Goal: Information Seeking & Learning: Learn about a topic

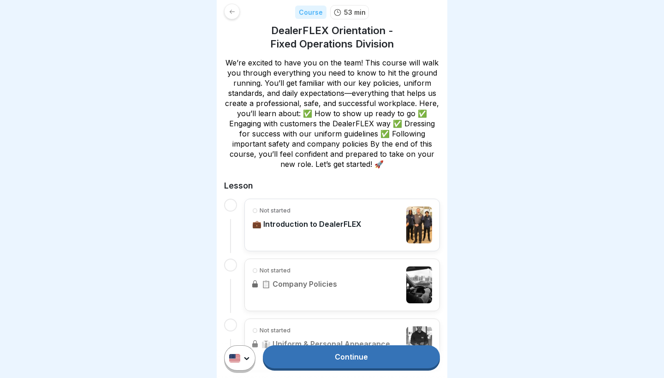
scroll to position [131, 0]
click at [306, 331] on link "Continue" at bounding box center [351, 356] width 177 height 23
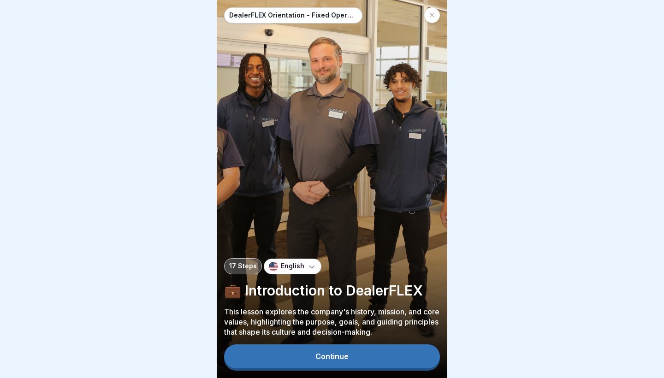
click at [306, 331] on button "Continue" at bounding box center [332, 356] width 216 height 24
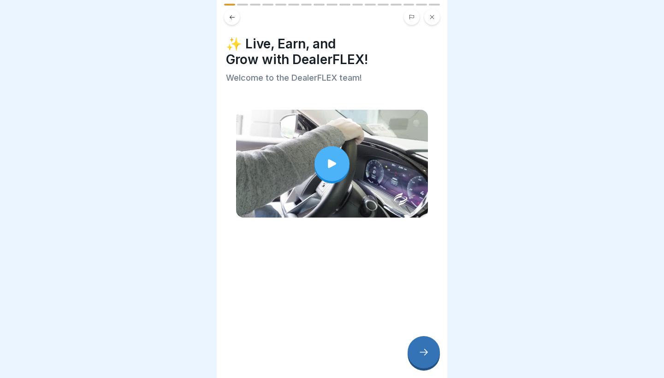
click at [306, 175] on div at bounding box center [331, 163] width 35 height 35
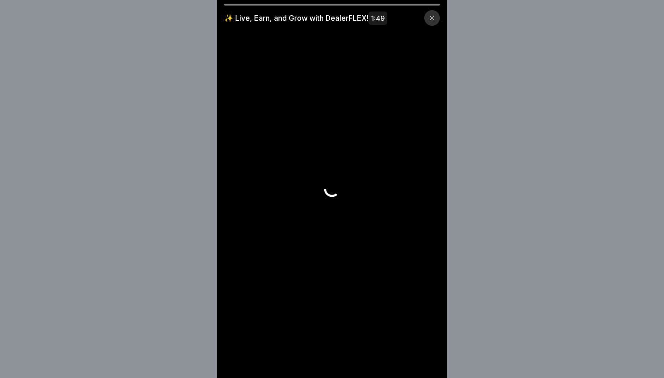
click at [304, 154] on video at bounding box center [332, 189] width 230 height 378
click at [306, 157] on video at bounding box center [332, 189] width 230 height 378
click at [306, 23] on div "✨ Live, Earn, and Grow with DealerFLEX! 1:49" at bounding box center [332, 18] width 216 height 16
click at [306, 16] on icon at bounding box center [432, 18] width 6 height 6
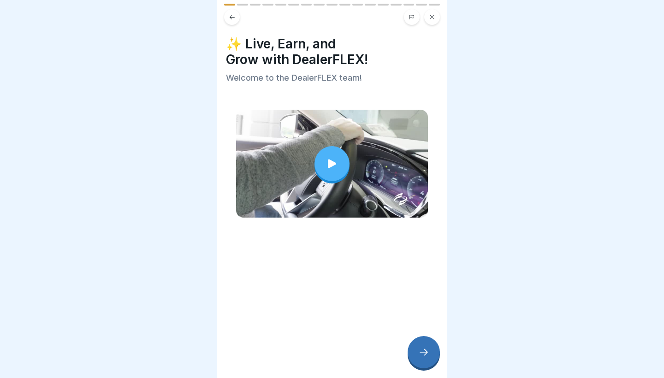
click at [306, 164] on icon at bounding box center [331, 163] width 13 height 13
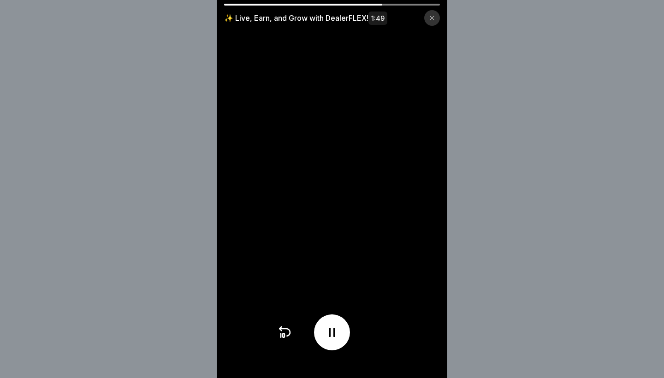
click at [306, 21] on div at bounding box center [432, 18] width 16 height 16
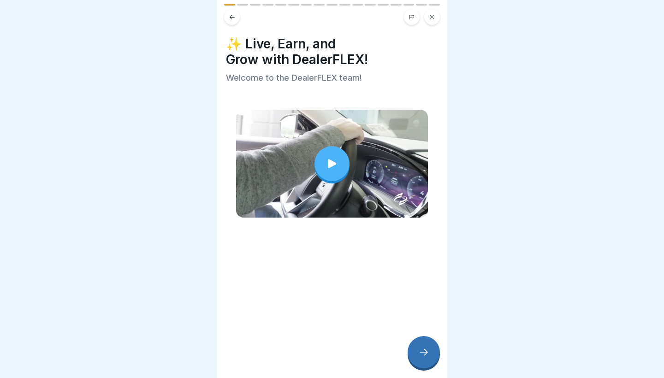
click at [306, 331] on div at bounding box center [423, 352] width 32 height 32
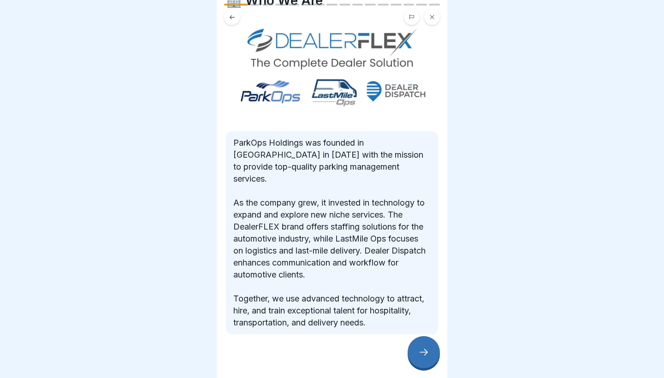
scroll to position [43, 0]
click at [306, 331] on div at bounding box center [423, 352] width 32 height 32
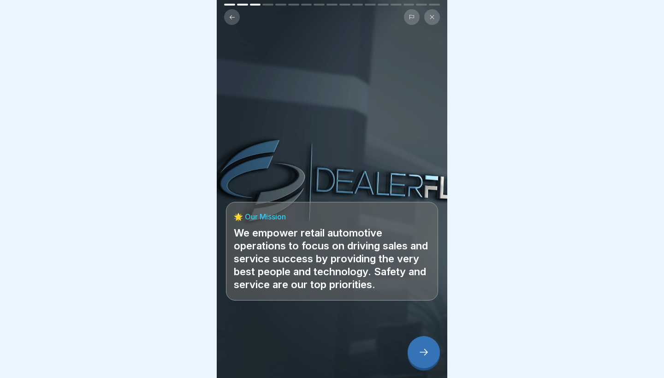
click at [306, 331] on div at bounding box center [423, 352] width 32 height 32
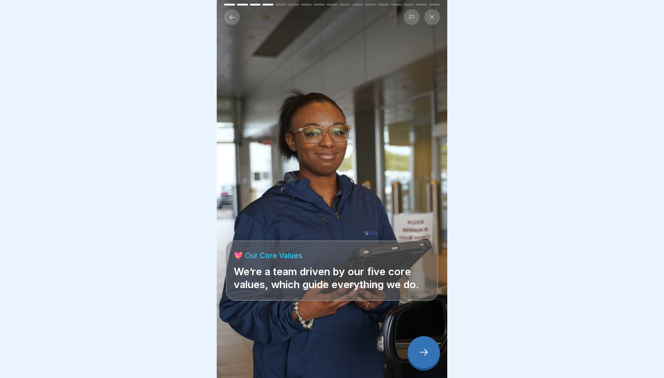
click at [306, 331] on div at bounding box center [423, 352] width 32 height 32
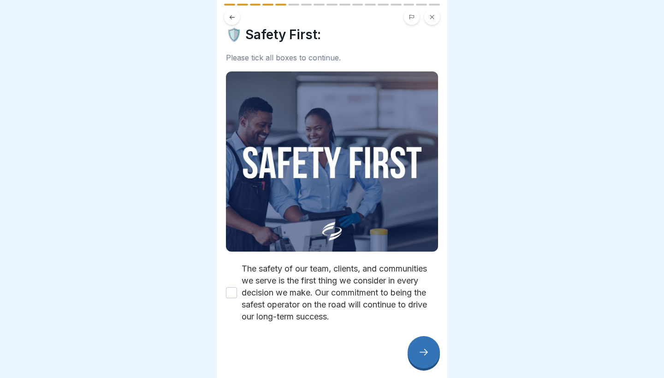
scroll to position [9, 0]
click at [270, 282] on label "The safety of our team, clients, and communities we serve is the first thing we…" at bounding box center [339, 293] width 196 height 60
click at [237, 287] on button "The safety of our team, clients, and communities we serve is the first thing we…" at bounding box center [231, 292] width 11 height 11
click at [306, 331] on div at bounding box center [423, 352] width 32 height 32
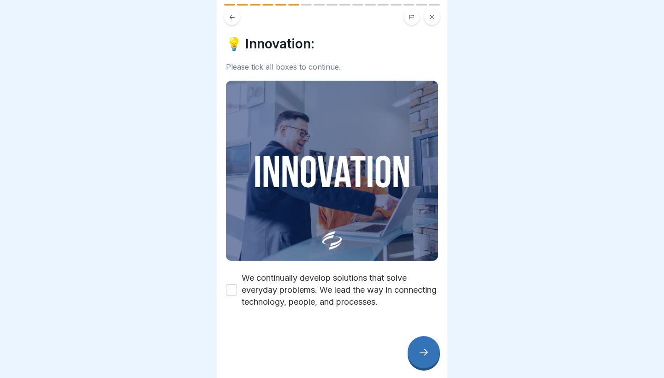
click at [306, 276] on label "We continually develop solutions that solve everyday problems. We lead the way …" at bounding box center [339, 290] width 196 height 36
click at [237, 284] on button "We continually develop solutions that solve everyday problems. We lead the way …" at bounding box center [231, 289] width 11 height 11
click at [306, 331] on icon at bounding box center [423, 352] width 11 height 11
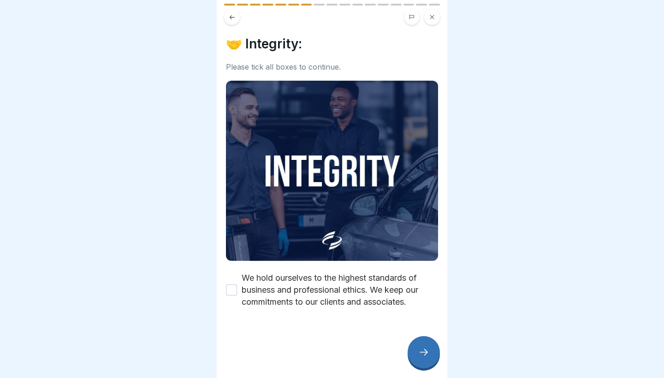
click at [306, 264] on div "🤝 Integrity: Please tick all boxes to continue. We hold ourselves to the highes…" at bounding box center [332, 172] width 212 height 272
click at [306, 275] on label "We hold ourselves to the highest standards of business and professional ethics.…" at bounding box center [339, 290] width 196 height 36
click at [237, 284] on button "We hold ourselves to the highest standards of business and professional ethics.…" at bounding box center [231, 289] width 11 height 11
click at [306, 331] on icon at bounding box center [423, 352] width 11 height 11
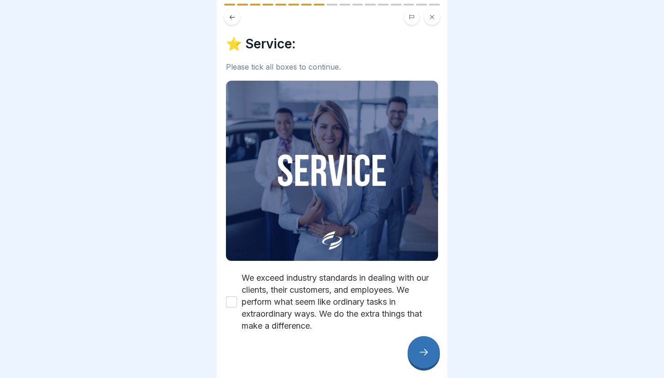
click at [306, 299] on label "We exceed industry standards in dealing with our clients, their customers, and …" at bounding box center [339, 302] width 196 height 60
click at [237, 299] on button "We exceed industry standards in dealing with our clients, their customers, and …" at bounding box center [231, 301] width 11 height 11
click at [306, 331] on div at bounding box center [423, 352] width 32 height 32
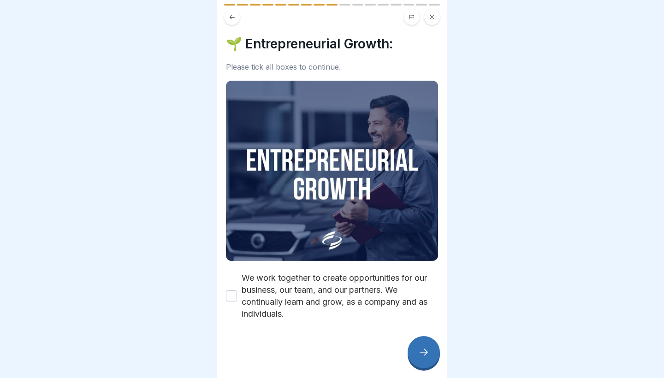
click at [306, 283] on label "We work together to create opportunities for our business, our team, and our pa…" at bounding box center [339, 296] width 196 height 48
click at [237, 290] on button "We work together to create opportunities for our business, our team, and our pa…" at bounding box center [231, 295] width 11 height 11
click at [306, 331] on icon at bounding box center [423, 352] width 11 height 11
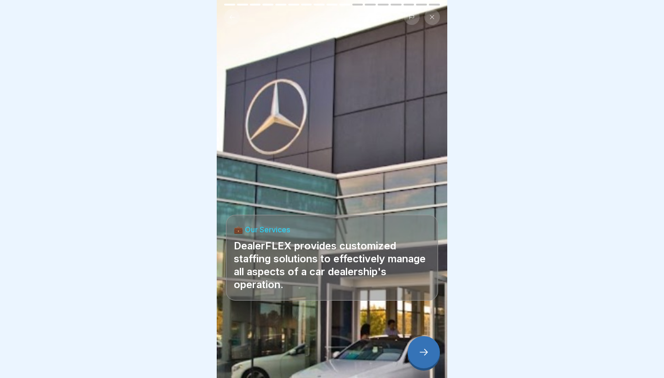
click at [306, 331] on div at bounding box center [423, 352] width 32 height 32
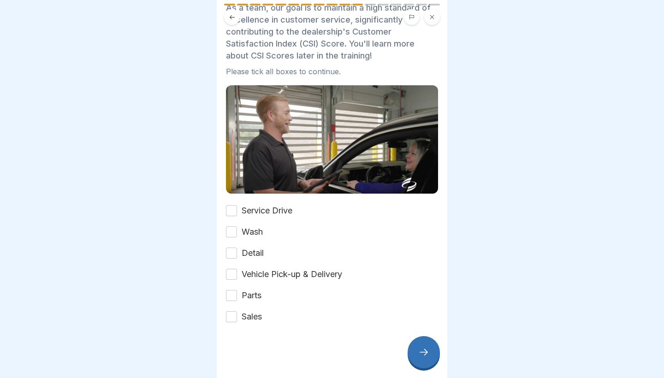
scroll to position [55, 0]
click at [246, 211] on label "Service Drive" at bounding box center [266, 211] width 51 height 12
click at [237, 211] on button "Service Drive" at bounding box center [231, 210] width 11 height 11
click at [242, 225] on div "Service Drive Wash Detail Vehicle Pick-up & Delivery Parts Sales" at bounding box center [332, 264] width 212 height 118
click at [245, 236] on label "Wash" at bounding box center [251, 232] width 21 height 12
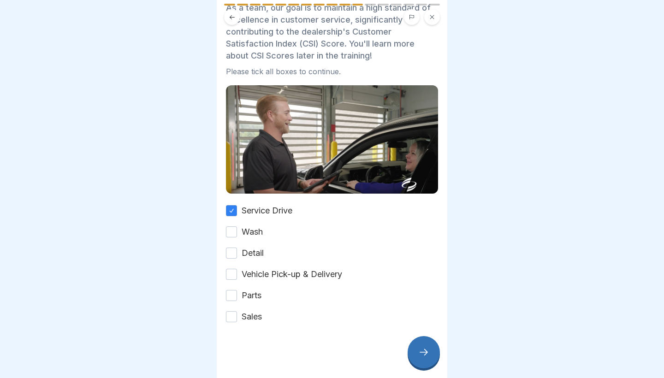
click at [237, 236] on button "Wash" at bounding box center [231, 231] width 11 height 11
click at [235, 253] on button "Detail" at bounding box center [231, 252] width 11 height 11
click at [231, 275] on button "Vehicle Pick-up & Delivery" at bounding box center [231, 274] width 11 height 11
click at [233, 304] on div "Service Drive Wash Detail Vehicle Pick-up & Delivery Parts Sales" at bounding box center [332, 264] width 212 height 118
click at [233, 300] on button "Parts" at bounding box center [231, 295] width 11 height 11
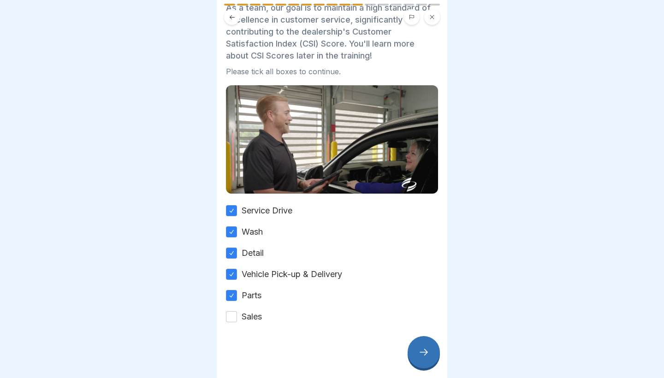
click at [236, 317] on button "Sales" at bounding box center [231, 316] width 11 height 11
click at [306, 331] on div at bounding box center [423, 352] width 32 height 32
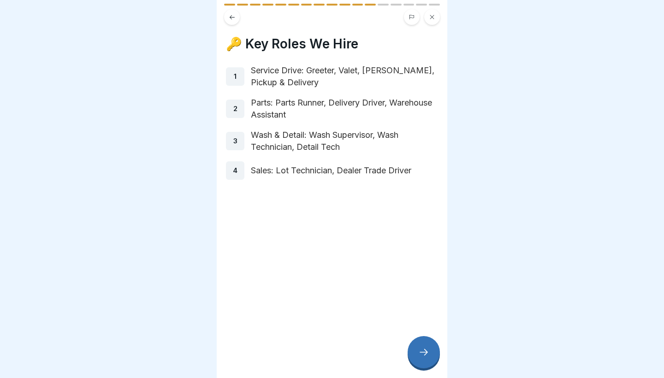
click at [306, 88] on p "Service Drive: Greeter, Valet, [PERSON_NAME], Pickup & Delivery" at bounding box center [344, 77] width 187 height 24
click at [306, 331] on div at bounding box center [423, 352] width 32 height 32
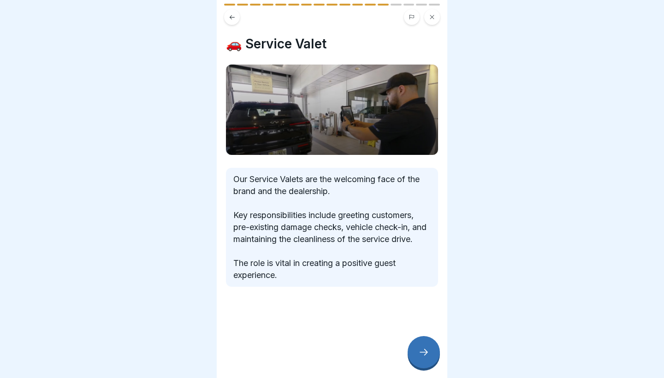
click at [306, 331] on div at bounding box center [423, 352] width 32 height 32
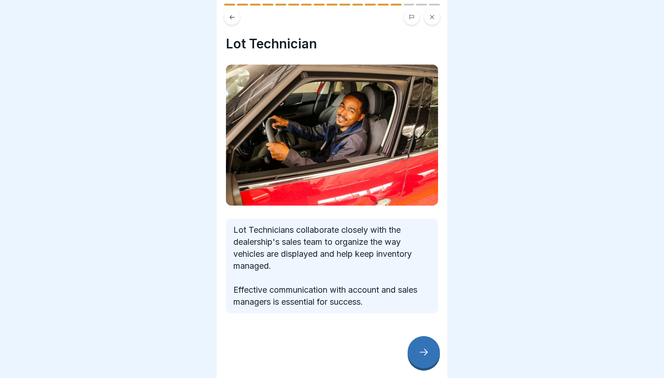
click at [306, 331] on div at bounding box center [423, 352] width 32 height 32
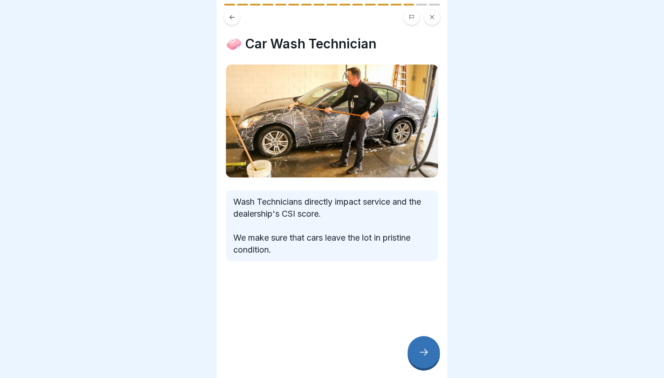
click at [306, 331] on div at bounding box center [423, 352] width 32 height 32
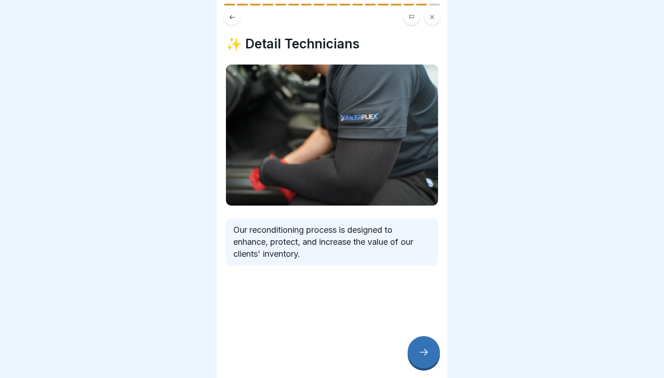
click at [306, 331] on div at bounding box center [423, 352] width 32 height 32
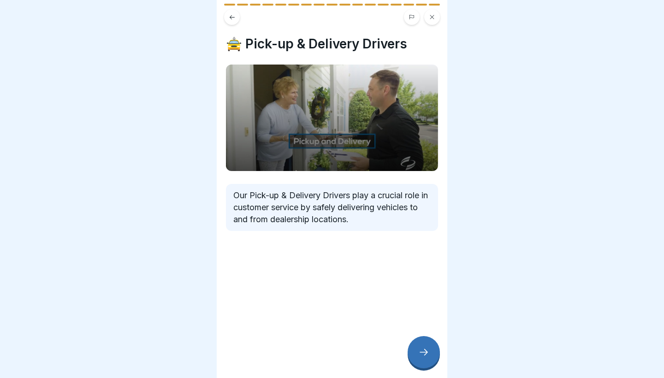
click at [306, 331] on div at bounding box center [423, 352] width 32 height 32
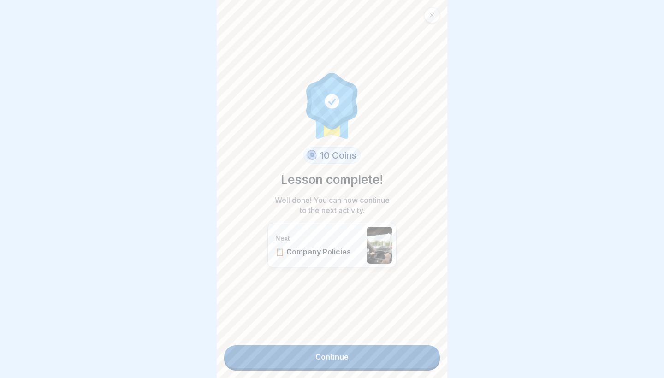
click at [306, 331] on link "Continue" at bounding box center [332, 356] width 216 height 23
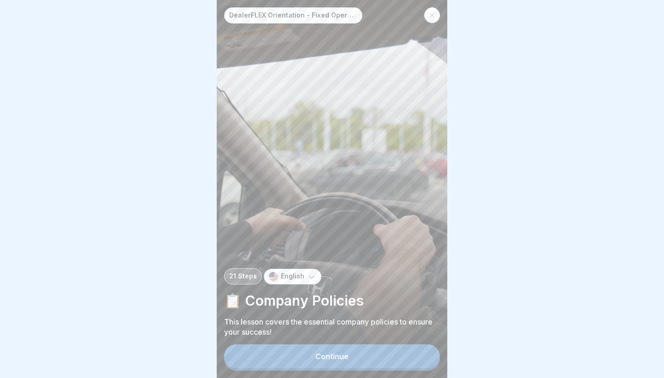
click at [306, 331] on div "Continue" at bounding box center [331, 356] width 33 height 8
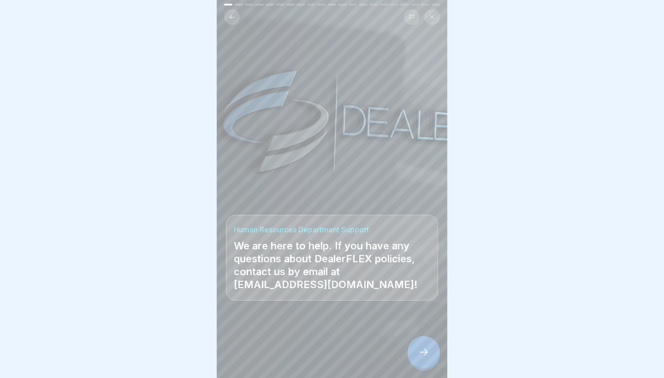
click at [306, 331] on div at bounding box center [423, 352] width 32 height 32
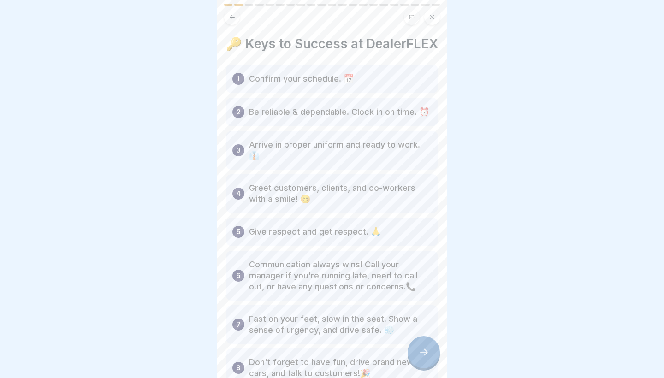
click at [306, 79] on p "Confirm your schedule. 📅" at bounding box center [301, 78] width 105 height 11
click at [306, 107] on p "Be reliable & dependable. Clock in on time. ⏰" at bounding box center [339, 111] width 180 height 11
click at [306, 76] on p "Confirm your schedule. 📅" at bounding box center [301, 78] width 105 height 11
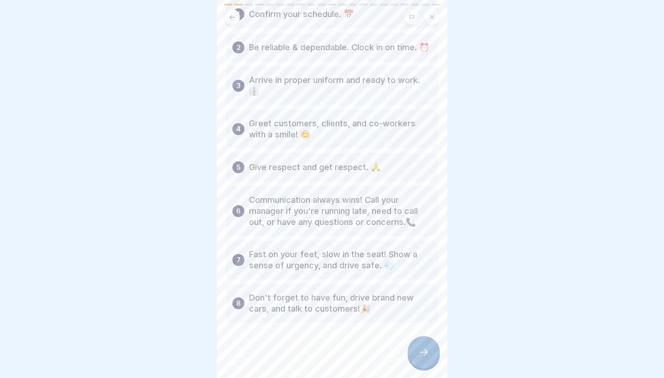
scroll to position [65, 0]
click at [306, 331] on div at bounding box center [423, 352] width 32 height 32
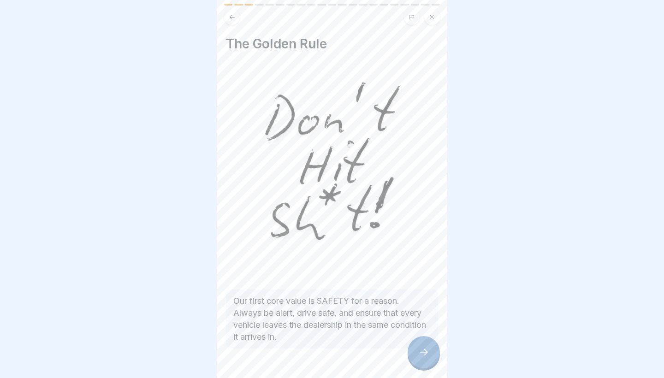
click at [231, 14] on icon at bounding box center [232, 17] width 7 height 7
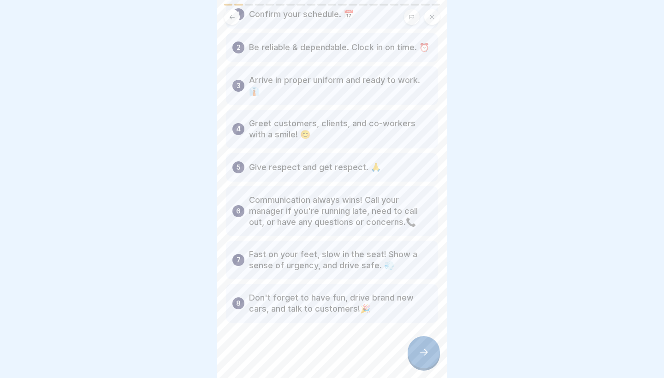
click at [306, 331] on div at bounding box center [423, 352] width 32 height 32
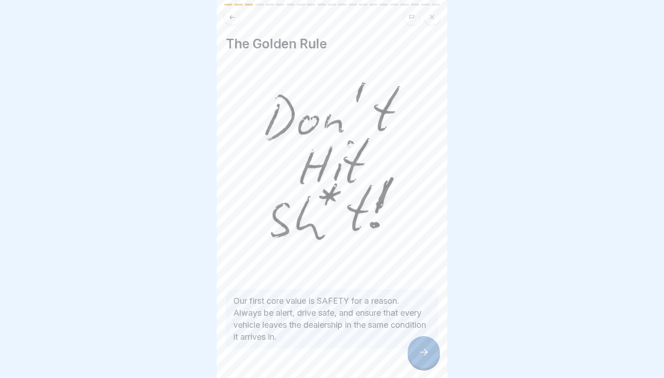
click at [306, 331] on div at bounding box center [423, 352] width 32 height 32
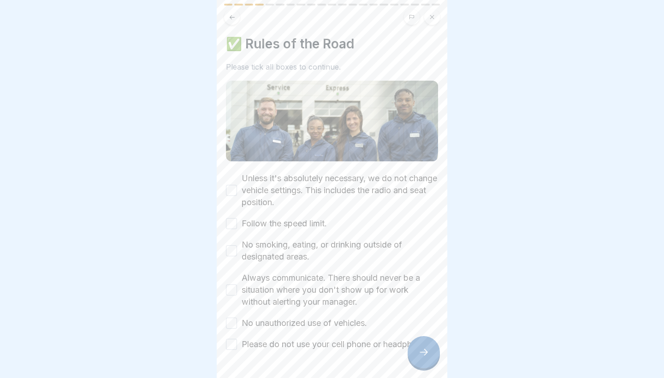
click at [242, 186] on label "Unless it's absolutely necessary, we do not change vehicle settings. This inclu…" at bounding box center [339, 190] width 196 height 36
click at [237, 186] on button "Unless it's absolutely necessary, we do not change vehicle settings. This inclu…" at bounding box center [231, 190] width 11 height 11
click at [243, 228] on label "Follow the speed limit." at bounding box center [283, 224] width 85 height 12
click at [237, 228] on button "Follow the speed limit." at bounding box center [231, 223] width 11 height 11
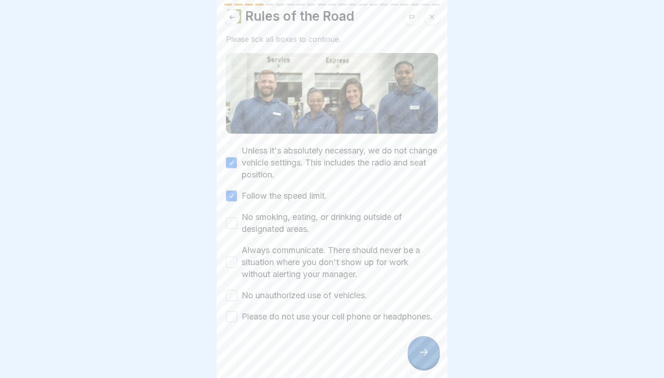
scroll to position [40, 0]
click at [265, 222] on label "No smoking, eating, or drinking outside of designated areas." at bounding box center [339, 223] width 196 height 24
click at [237, 222] on button "No smoking, eating, or drinking outside of designated areas." at bounding box center [231, 223] width 11 height 11
click at [261, 244] on label "Always communicate. There should never be a situation where you don't show up f…" at bounding box center [339, 262] width 196 height 36
click at [237, 257] on button "Always communicate. There should never be a situation where you don't show up f…" at bounding box center [231, 262] width 11 height 11
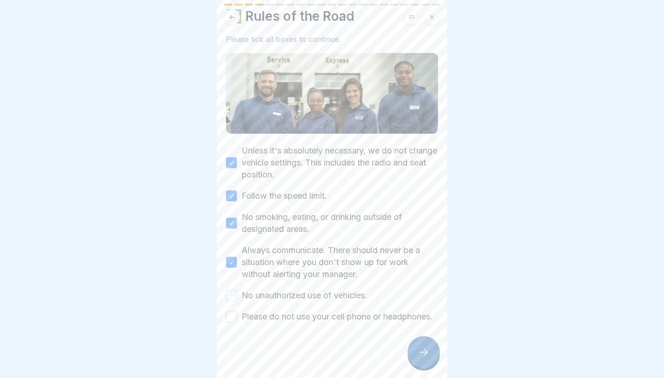
click at [260, 289] on label "No unauthorized use of vehicles." at bounding box center [303, 295] width 125 height 12
click at [237, 290] on button "No unauthorized use of vehicles." at bounding box center [231, 295] width 11 height 11
click at [255, 312] on label "Please do not use your cell phone or headphones." at bounding box center [336, 317] width 191 height 12
click at [237, 312] on button "Please do not use your cell phone or headphones." at bounding box center [231, 316] width 11 height 11
click at [306, 331] on div at bounding box center [332, 350] width 212 height 55
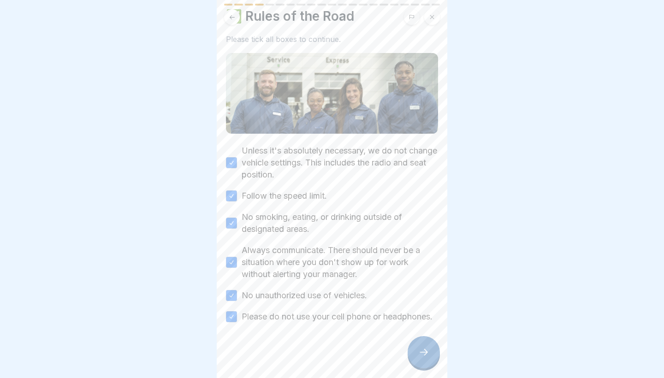
click at [306, 331] on div at bounding box center [423, 352] width 32 height 32
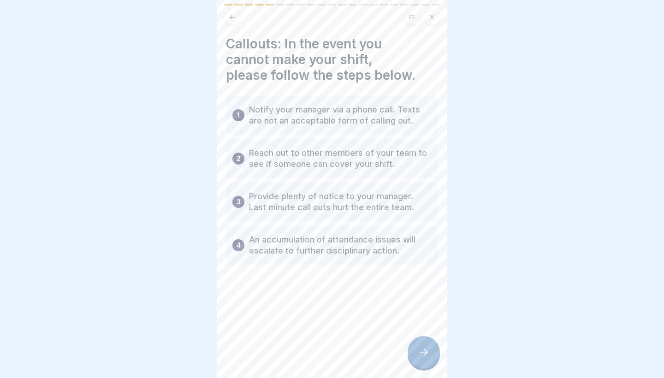
click at [306, 331] on div at bounding box center [423, 352] width 32 height 32
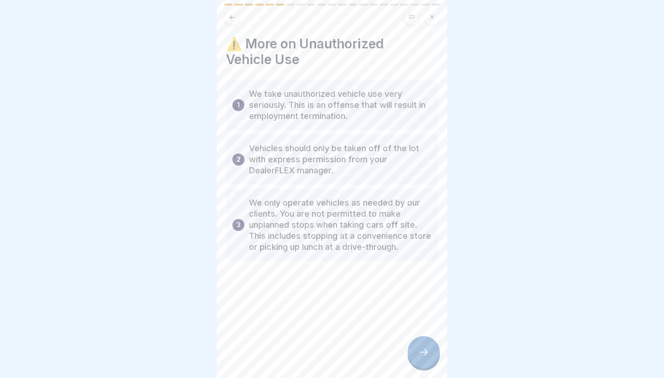
click at [306, 331] on icon at bounding box center [423, 352] width 11 height 11
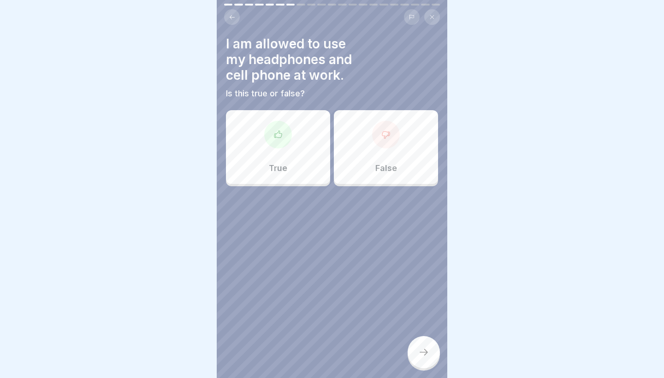
click at [306, 164] on p "False" at bounding box center [386, 168] width 22 height 10
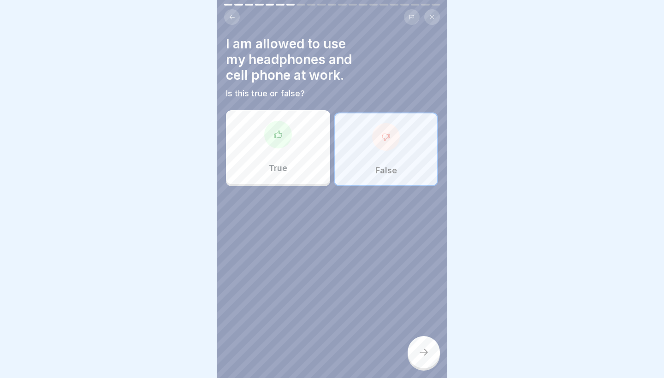
click at [306, 331] on icon at bounding box center [423, 352] width 11 height 11
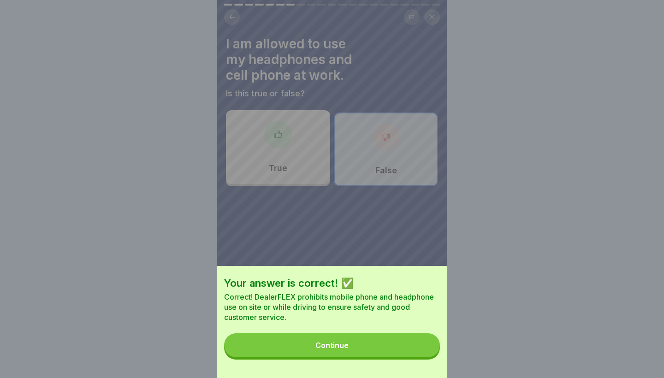
click at [306, 331] on button "Continue" at bounding box center [332, 345] width 216 height 24
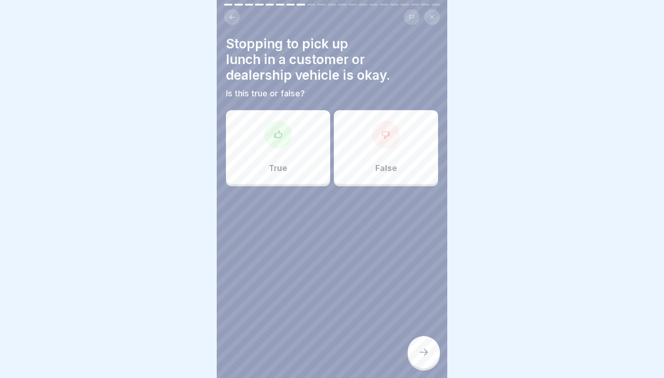
click at [306, 126] on div "False" at bounding box center [386, 147] width 104 height 74
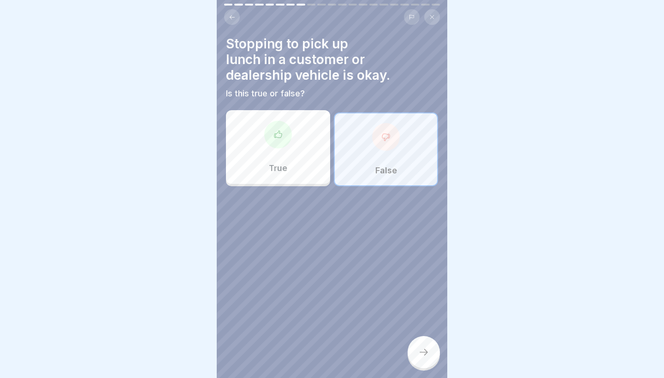
click at [306, 331] on icon at bounding box center [423, 352] width 11 height 11
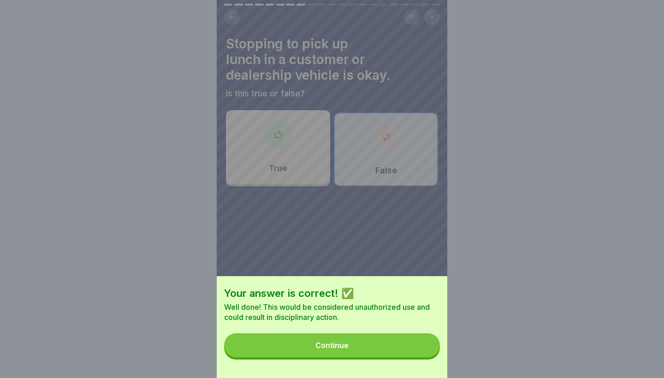
click at [306, 331] on div "Continue" at bounding box center [331, 345] width 33 height 8
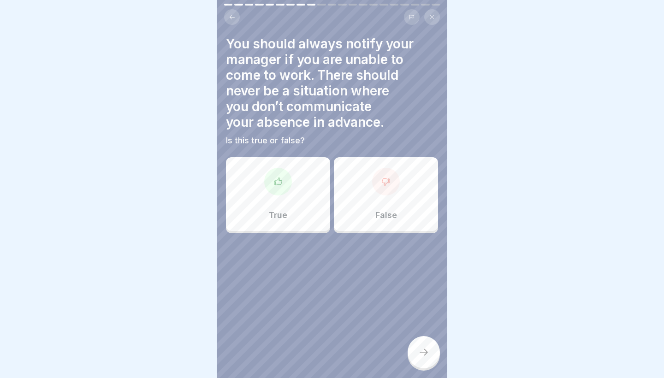
click at [288, 194] on div "True" at bounding box center [278, 194] width 104 height 74
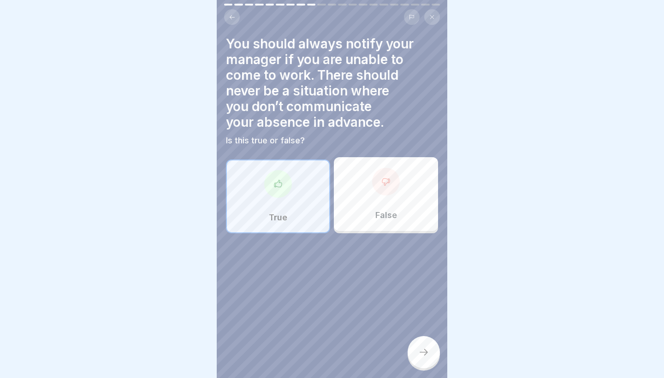
click at [306, 331] on div at bounding box center [423, 352] width 32 height 32
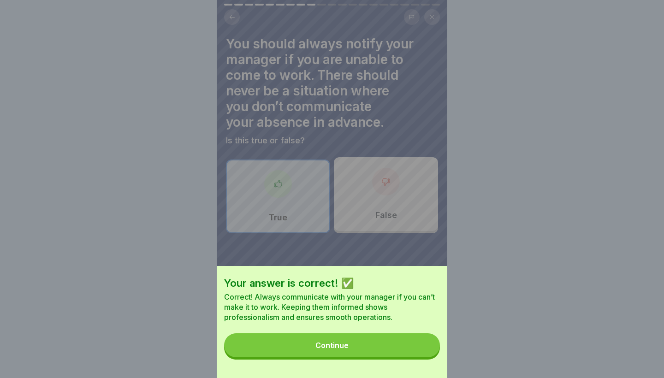
click at [306, 331] on button "Continue" at bounding box center [332, 345] width 216 height 24
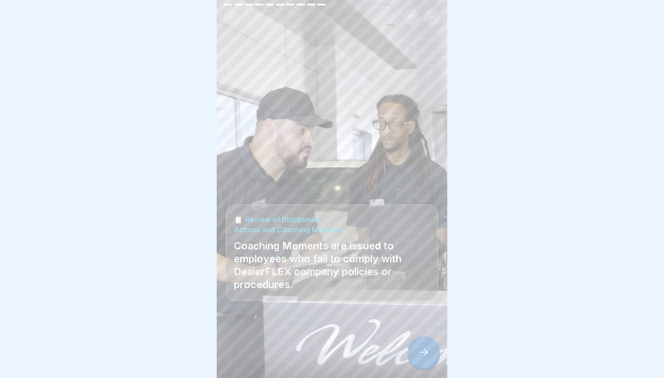
click at [306, 331] on div at bounding box center [423, 352] width 32 height 32
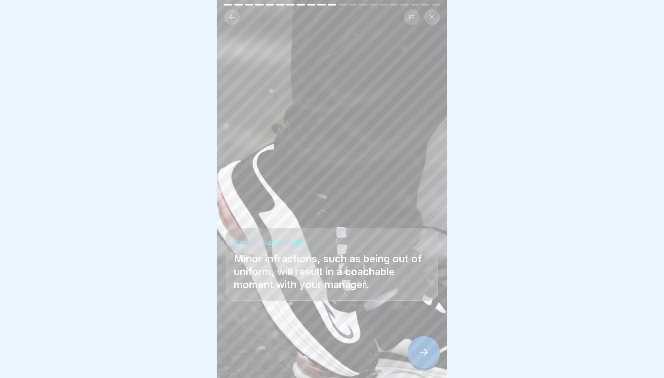
click at [306, 331] on icon at bounding box center [423, 352] width 11 height 11
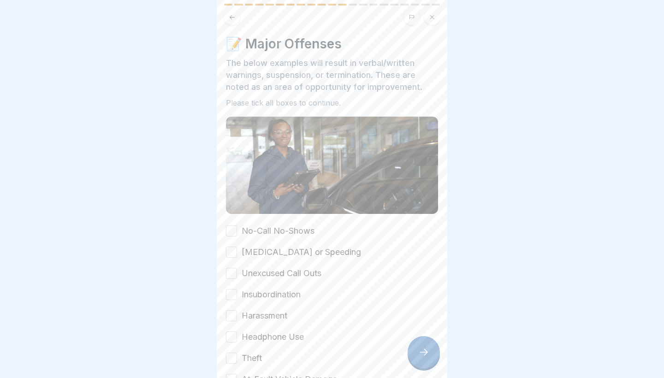
scroll to position [32, 0]
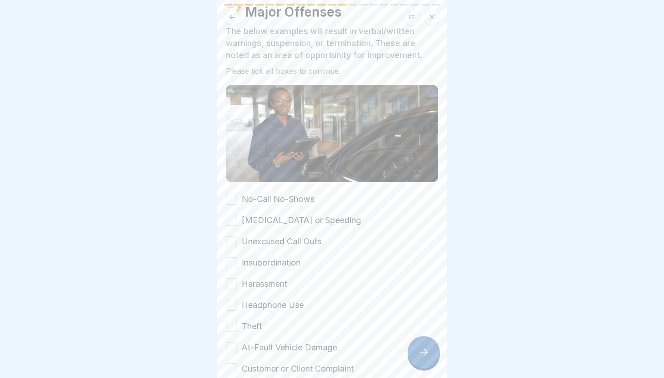
click at [253, 194] on label "No-Call No-Shows" at bounding box center [277, 199] width 73 height 12
click at [237, 194] on button "No-Call No-Shows" at bounding box center [231, 199] width 11 height 11
click at [252, 214] on div "No-Call No-Shows [MEDICAL_DATA] or Speeding Unexcused Call Outs Insubordination…" at bounding box center [332, 284] width 212 height 182
click at [250, 219] on label "[MEDICAL_DATA] or Speeding" at bounding box center [300, 220] width 119 height 12
click at [237, 219] on button "[MEDICAL_DATA] or Speeding" at bounding box center [231, 220] width 11 height 11
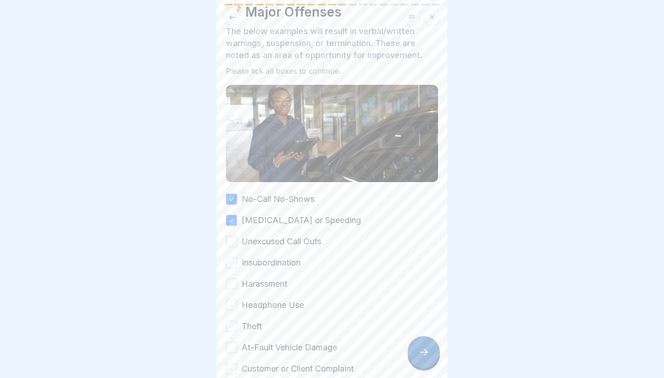
click at [249, 239] on label "Unexcused Call Outs" at bounding box center [281, 241] width 80 height 12
click at [237, 239] on button "Unexcused Call Outs" at bounding box center [231, 241] width 11 height 11
click at [247, 259] on label "Insubordination" at bounding box center [270, 263] width 59 height 12
click at [237, 259] on button "Insubordination" at bounding box center [231, 262] width 11 height 11
click at [247, 282] on label "Harassment" at bounding box center [264, 284] width 46 height 12
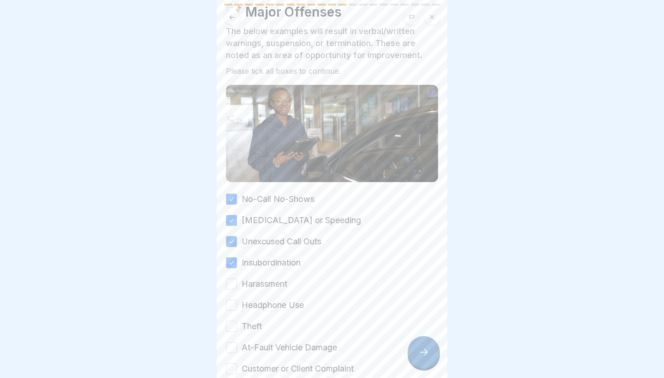
click at [237, 282] on button "Harassment" at bounding box center [231, 283] width 11 height 11
click at [247, 298] on div "No-Call No-Shows [MEDICAL_DATA] or Speeding Unexcused Call Outs Insubordination…" at bounding box center [332, 284] width 212 height 182
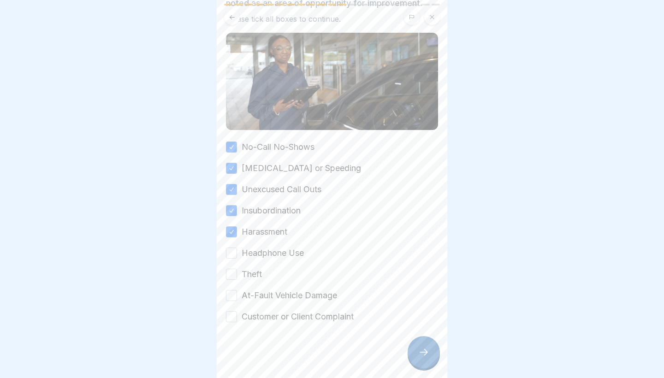
scroll to position [84, 0]
click at [253, 254] on label "Headphone Use" at bounding box center [272, 253] width 62 height 12
click at [237, 254] on button "Headphone Use" at bounding box center [231, 252] width 11 height 11
click at [252, 272] on label "Theft" at bounding box center [251, 274] width 20 height 12
click at [237, 272] on button "Theft" at bounding box center [231, 274] width 11 height 11
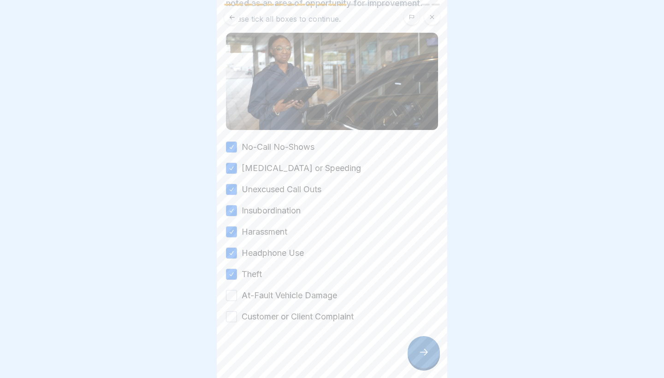
click at [257, 291] on label "At-Fault Vehicle Damage" at bounding box center [288, 295] width 95 height 12
click at [237, 291] on button "At-Fault Vehicle Damage" at bounding box center [231, 295] width 11 height 11
click at [276, 322] on label "Customer or Client Complaint" at bounding box center [297, 317] width 112 height 12
click at [237, 322] on button "Customer or Client Complaint" at bounding box center [231, 316] width 11 height 11
click at [306, 331] on div at bounding box center [423, 352] width 32 height 32
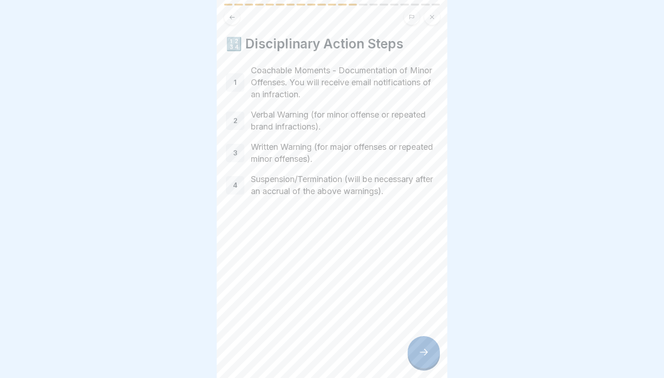
click at [306, 331] on div at bounding box center [423, 352] width 32 height 32
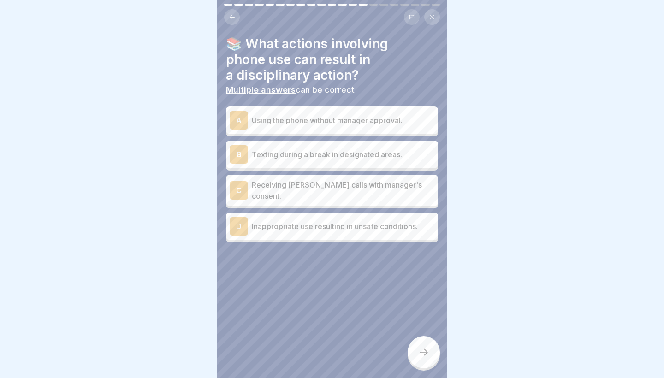
click at [306, 116] on p "Using the phone without manager approval." at bounding box center [343, 120] width 182 height 11
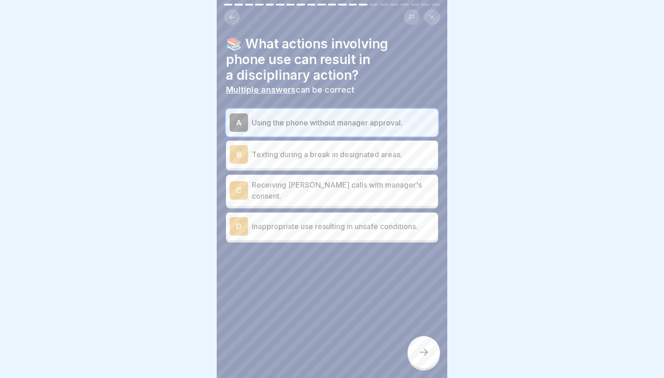
click at [298, 223] on p "Inappropriate use resulting in unsafe conditions." at bounding box center [343, 226] width 182 height 11
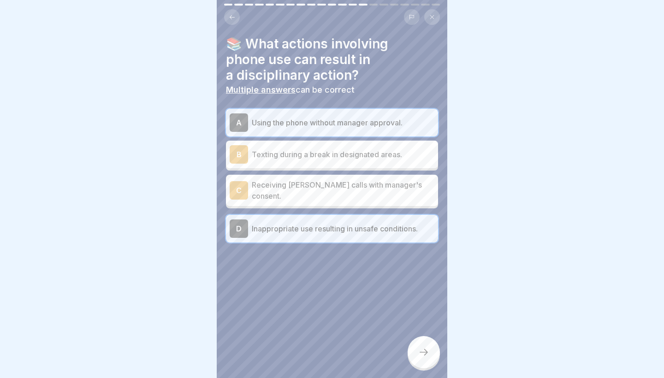
click at [306, 331] on div at bounding box center [423, 352] width 32 height 32
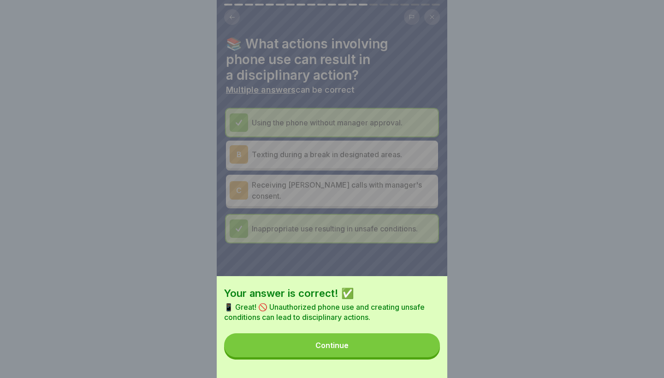
click at [306, 331] on button "Continue" at bounding box center [332, 345] width 216 height 24
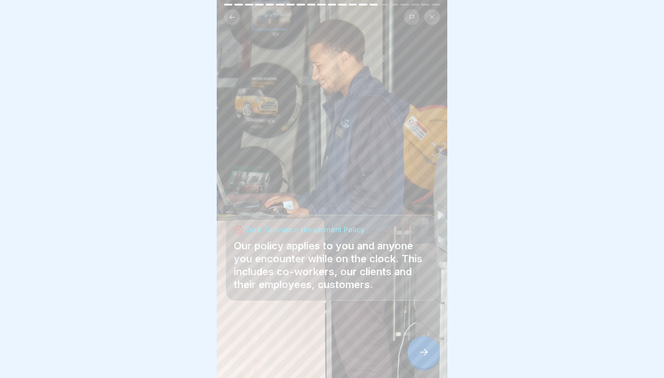
click at [306, 331] on icon at bounding box center [423, 352] width 11 height 11
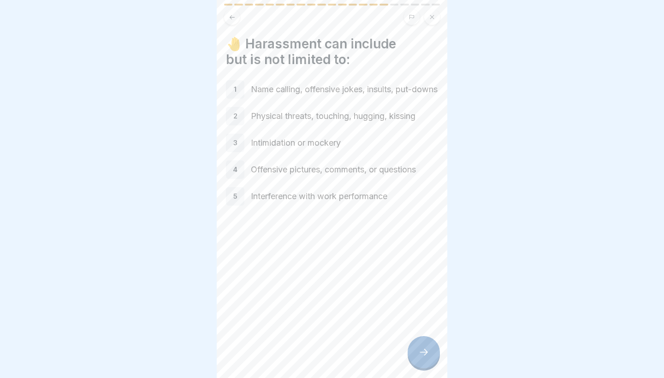
click at [306, 122] on p "Physical threats, touching, hugging, kissing" at bounding box center [344, 116] width 187 height 12
click at [306, 331] on icon at bounding box center [423, 352] width 11 height 11
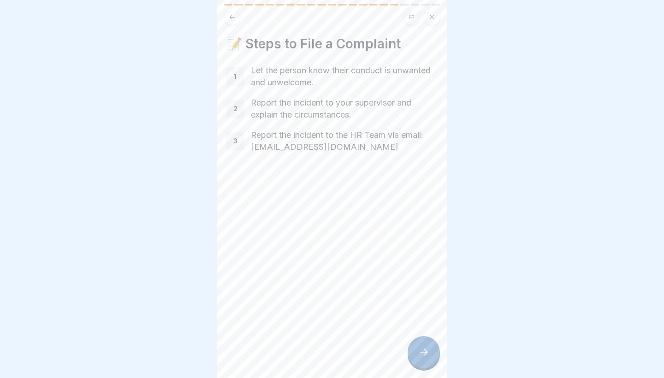
click at [306, 331] on icon at bounding box center [423, 352] width 11 height 11
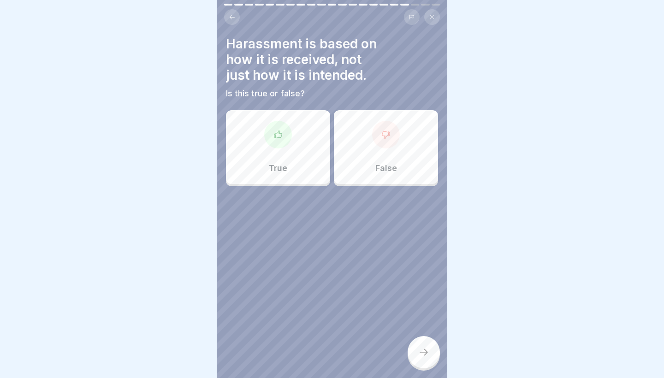
click at [306, 47] on h4 "Harassment is based on how it is received, not just how it is intended." at bounding box center [332, 59] width 212 height 47
click at [297, 154] on div "True" at bounding box center [278, 147] width 104 height 74
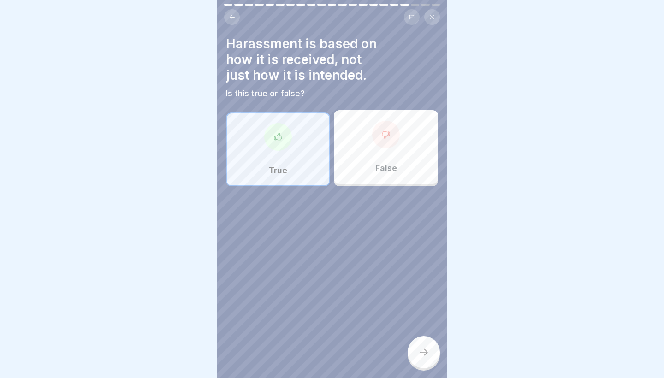
click at [306, 331] on div at bounding box center [423, 352] width 32 height 32
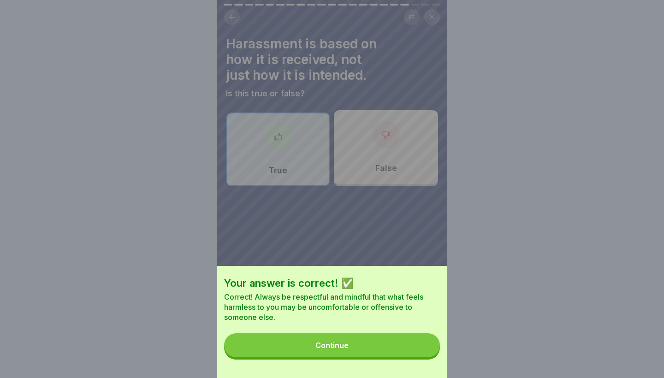
click at [306, 331] on button "Continue" at bounding box center [332, 345] width 216 height 24
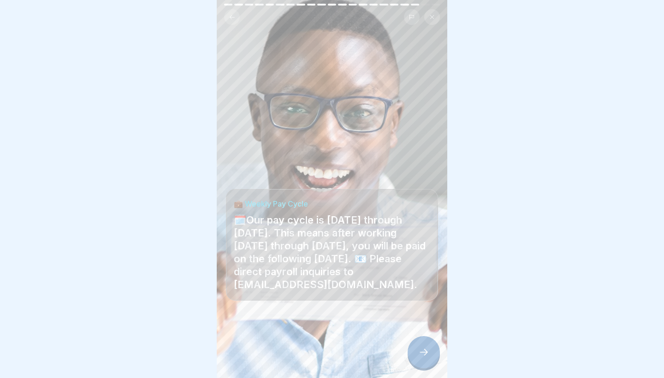
click at [306, 331] on icon at bounding box center [423, 352] width 11 height 11
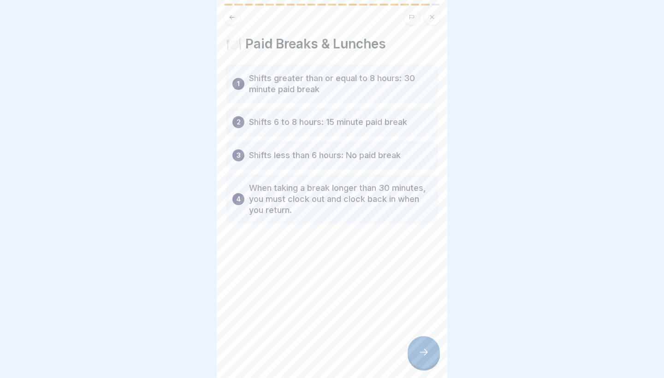
click at [306, 331] on icon at bounding box center [423, 352] width 11 height 11
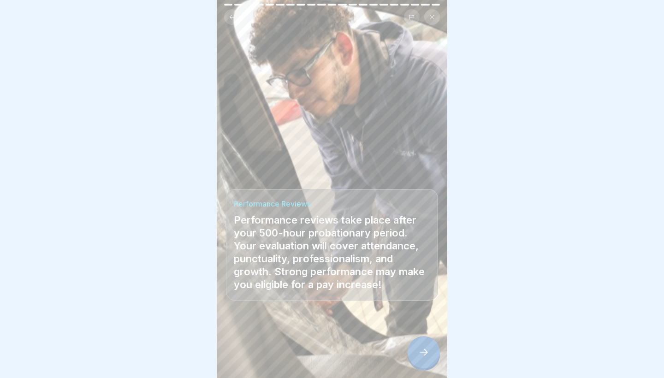
click at [306, 331] on icon at bounding box center [423, 352] width 11 height 11
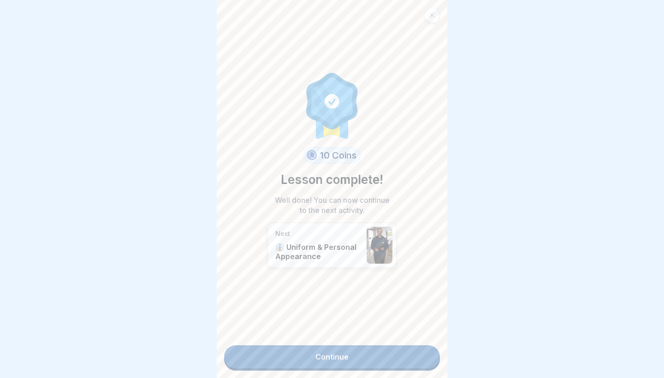
click at [306, 331] on link "Continue" at bounding box center [332, 356] width 216 height 23
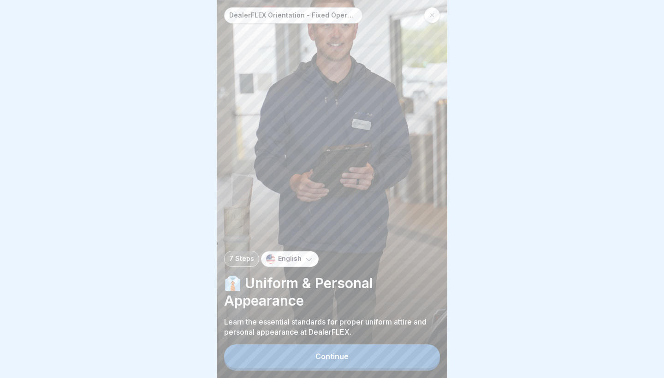
click at [306, 331] on button "Continue" at bounding box center [332, 356] width 216 height 24
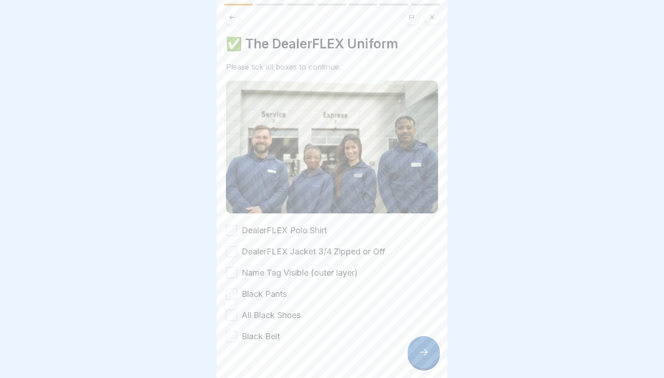
click at [294, 233] on label "DealerFLEX Polo Shirt" at bounding box center [283, 230] width 85 height 12
click at [237, 233] on button "DealerFLEX Polo Shirt" at bounding box center [231, 230] width 11 height 11
click at [289, 252] on label "DealerFLEX Jacket 3/4 Zipped or Off" at bounding box center [313, 252] width 144 height 12
click at [237, 252] on button "DealerFLEX Jacket 3/4 Zipped or Off" at bounding box center [231, 251] width 11 height 11
click at [287, 267] on label "Name Tag Visible (outer layer)" at bounding box center [299, 273] width 116 height 12
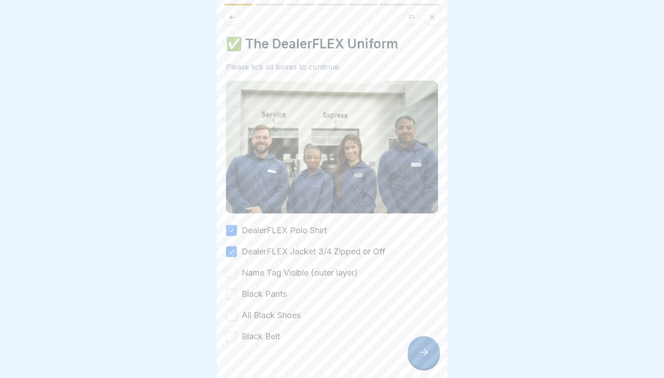
click at [237, 267] on button "Name Tag Visible (outer layer)" at bounding box center [231, 272] width 11 height 11
click at [280, 290] on label "Black Pants" at bounding box center [263, 294] width 45 height 12
click at [237, 290] on button "Black Pants" at bounding box center [231, 293] width 11 height 11
click at [276, 320] on label "All Black Shoes" at bounding box center [270, 315] width 59 height 12
click at [237, 320] on button "All Black Shoes" at bounding box center [231, 315] width 11 height 11
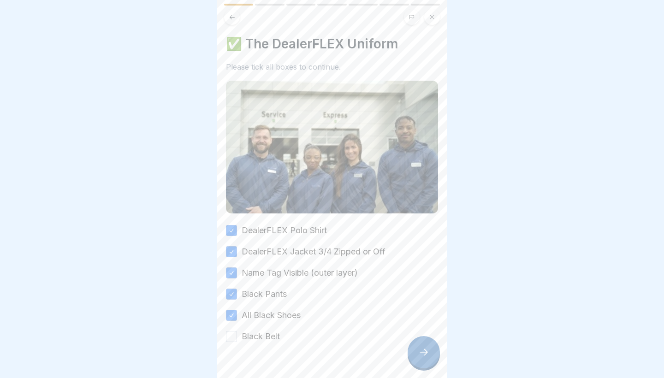
click at [273, 330] on label "Black Belt" at bounding box center [260, 336] width 38 height 12
click at [237, 331] on button "Black Belt" at bounding box center [231, 336] width 11 height 11
click at [306, 331] on icon at bounding box center [423, 352] width 11 height 11
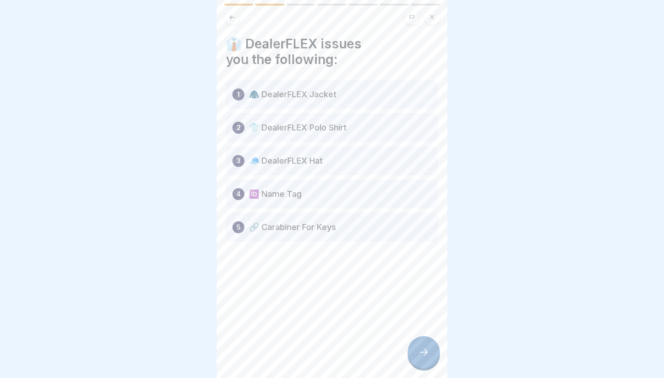
click at [306, 331] on icon at bounding box center [423, 352] width 11 height 11
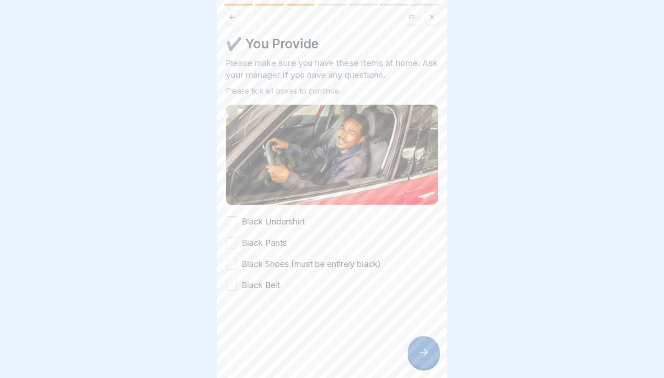
click at [251, 217] on label "Black Undershirt" at bounding box center [272, 222] width 63 height 12
click at [237, 217] on button "Black Undershirt" at bounding box center [231, 221] width 11 height 11
click at [248, 231] on div "Black Undershirt Black Pants Black Shoes (must be entirely black) Black Belt" at bounding box center [332, 254] width 212 height 76
click at [247, 244] on label "Black Pants" at bounding box center [263, 243] width 45 height 12
click at [237, 244] on button "Black Pants" at bounding box center [231, 242] width 11 height 11
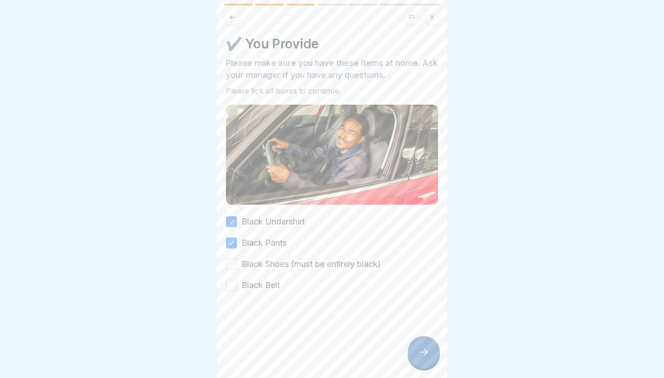
click at [247, 261] on label "Black Shoes (must be entirely black)" at bounding box center [310, 264] width 139 height 12
click at [237, 261] on button "Black Shoes (must be entirely black)" at bounding box center [231, 264] width 11 height 11
click at [247, 278] on div "Black Undershirt Black Pants Black Shoes (must be entirely black) Black Belt" at bounding box center [332, 254] width 212 height 76
click at [251, 270] on label "Black Shoes (must be entirely black)" at bounding box center [310, 264] width 139 height 12
click at [237, 270] on button "Black Shoes (must be entirely black)" at bounding box center [231, 264] width 11 height 11
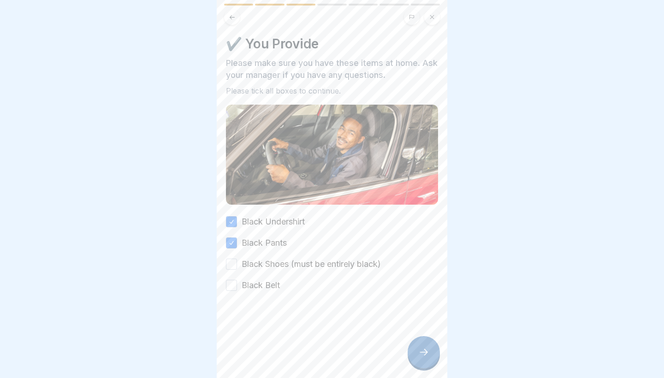
click at [250, 282] on label "Black Belt" at bounding box center [260, 285] width 38 height 12
click at [237, 282] on button "Black Belt" at bounding box center [231, 285] width 11 height 11
click at [257, 268] on label "Black Shoes (must be entirely black)" at bounding box center [310, 264] width 139 height 12
click at [237, 268] on button "Black Shoes (must be entirely black)" at bounding box center [231, 264] width 11 height 11
click at [306, 331] on div at bounding box center [332, 318] width 212 height 55
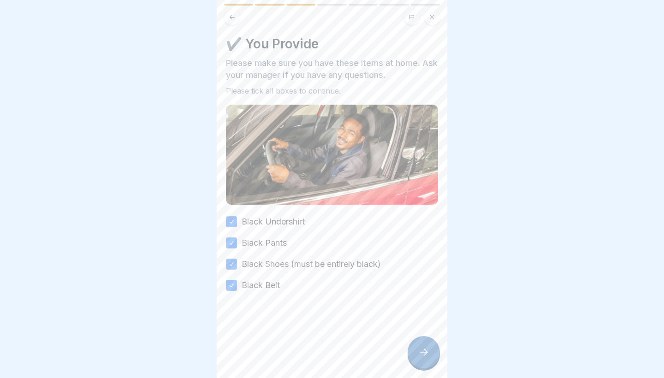
click at [306, 331] on icon at bounding box center [423, 352] width 11 height 11
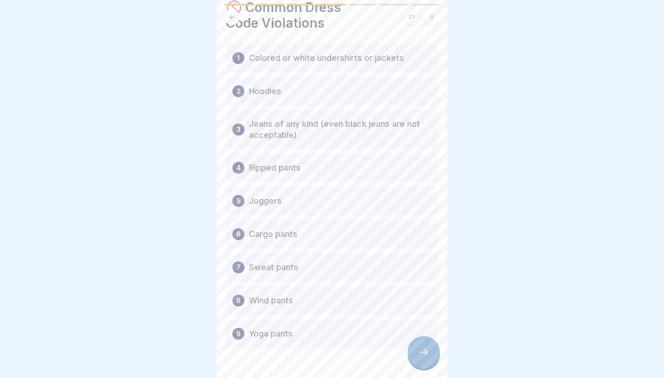
scroll to position [46, 0]
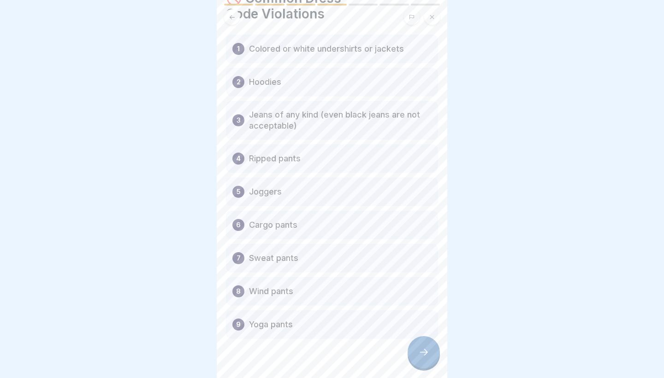
click at [306, 331] on icon at bounding box center [423, 352] width 11 height 11
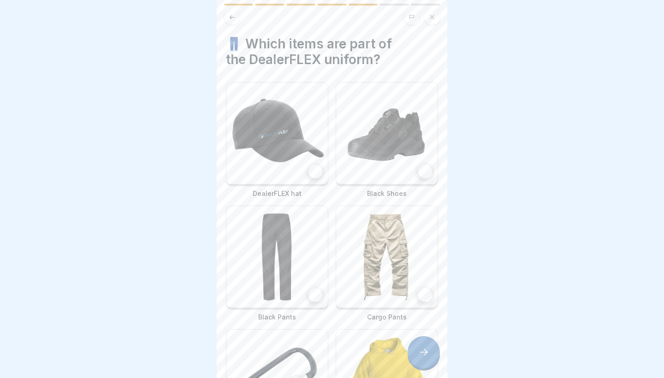
click at [306, 161] on div at bounding box center [277, 133] width 102 height 102
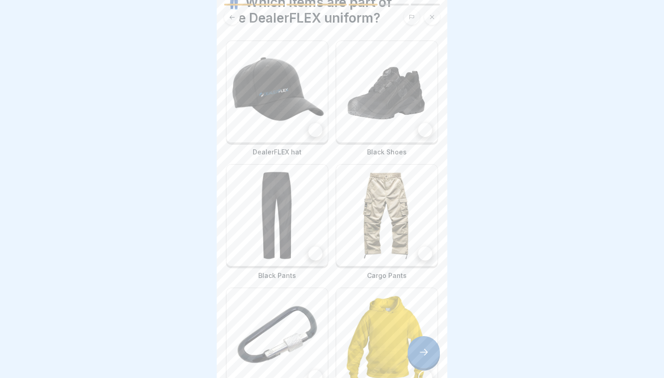
scroll to position [40, 0]
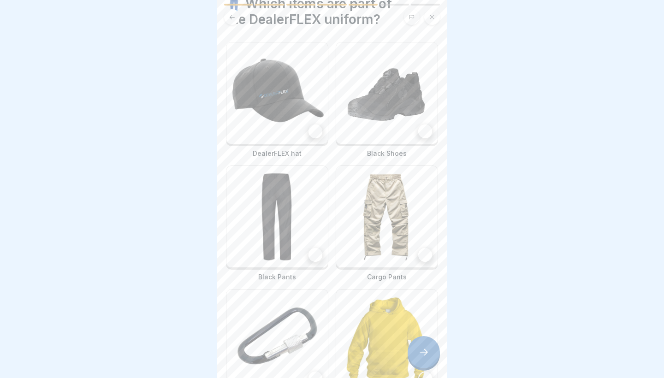
click at [306, 123] on img at bounding box center [386, 92] width 101 height 101
click at [284, 227] on img at bounding box center [276, 216] width 101 height 101
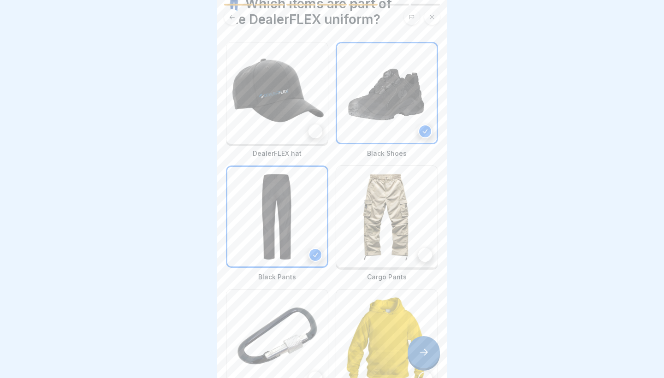
scroll to position [119, 0]
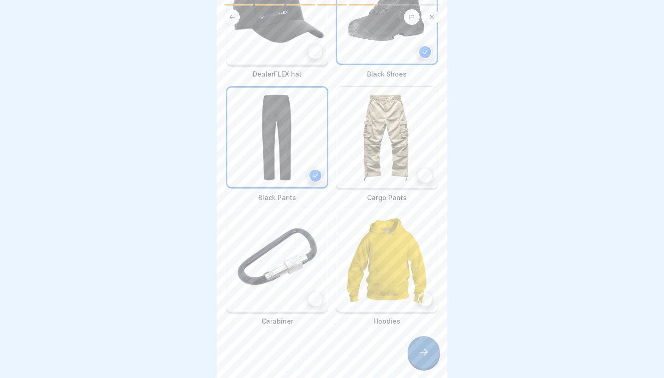
click at [269, 286] on img at bounding box center [276, 260] width 101 height 101
click at [306, 331] on div at bounding box center [332, 353] width 212 height 55
click at [306, 331] on div at bounding box center [423, 352] width 32 height 32
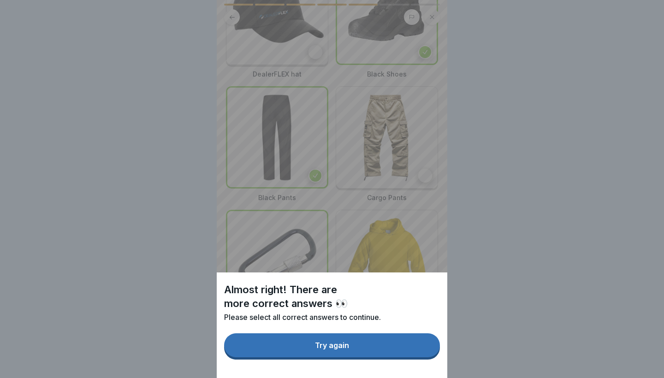
click at [306, 331] on button "Try again" at bounding box center [332, 345] width 216 height 24
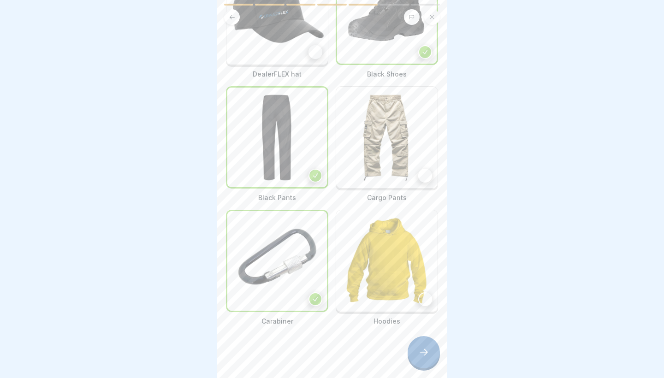
click at [300, 20] on div at bounding box center [332, 17] width 216 height 16
click at [306, 331] on div at bounding box center [423, 352] width 32 height 32
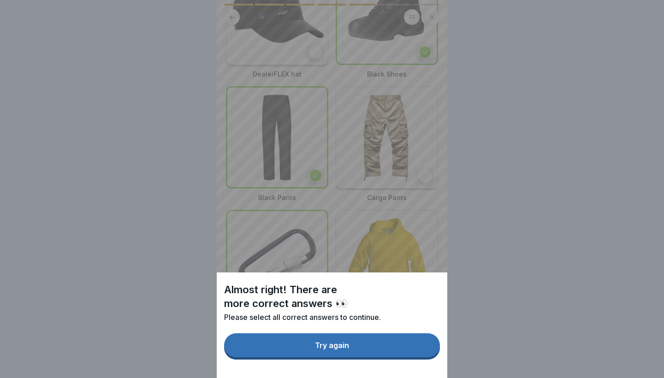
click at [306, 331] on button "Try again" at bounding box center [332, 345] width 216 height 24
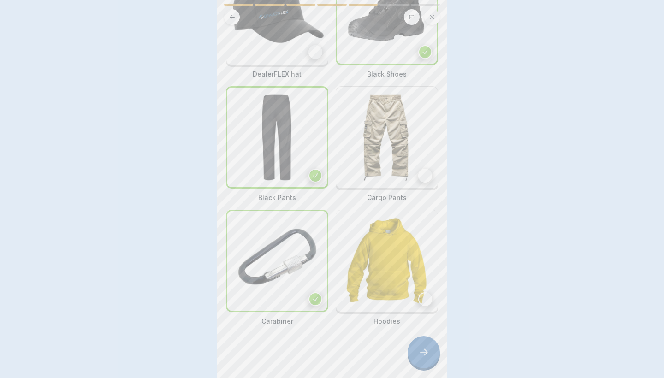
click at [306, 273] on img at bounding box center [386, 260] width 101 height 101
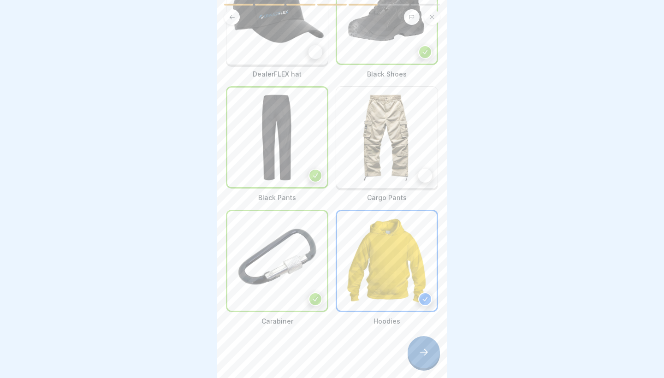
click at [306, 331] on icon at bounding box center [423, 352] width 11 height 11
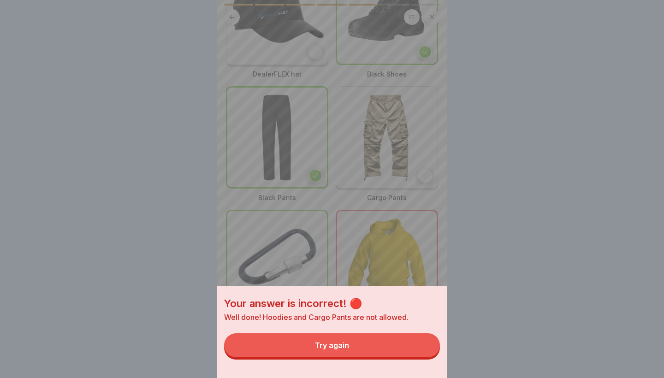
click at [306, 331] on button "Try again" at bounding box center [332, 345] width 216 height 24
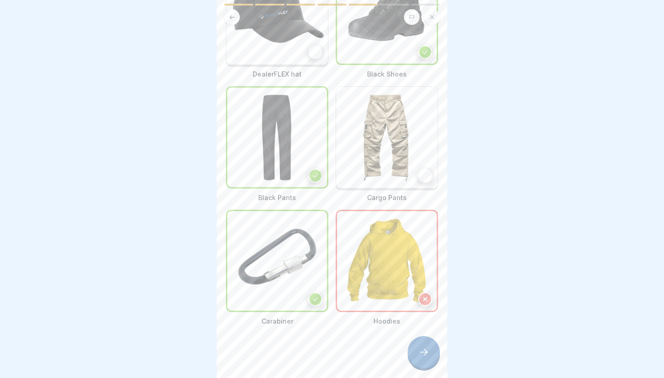
click at [306, 261] on img at bounding box center [387, 261] width 100 height 100
click at [276, 27] on img at bounding box center [276, 13] width 101 height 101
click at [306, 331] on div at bounding box center [423, 352] width 32 height 32
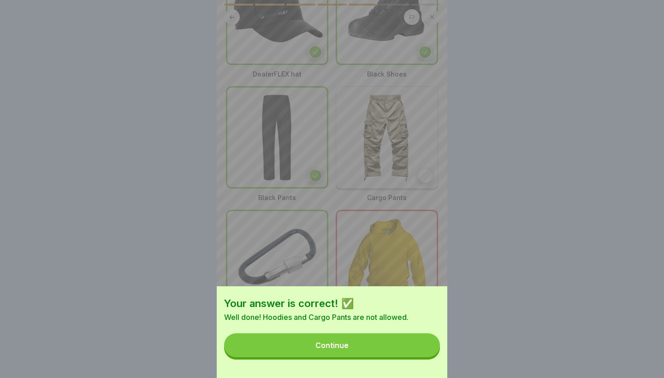
click at [306, 331] on button "Continue" at bounding box center [332, 345] width 216 height 24
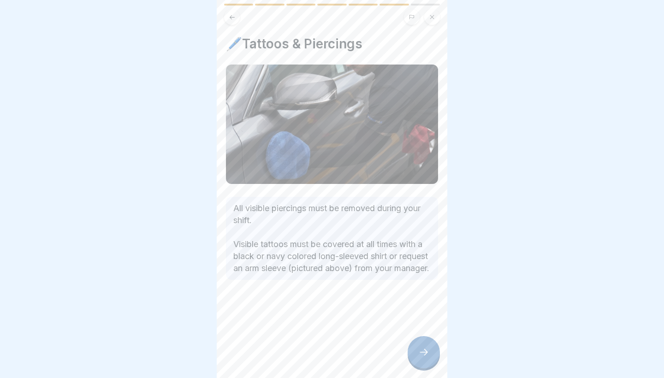
click at [306, 331] on div at bounding box center [423, 352] width 32 height 32
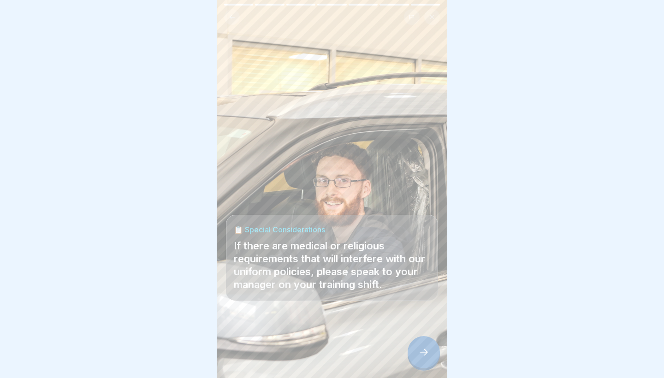
click at [306, 331] on div at bounding box center [423, 352] width 32 height 32
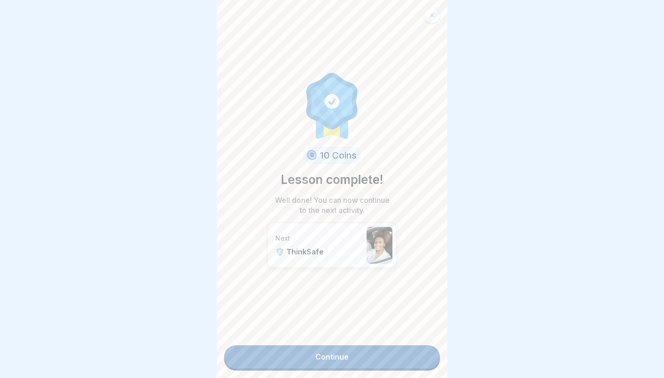
click at [306, 331] on link "Continue" at bounding box center [332, 356] width 216 height 23
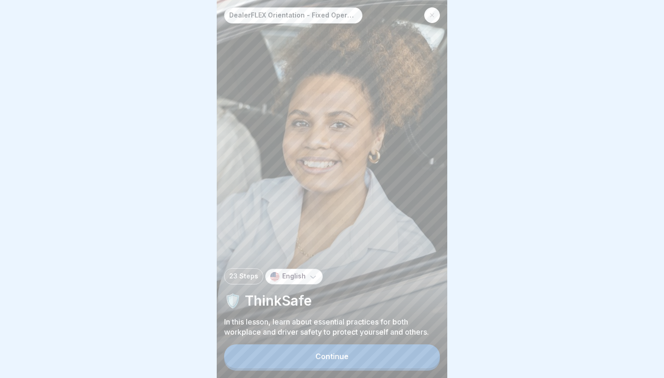
click at [306, 331] on button "Continue" at bounding box center [332, 356] width 216 height 24
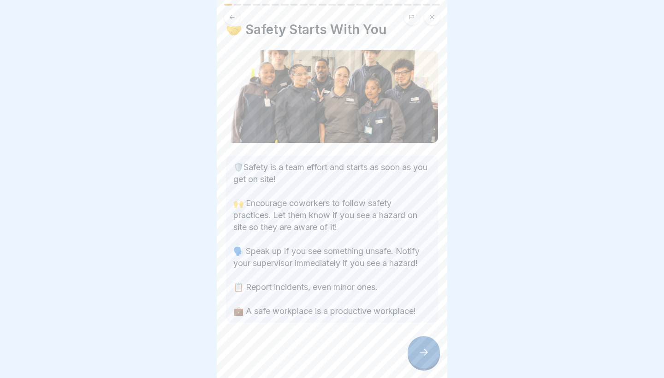
scroll to position [14, 0]
click at [306, 331] on div at bounding box center [423, 352] width 32 height 32
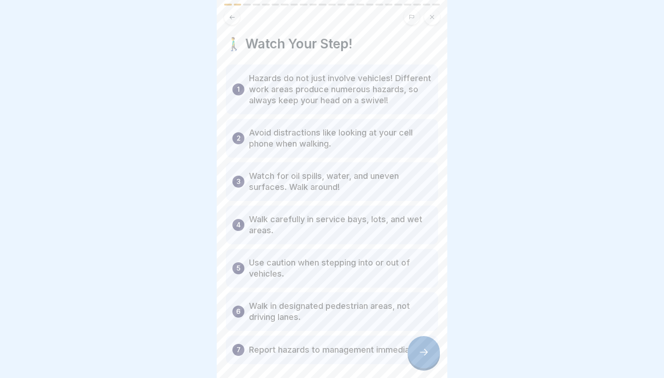
click at [306, 331] on icon at bounding box center [423, 352] width 11 height 11
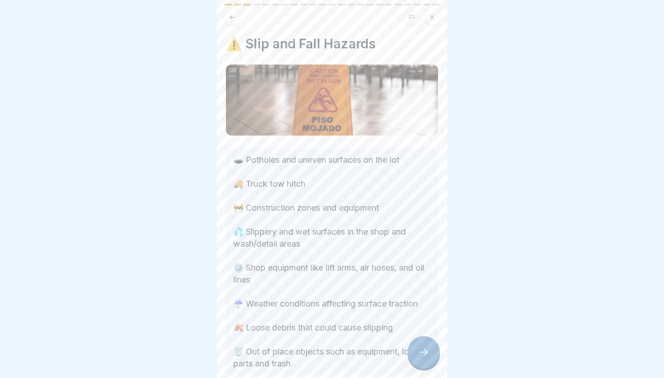
click at [306, 331] on icon at bounding box center [423, 352] width 11 height 11
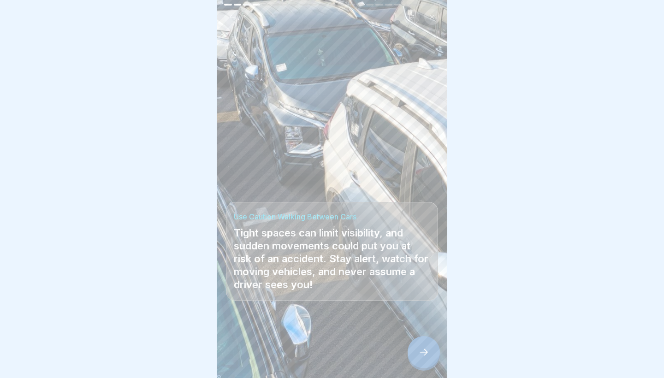
click at [306, 331] on icon at bounding box center [423, 352] width 11 height 11
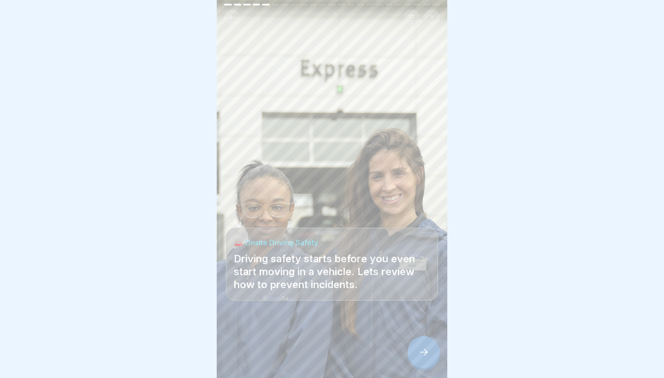
click at [306, 331] on icon at bounding box center [423, 352] width 11 height 11
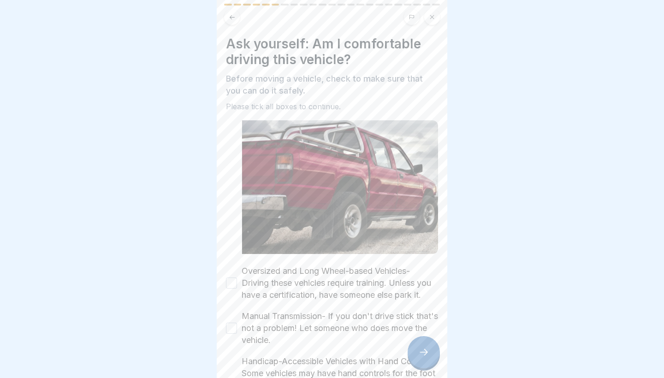
click at [306, 331] on icon at bounding box center [423, 352] width 11 height 11
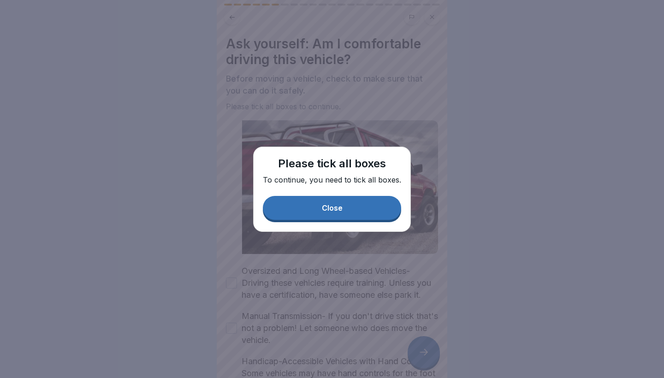
click at [306, 201] on button "Close" at bounding box center [332, 208] width 138 height 24
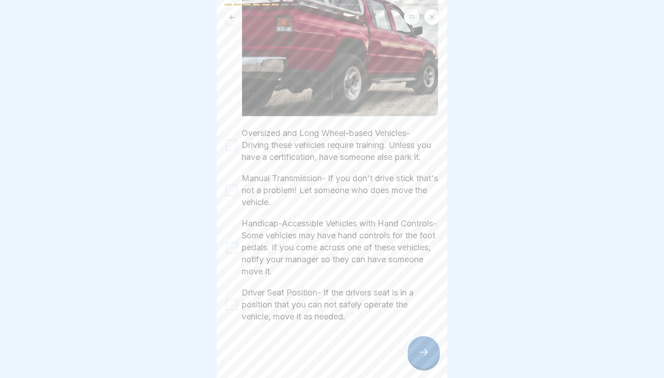
scroll to position [138, 0]
click at [266, 141] on label "Oversized and Long Wheel-based Vehicles- Driving these vehicles require trainin…" at bounding box center [339, 145] width 196 height 36
click at [237, 141] on button "Oversized and Long Wheel-based Vehicles- Driving these vehicles require trainin…" at bounding box center [231, 145] width 11 height 11
click at [265, 182] on label "Manual Transmission- If you don't drive stick that's not a problem! Let someone…" at bounding box center [339, 190] width 196 height 36
click at [237, 185] on button "Manual Transmission- If you don't drive stick that's not a problem! Let someone…" at bounding box center [231, 190] width 11 height 11
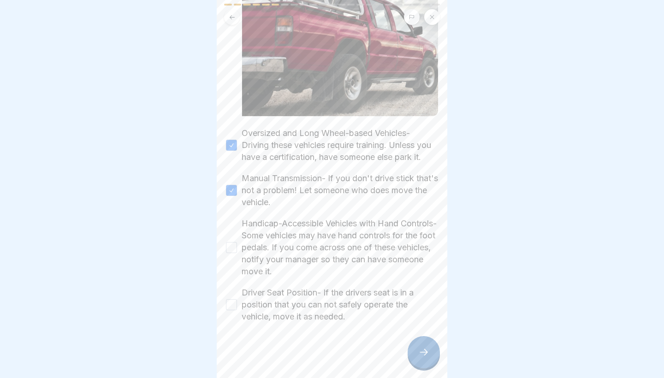
click at [265, 237] on label "Handicap-Accessible Vehicles with Hand Controls- Some vehicles may have hand co…" at bounding box center [339, 248] width 196 height 60
click at [237, 242] on button "Handicap-Accessible Vehicles with Hand Controls- Some vehicles may have hand co…" at bounding box center [231, 247] width 11 height 11
click at [253, 306] on label "Driver Seat Position- If the drivers seat is in a position that you can not saf…" at bounding box center [339, 305] width 196 height 36
click at [237, 306] on button "Driver Seat Position- If the drivers seat is in a position that you can not saf…" at bounding box center [231, 304] width 11 height 11
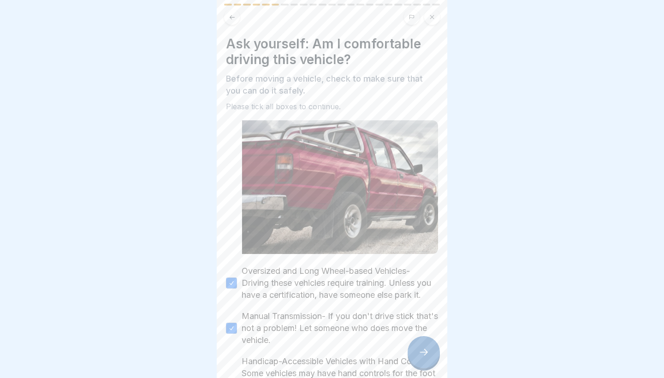
scroll to position [0, 0]
click at [227, 15] on button at bounding box center [232, 17] width 16 height 16
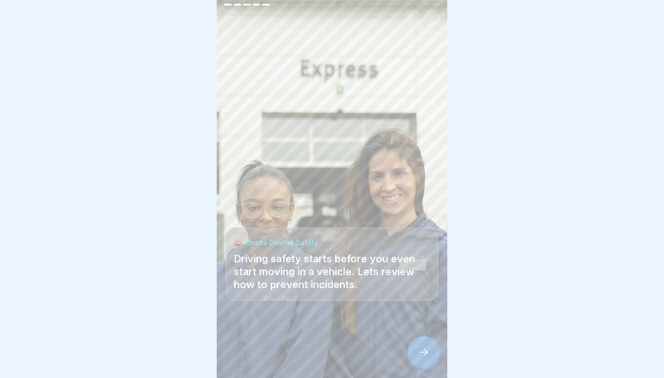
click at [306, 331] on icon at bounding box center [423, 352] width 11 height 11
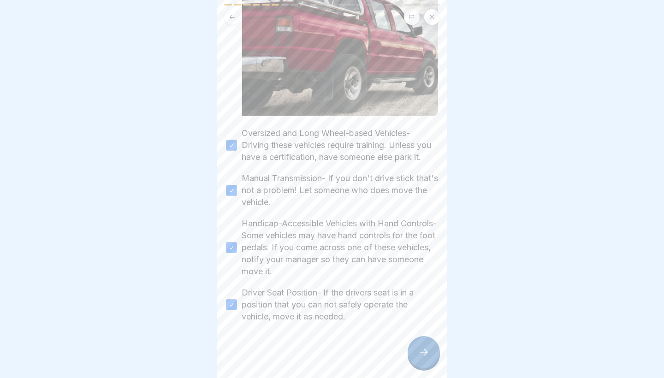
scroll to position [138, 0]
click at [306, 331] on icon at bounding box center [423, 352] width 11 height 11
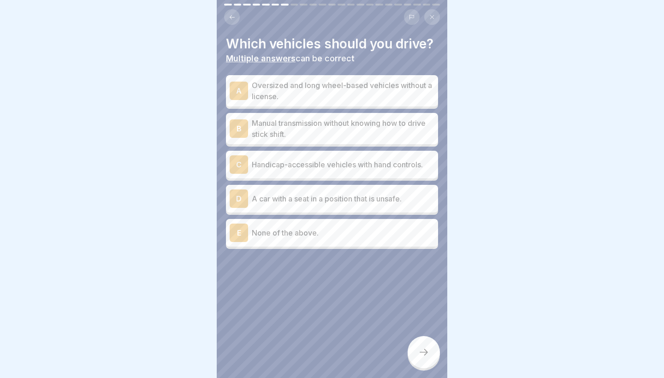
click at [290, 123] on p "Manual transmission without knowing how to drive stick shift." at bounding box center [343, 129] width 182 height 22
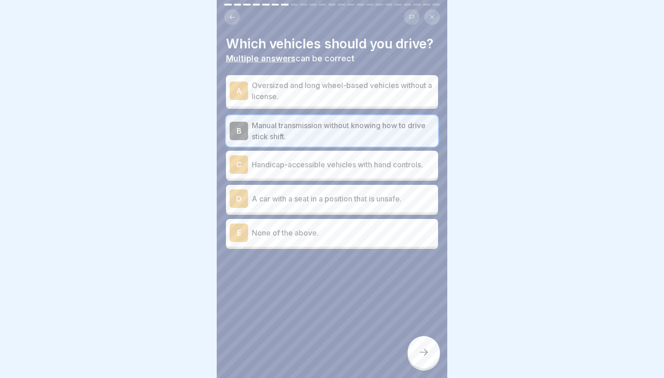
click at [290, 123] on p "Manual transmission without knowing how to drive stick shift." at bounding box center [343, 131] width 182 height 22
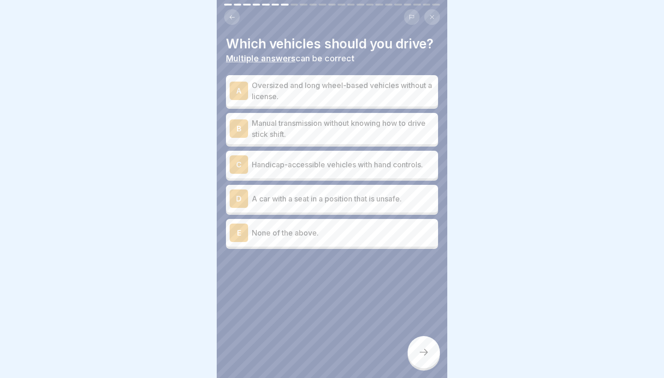
click at [282, 242] on div "E None of the above." at bounding box center [332, 233] width 212 height 28
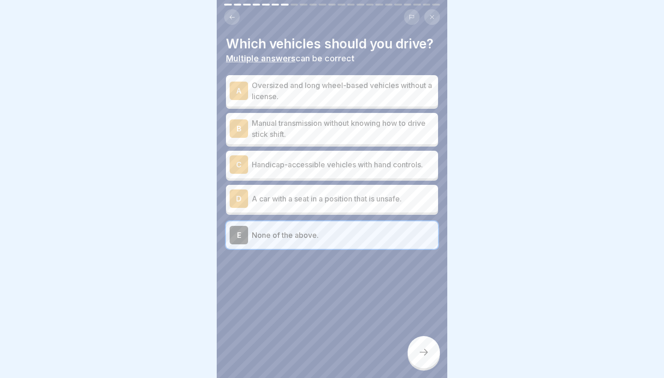
click at [306, 331] on div at bounding box center [423, 352] width 32 height 32
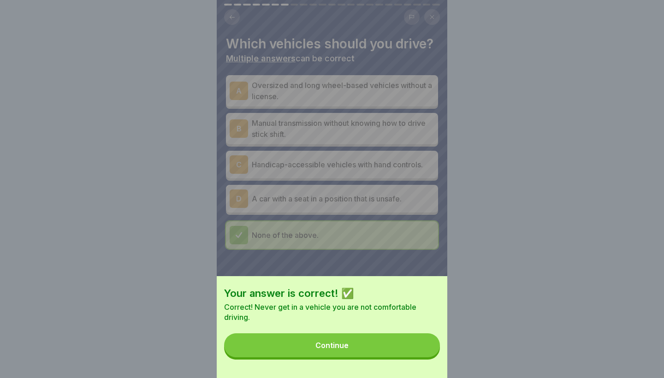
click at [306, 331] on button "Continue" at bounding box center [332, 345] width 216 height 24
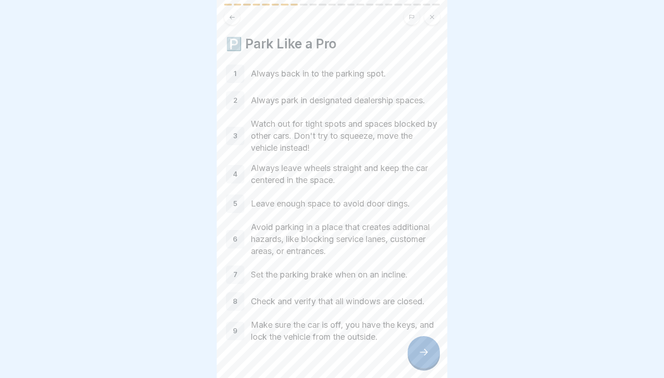
click at [306, 331] on icon at bounding box center [423, 352] width 11 height 11
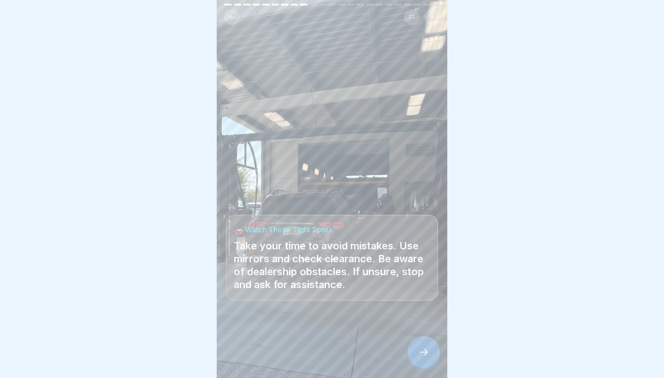
click at [306, 331] on div at bounding box center [423, 352] width 32 height 32
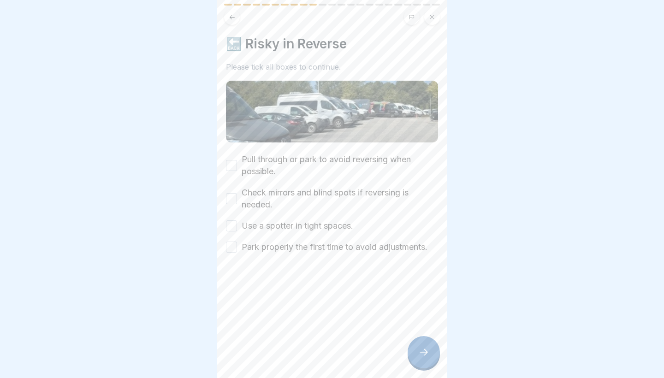
click at [270, 163] on label "Pull through or park to avoid reversing when possible." at bounding box center [339, 165] width 196 height 24
click at [237, 163] on button "Pull through or park to avoid reversing when possible." at bounding box center [231, 165] width 11 height 11
click at [270, 200] on label "Check mirrors and blind spots if reversing is needed." at bounding box center [339, 199] width 196 height 24
click at [237, 200] on button "Check mirrors and blind spots if reversing is needed." at bounding box center [231, 198] width 11 height 11
click at [271, 230] on label "Use a spotter in tight spaces." at bounding box center [297, 226] width 112 height 12
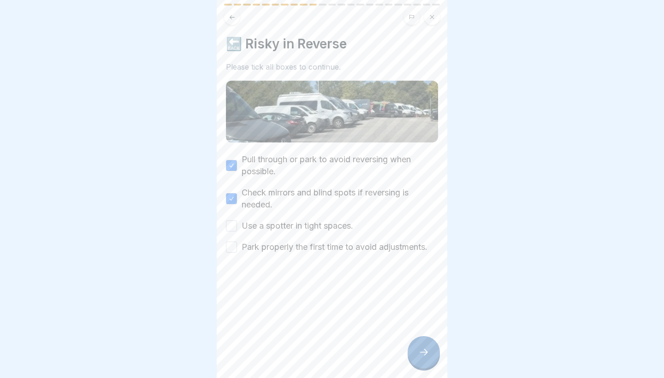
click at [237, 230] on button "Use a spotter in tight spaces." at bounding box center [231, 225] width 11 height 11
click at [271, 246] on label "Park properly the first time to avoid adjustments." at bounding box center [334, 247] width 186 height 12
click at [237, 246] on button "Park properly the first time to avoid adjustments." at bounding box center [231, 246] width 11 height 11
click at [306, 331] on div at bounding box center [423, 352] width 32 height 32
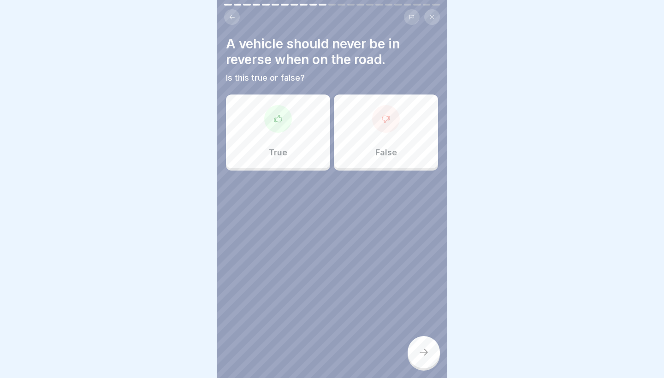
click at [295, 134] on div "True" at bounding box center [278, 131] width 104 height 74
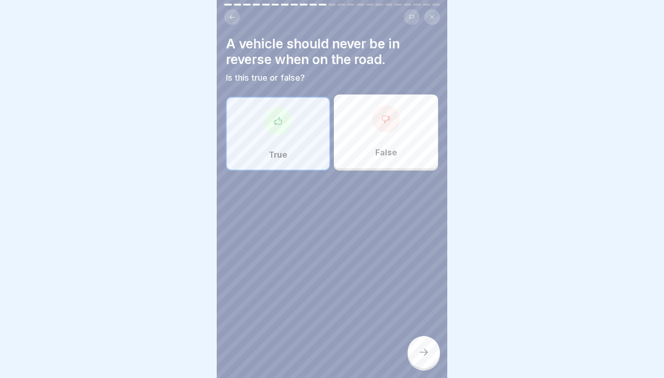
click at [306, 331] on div at bounding box center [423, 352] width 32 height 32
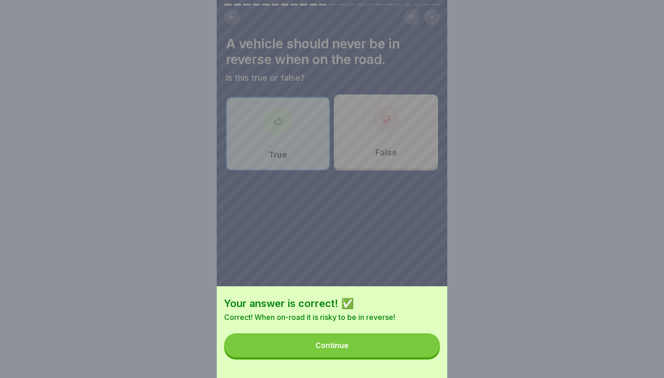
click at [306, 331] on button "Continue" at bounding box center [332, 345] width 216 height 24
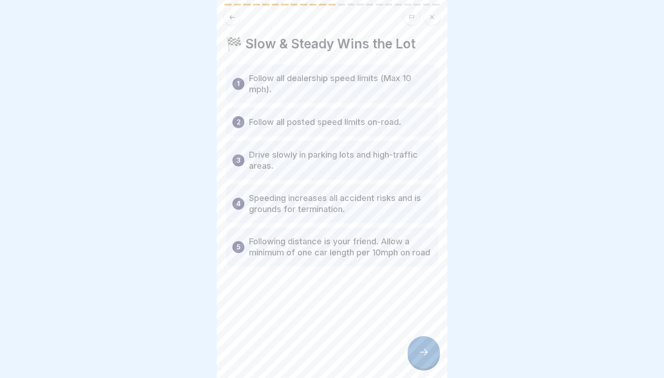
click at [306, 331] on icon at bounding box center [423, 352] width 11 height 11
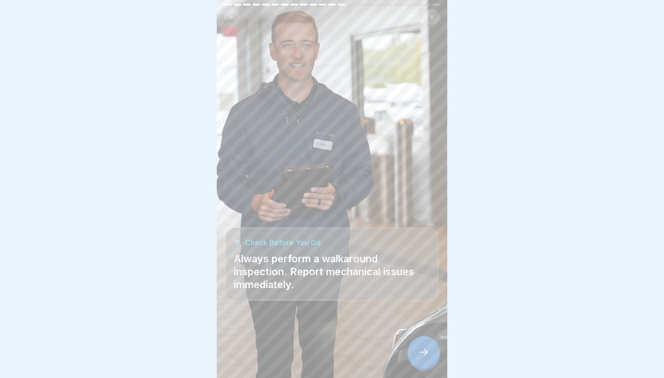
click at [306, 331] on icon at bounding box center [423, 352] width 11 height 11
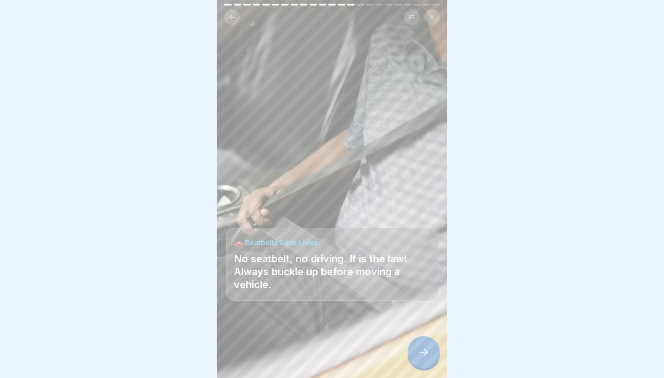
click at [306, 331] on icon at bounding box center [423, 352] width 11 height 11
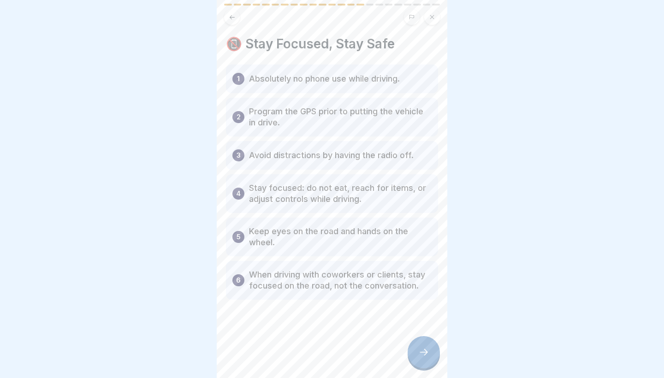
click at [306, 331] on icon at bounding box center [423, 352] width 11 height 11
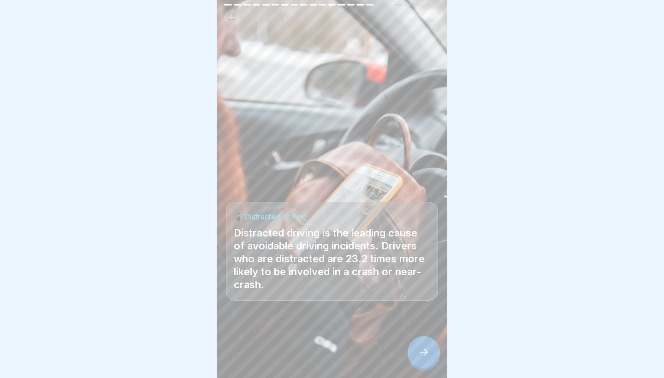
click at [306, 331] on icon at bounding box center [423, 352] width 11 height 11
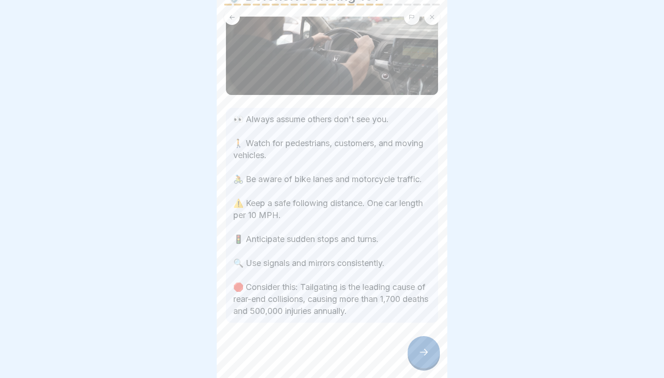
scroll to position [48, 0]
click at [306, 331] on div at bounding box center [423, 352] width 32 height 32
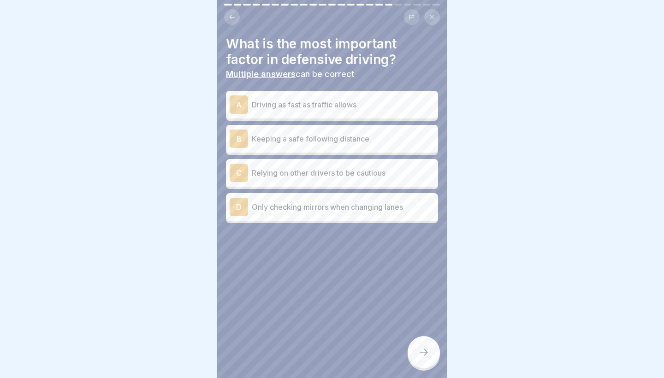
click at [296, 145] on div "B Keeping a safe following distance" at bounding box center [332, 138] width 205 height 18
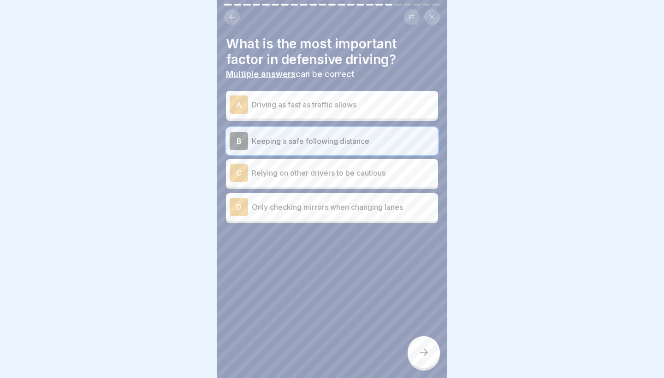
click at [295, 202] on p "Only checking mirrors when changing lanes" at bounding box center [343, 206] width 182 height 11
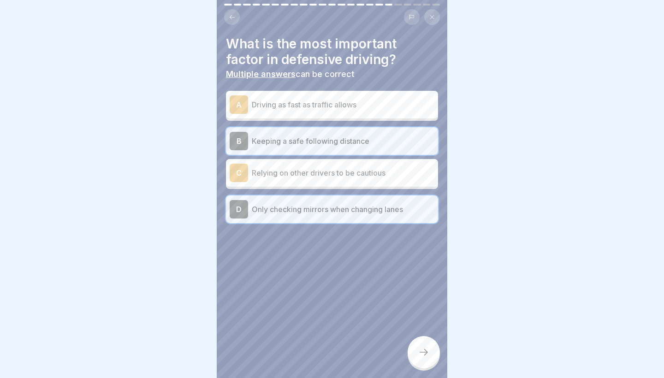
click at [306, 218] on div "D Only checking mirrors when changing lanes" at bounding box center [332, 209] width 212 height 28
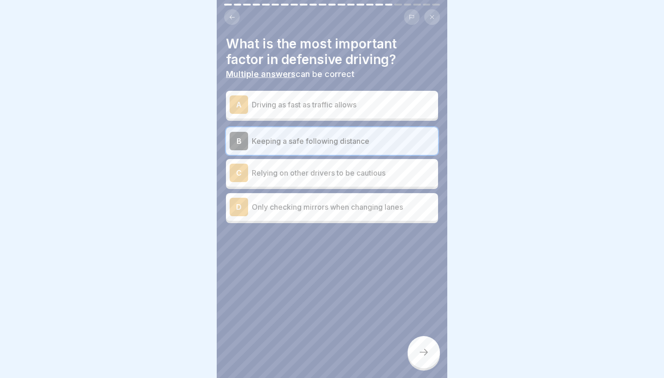
click at [306, 331] on icon at bounding box center [423, 352] width 11 height 11
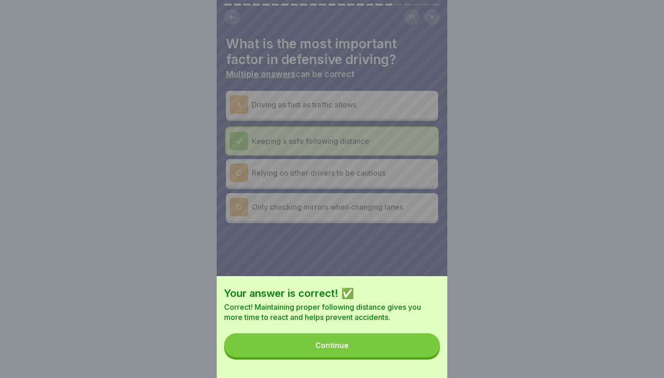
click at [306, 331] on div "Your answer is correct! ✅ Correct! Maintaining proper following distance gives …" at bounding box center [332, 327] width 230 height 102
click at [306, 331] on button "Continue" at bounding box center [332, 345] width 216 height 24
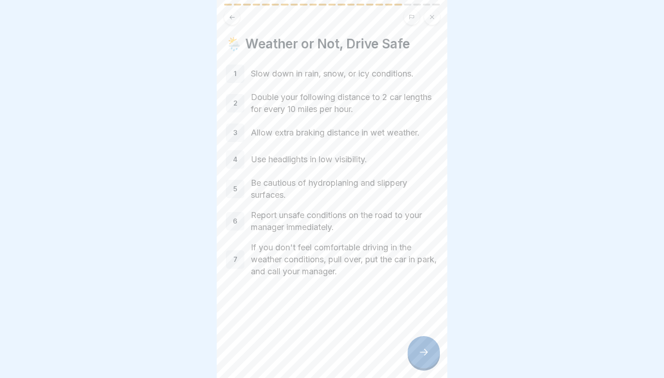
click at [306, 331] on icon at bounding box center [423, 352] width 11 height 11
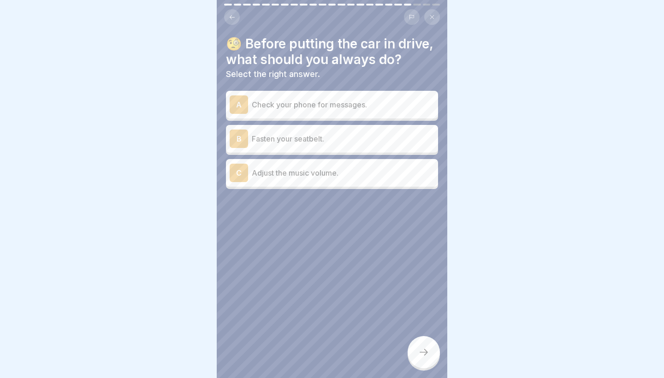
click at [295, 147] on div "B Fasten your seatbelt." at bounding box center [332, 138] width 205 height 18
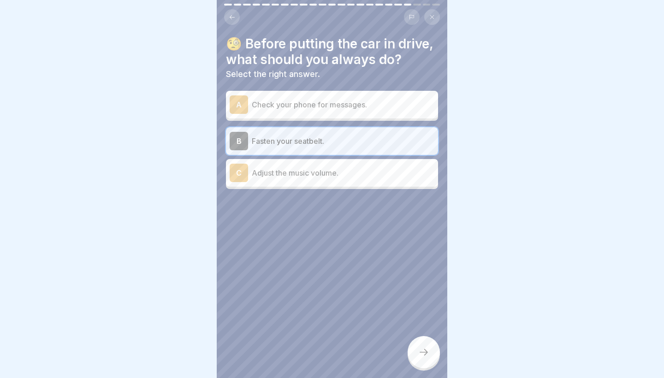
click at [306, 331] on icon at bounding box center [423, 352] width 11 height 11
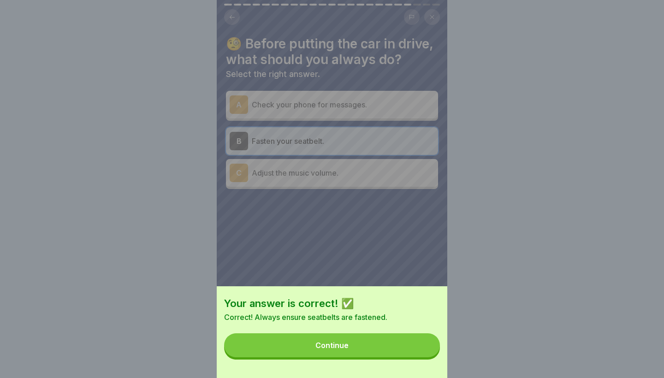
click at [306, 331] on button "Continue" at bounding box center [332, 345] width 216 height 24
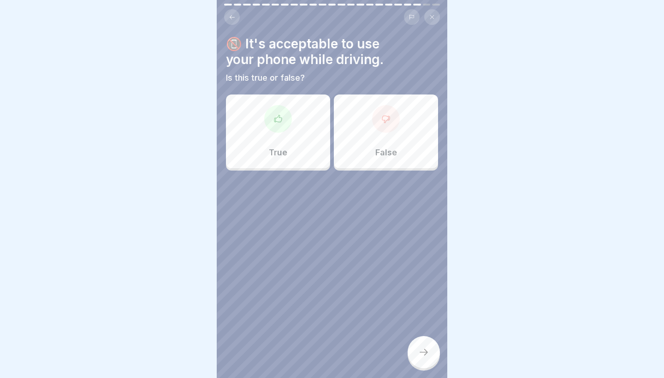
click at [306, 149] on div "False" at bounding box center [386, 131] width 104 height 74
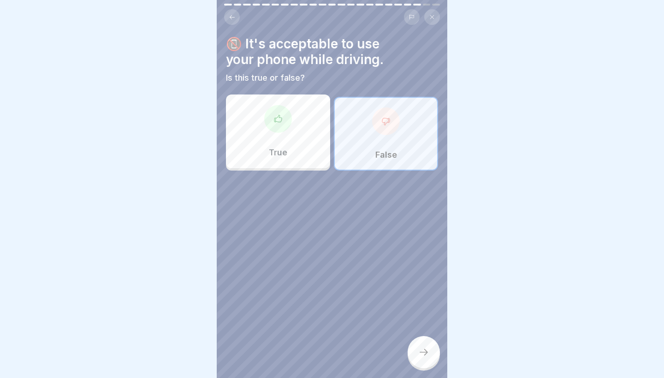
click at [306, 133] on div "False" at bounding box center [386, 134] width 104 height 74
click at [306, 331] on div at bounding box center [423, 352] width 32 height 32
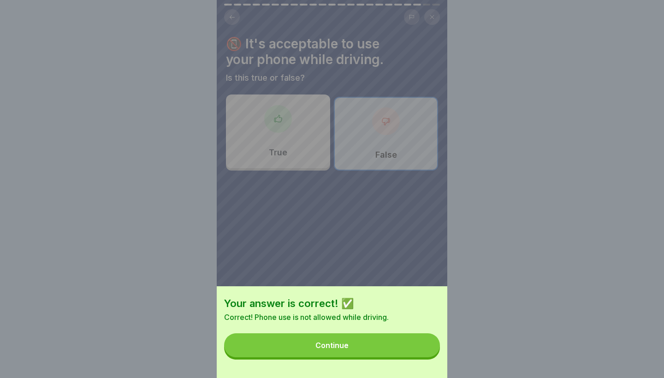
click at [306, 331] on div "Your answer is correct! ✅ Correct! Phone use is not allowed while driving. Cont…" at bounding box center [332, 332] width 230 height 92
click at [306, 331] on button "Continue" at bounding box center [332, 345] width 216 height 24
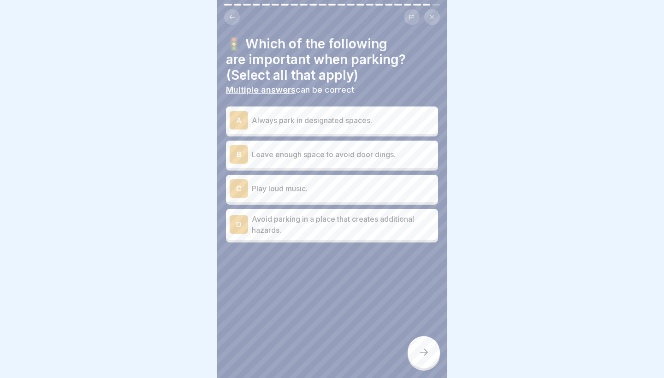
click at [269, 115] on p "Always park in designated spaces." at bounding box center [343, 120] width 182 height 11
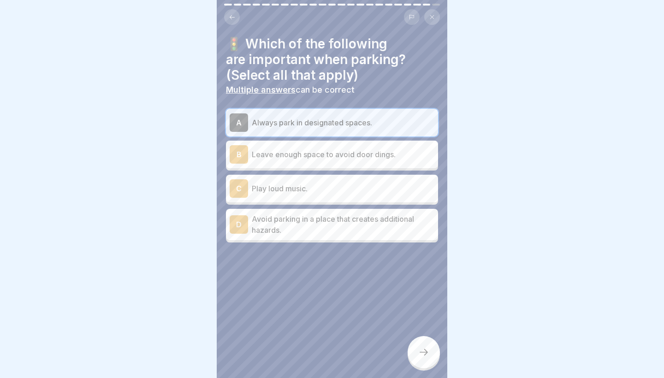
click at [301, 214] on p "Avoid parking in a place that creates additional hazards." at bounding box center [343, 224] width 182 height 22
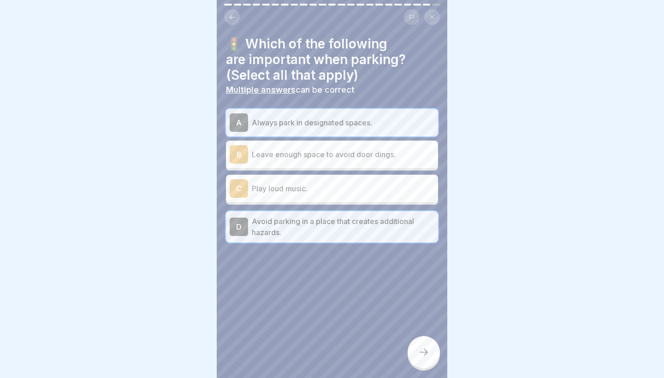
click at [306, 331] on div at bounding box center [423, 352] width 32 height 32
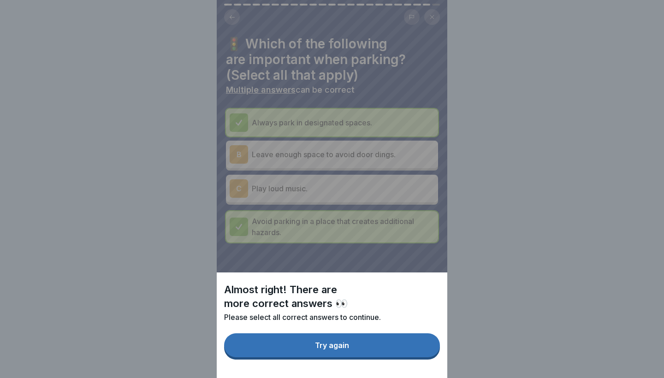
click at [306, 331] on button "Try again" at bounding box center [332, 345] width 216 height 24
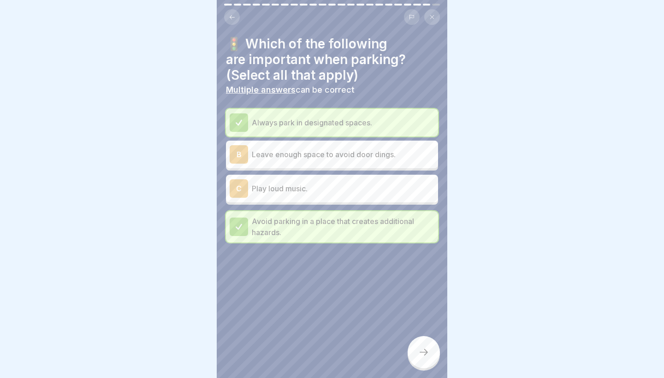
click at [306, 331] on div "🚦 Which of the following are important when parking? (Select all that apply) Mu…" at bounding box center [332, 189] width 230 height 378
click at [306, 331] on div at bounding box center [423, 352] width 32 height 32
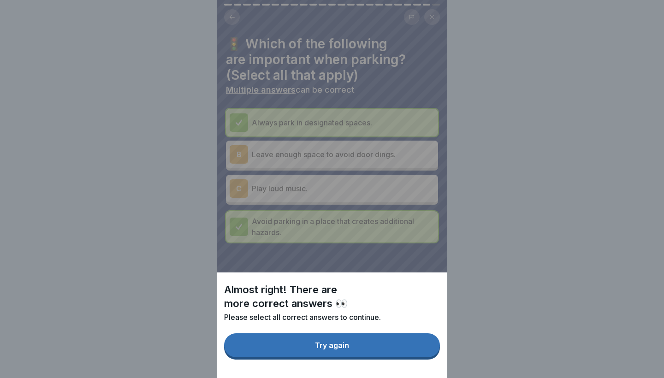
click at [306, 331] on button "Try again" at bounding box center [332, 345] width 216 height 24
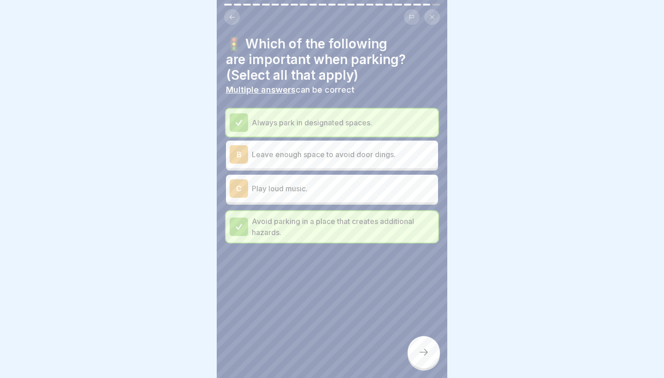
click at [306, 159] on div "B Leave enough space to avoid door dings." at bounding box center [332, 154] width 205 height 18
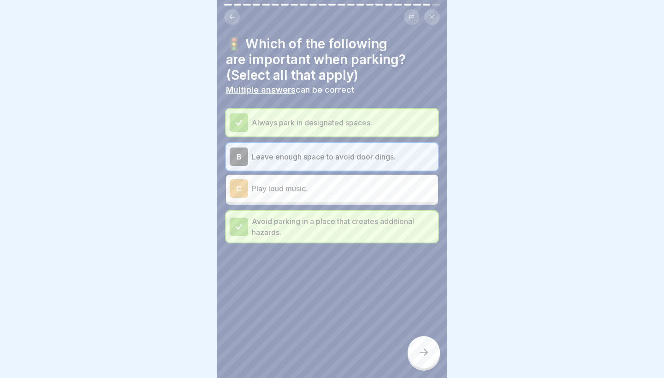
click at [306, 331] on icon at bounding box center [423, 352] width 8 height 6
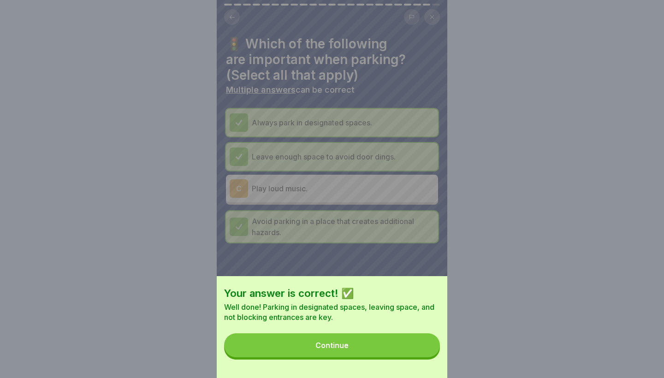
click at [306, 331] on button "Continue" at bounding box center [332, 345] width 216 height 24
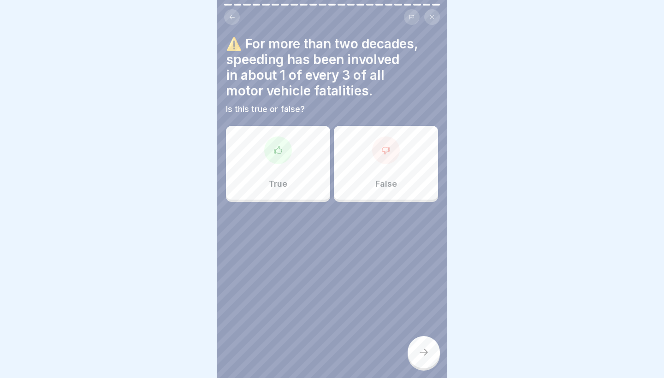
click at [295, 174] on div "True" at bounding box center [278, 163] width 104 height 74
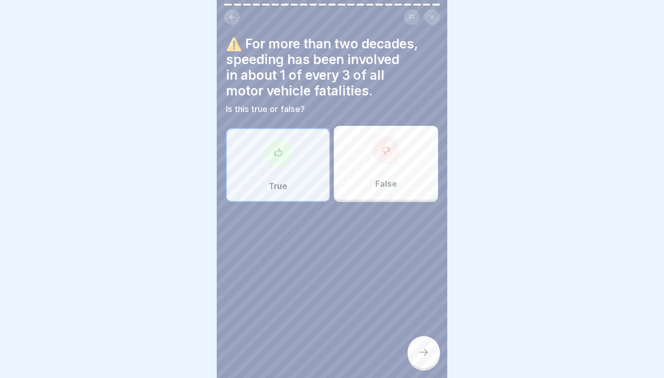
click at [306, 331] on icon at bounding box center [423, 352] width 11 height 11
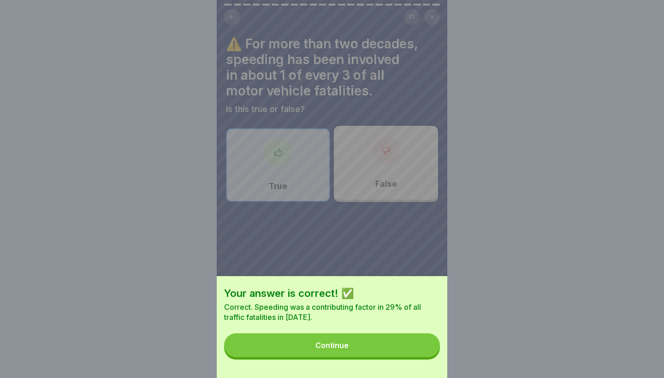
click at [306, 331] on button "Continue" at bounding box center [332, 345] width 216 height 24
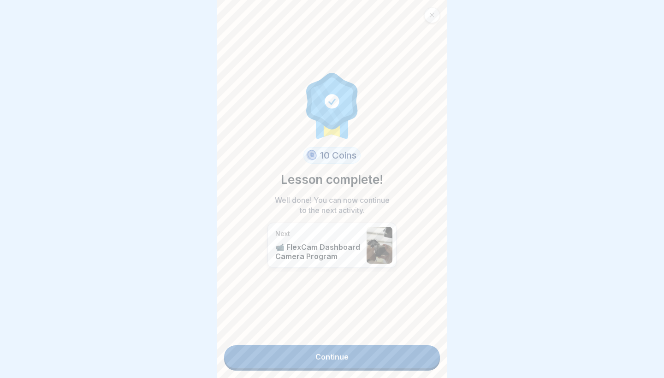
click at [306, 331] on link "Continue" at bounding box center [332, 356] width 216 height 23
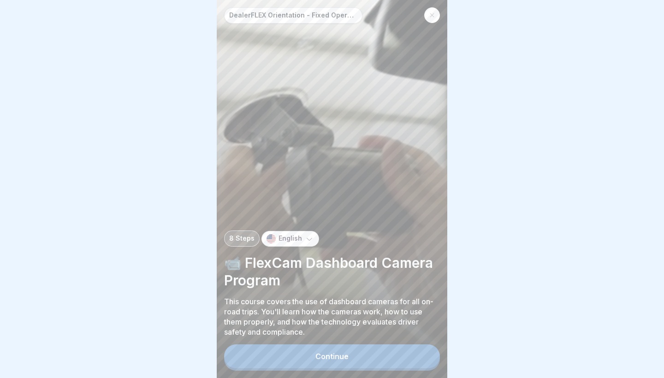
click at [306, 331] on button "Continue" at bounding box center [332, 356] width 216 height 24
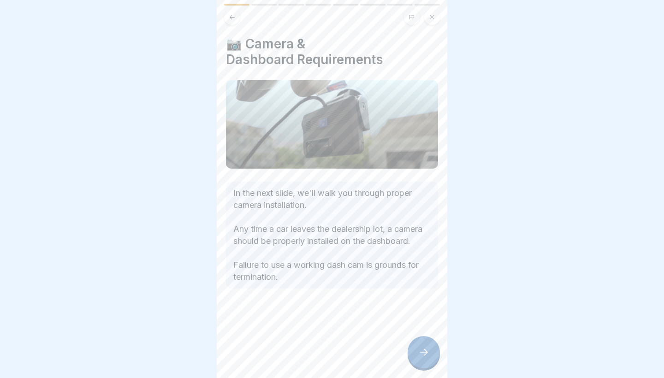
click at [306, 331] on icon at bounding box center [423, 352] width 11 height 11
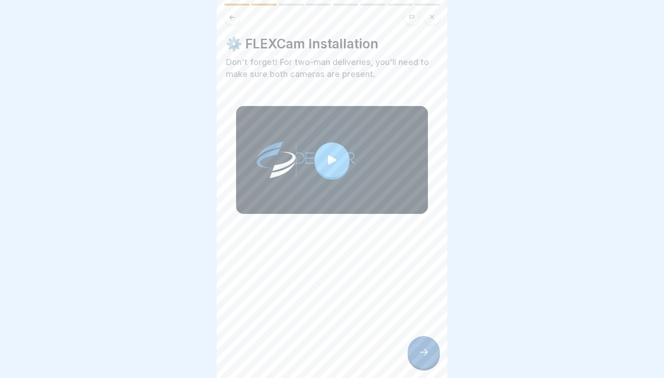
click at [306, 331] on icon at bounding box center [423, 352] width 11 height 11
click at [306, 331] on div at bounding box center [423, 352] width 32 height 32
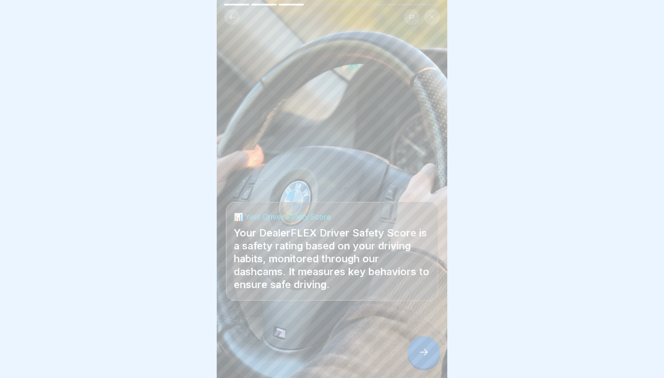
click at [306, 331] on div at bounding box center [423, 352] width 32 height 32
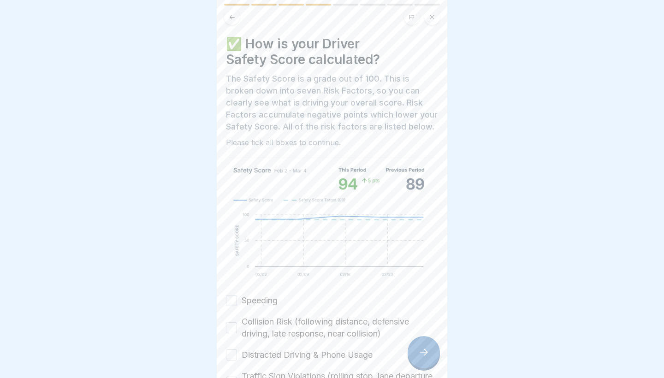
click at [306, 331] on div at bounding box center [423, 352] width 32 height 32
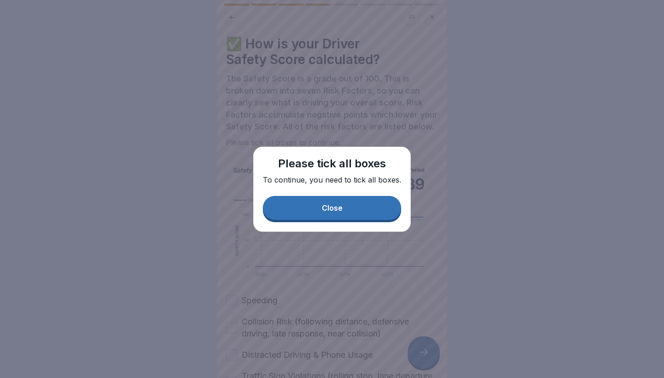
click at [306, 205] on div "Close" at bounding box center [332, 208] width 21 height 8
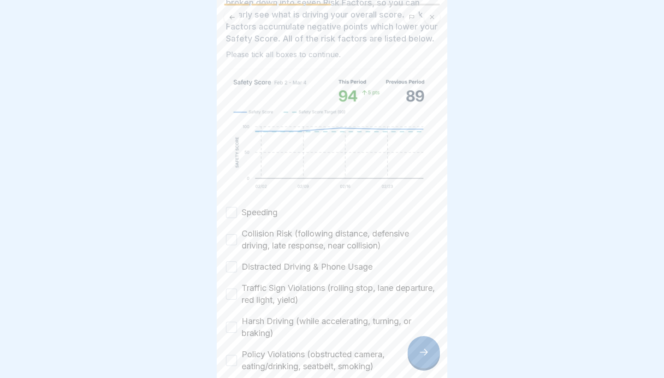
scroll to position [89, 0]
click at [238, 200] on div "✅ How is your Driver Safety Score calculated? The Safety Score is a grade out o…" at bounding box center [332, 170] width 212 height 446
click at [236, 206] on button "Speeding" at bounding box center [231, 211] width 11 height 11
click at [259, 235] on label "Collision Risk (following distance, defensive driving, late response, near coll…" at bounding box center [339, 239] width 196 height 24
click at [237, 235] on button "Collision Risk (following distance, defensive driving, late response, near coll…" at bounding box center [231, 238] width 11 height 11
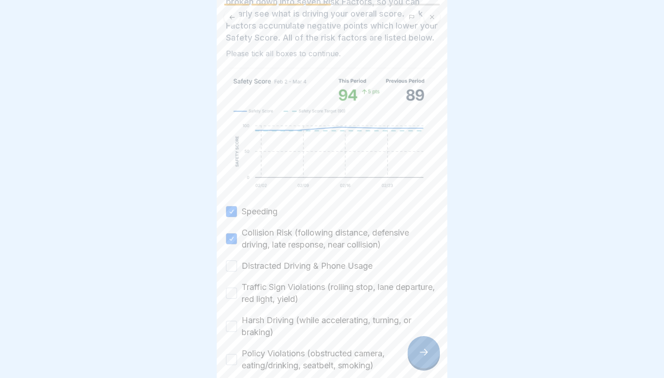
click at [288, 269] on label "Distracted Driving & Phone Usage" at bounding box center [306, 266] width 131 height 12
click at [237, 269] on button "Distracted Driving & Phone Usage" at bounding box center [231, 265] width 11 height 11
click at [295, 287] on label "Traffic Sign Violations (rolling stop, lane departure, red light, yield)" at bounding box center [339, 293] width 196 height 24
click at [237, 288] on button "Traffic Sign Violations (rolling stop, lane departure, red light, yield)" at bounding box center [231, 293] width 11 height 11
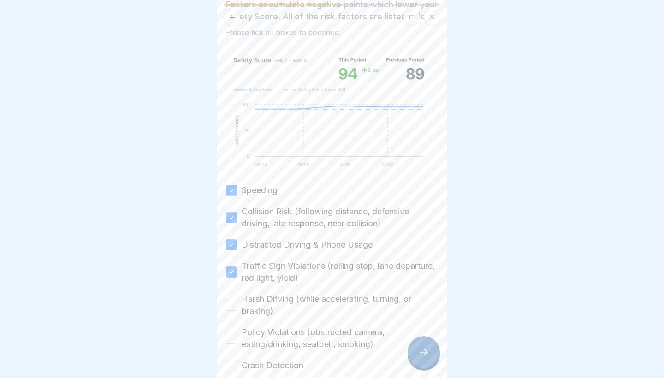
click at [288, 295] on label "Harsh Driving (while accelerating, turning, or braking)" at bounding box center [339, 305] width 196 height 24
click at [237, 300] on button "Harsh Driving (while accelerating, turning, or braking)" at bounding box center [231, 305] width 11 height 11
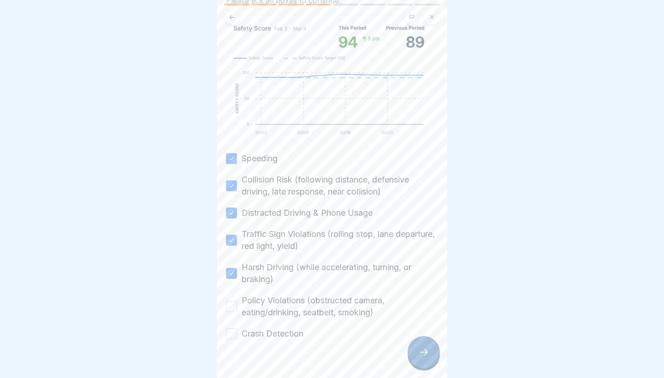
scroll to position [144, 0]
click at [282, 304] on label "Policy Violations (obstructed camera, eating/drinking, seatbelt, smoking)" at bounding box center [339, 305] width 196 height 24
click at [237, 304] on button "Policy Violations (obstructed camera, eating/drinking, seatbelt, smoking)" at bounding box center [231, 304] width 11 height 11
click at [279, 331] on label "Crash Detection" at bounding box center [272, 332] width 62 height 12
click at [237, 331] on button "Crash Detection" at bounding box center [231, 331] width 11 height 11
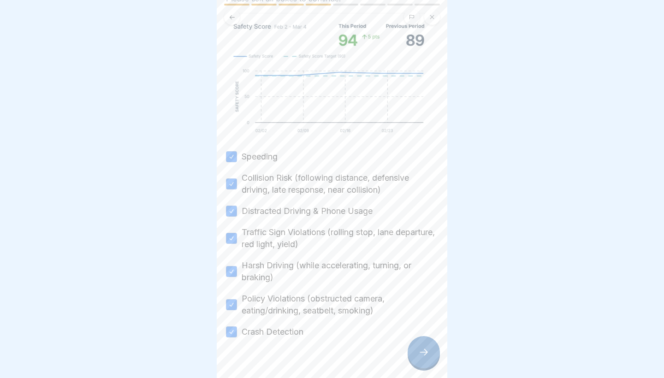
click at [306, 331] on icon at bounding box center [423, 352] width 11 height 11
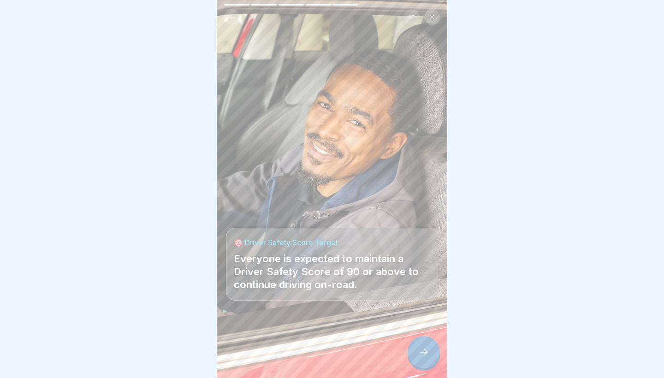
click at [306, 331] on icon at bounding box center [423, 352] width 11 height 11
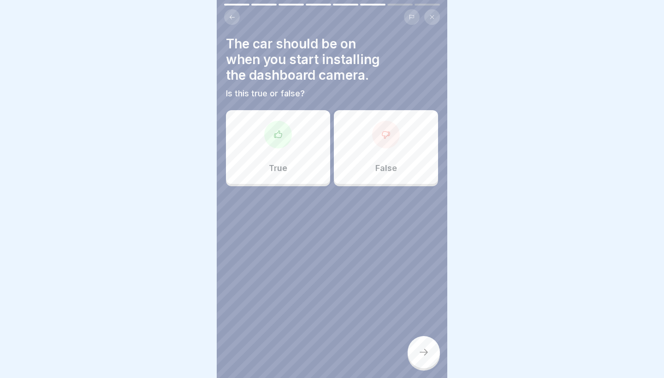
click at [306, 112] on div "False" at bounding box center [386, 147] width 104 height 74
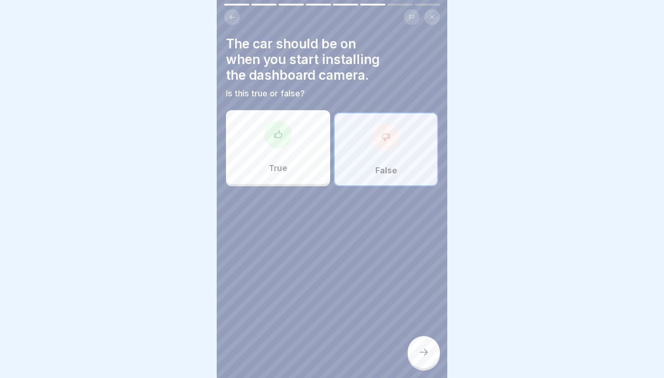
click at [306, 331] on div at bounding box center [423, 352] width 32 height 32
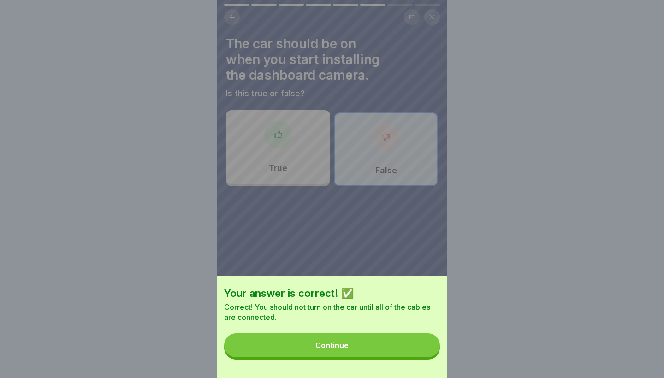
click at [306, 331] on button "Continue" at bounding box center [332, 345] width 216 height 24
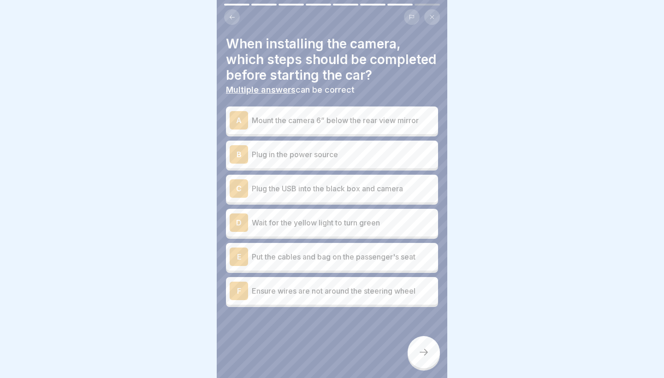
click at [306, 127] on div "A Mount the camera 6” below the rear view mirror" at bounding box center [332, 120] width 205 height 18
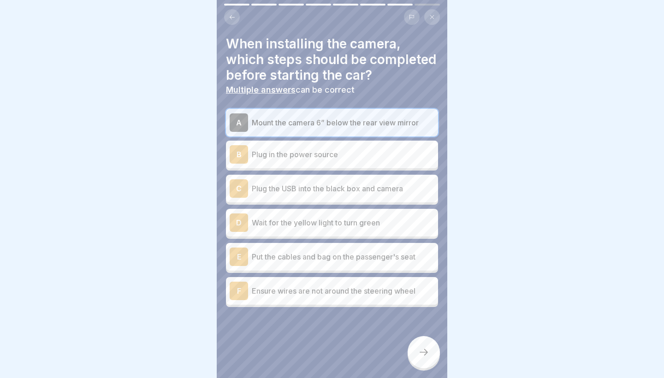
click at [306, 145] on div "B Plug in the power source" at bounding box center [332, 154] width 205 height 18
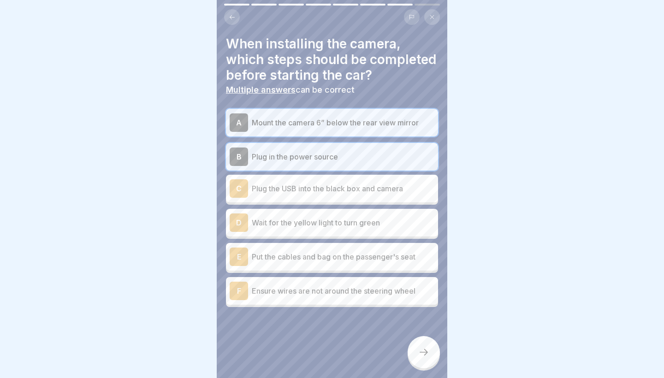
click at [306, 185] on p "Plug the USB into the black box and camera" at bounding box center [343, 188] width 182 height 11
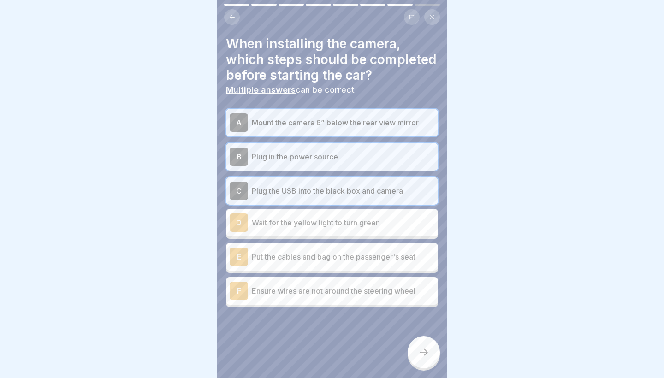
click at [306, 159] on p "Plug in the power source" at bounding box center [343, 156] width 182 height 11
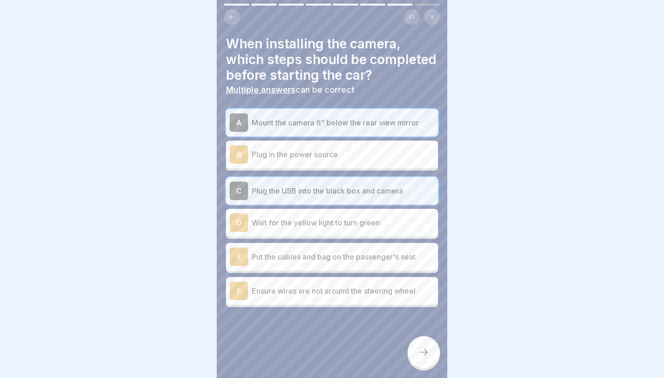
click at [306, 159] on p "Plug in the power source" at bounding box center [343, 154] width 182 height 11
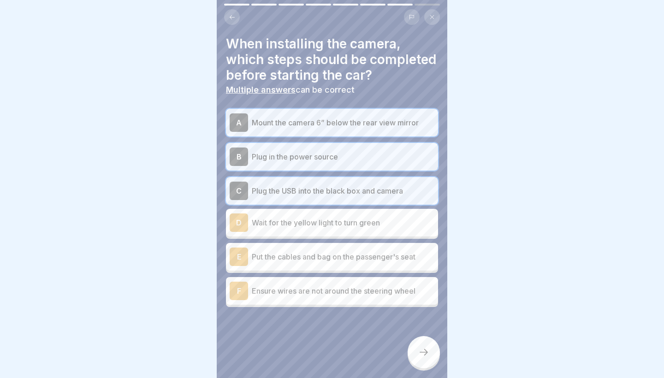
click at [306, 158] on p "Plug in the power source" at bounding box center [343, 156] width 182 height 11
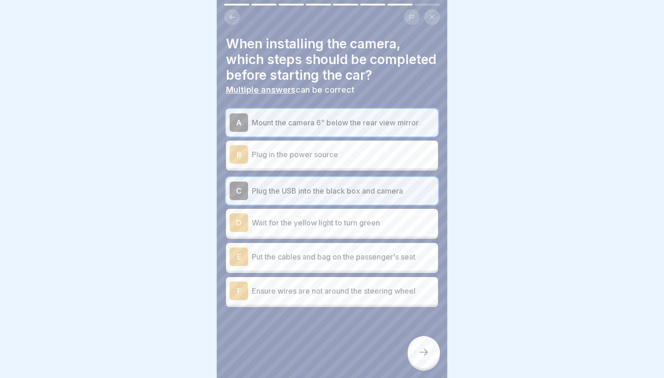
click at [306, 158] on p "Plug in the power source" at bounding box center [343, 154] width 182 height 11
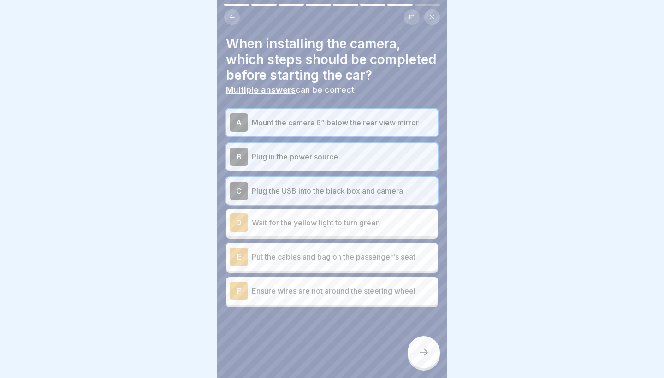
click at [294, 230] on div "D Wait for the yellow light to turn green" at bounding box center [332, 222] width 205 height 18
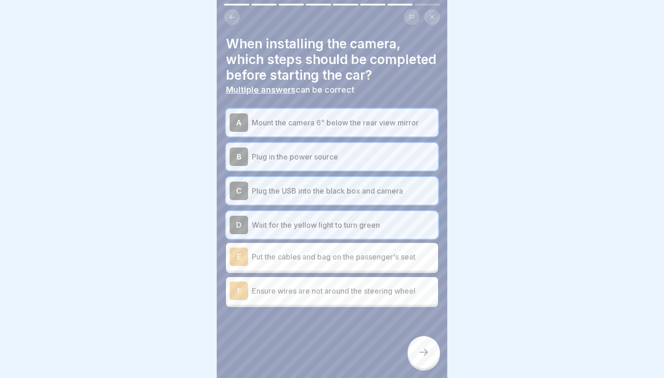
click at [294, 230] on p "Wait for the yellow light to turn green" at bounding box center [343, 224] width 182 height 11
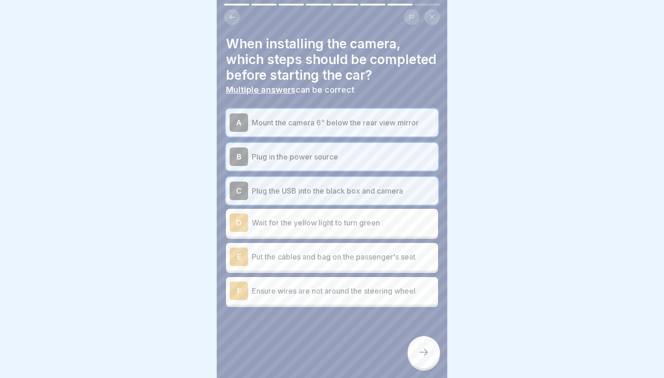
click at [306, 287] on p "Ensure wires are not around the steering wheel" at bounding box center [343, 290] width 182 height 11
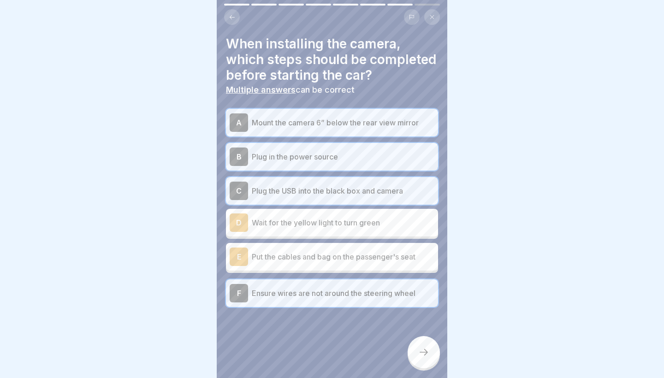
click at [306, 250] on div "E Put the cables and bag on the passenger's seat" at bounding box center [332, 256] width 205 height 18
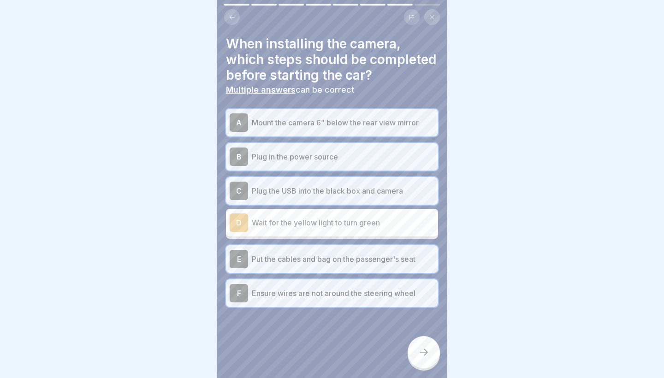
click at [306, 217] on p "Wait for the yellow light to turn green" at bounding box center [343, 222] width 182 height 11
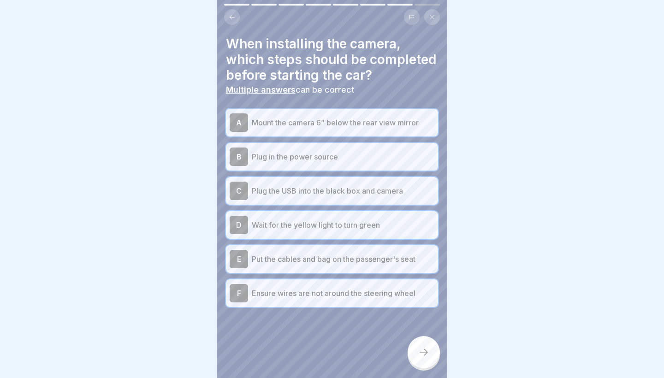
click at [306, 331] on div at bounding box center [423, 352] width 32 height 32
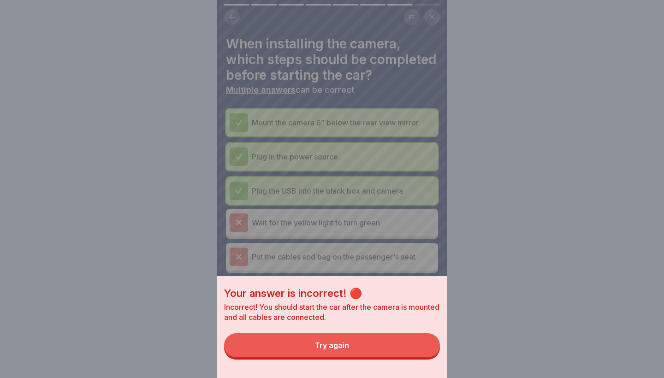
click at [306, 331] on button "Try again" at bounding box center [332, 345] width 216 height 24
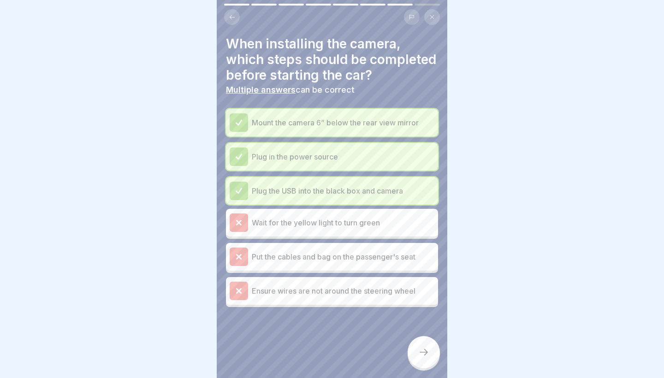
click at [306, 186] on p "Plug the USB into the black box and camera" at bounding box center [343, 190] width 182 height 11
click at [306, 331] on div at bounding box center [423, 352] width 32 height 32
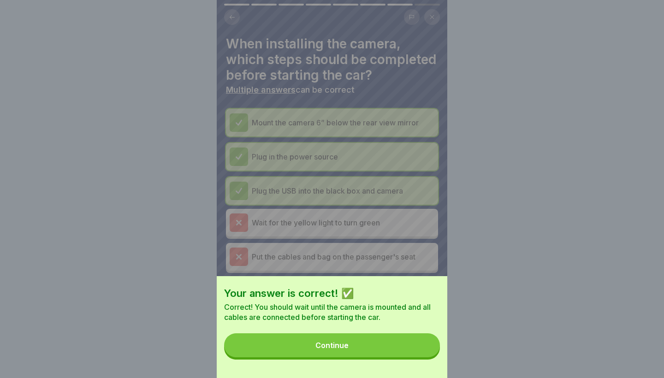
click at [306, 331] on div "Your answer is correct! ✅ Correct! You should wait until the camera is mounted …" at bounding box center [332, 327] width 230 height 102
click at [306, 331] on button "Continue" at bounding box center [332, 345] width 216 height 24
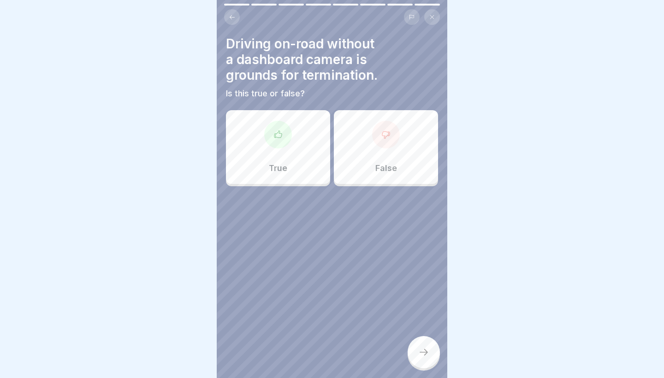
click at [291, 176] on div "True" at bounding box center [278, 147] width 104 height 74
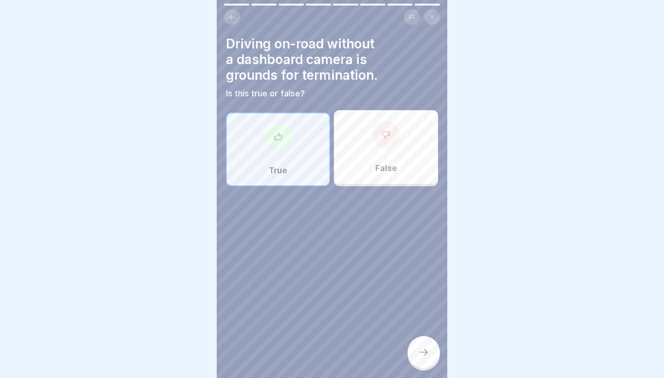
click at [306, 331] on div at bounding box center [423, 352] width 32 height 32
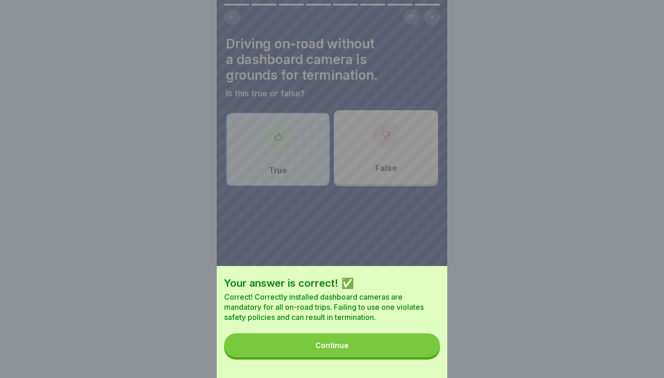
click at [306, 331] on button "Continue" at bounding box center [332, 345] width 216 height 24
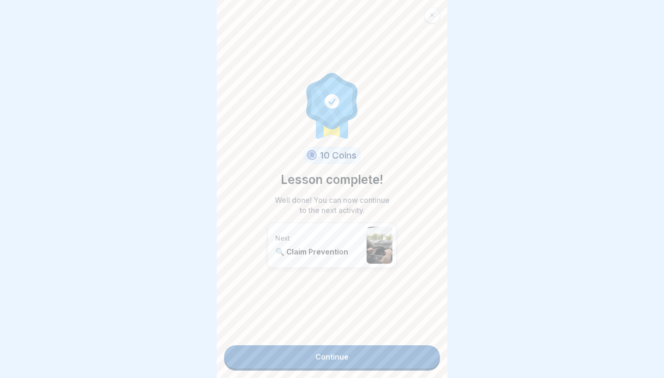
click at [306, 331] on div "10 Coins Lesson complete! Well done! You can now continue to the next activity.…" at bounding box center [332, 189] width 230 height 378
click at [306, 331] on link "Continue" at bounding box center [332, 356] width 216 height 23
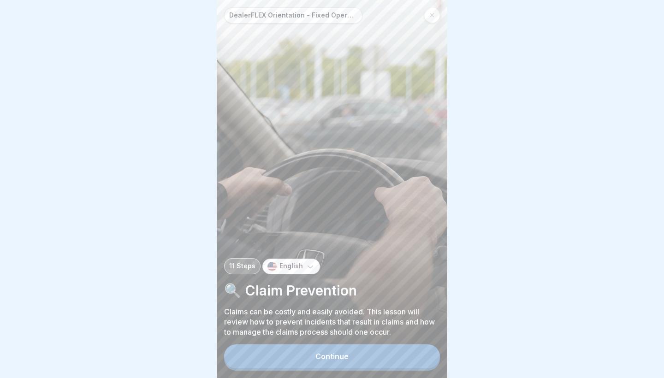
click at [306, 331] on div "Continue" at bounding box center [331, 356] width 33 height 8
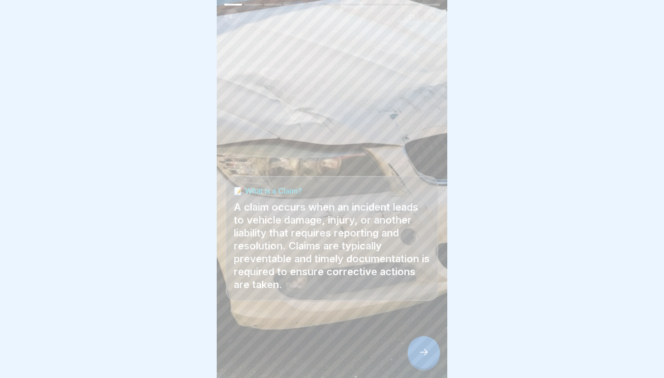
click at [306, 331] on div at bounding box center [423, 352] width 32 height 32
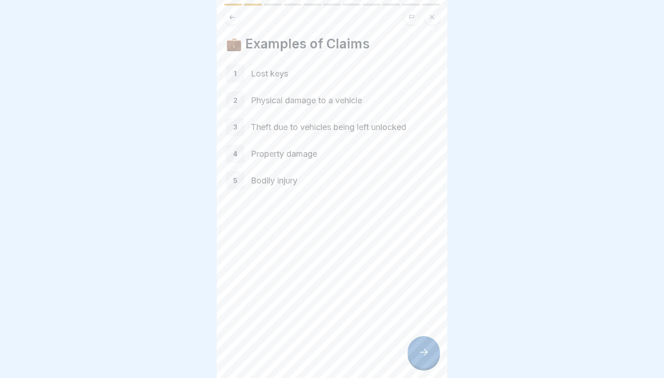
click at [306, 331] on div at bounding box center [423, 352] width 32 height 32
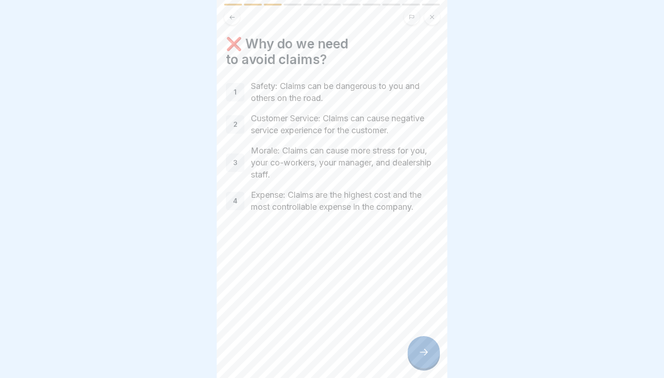
click at [306, 331] on div at bounding box center [423, 352] width 32 height 32
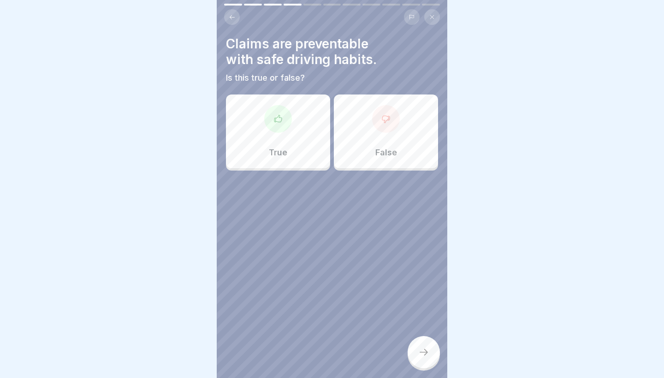
click at [294, 144] on div "True" at bounding box center [278, 131] width 104 height 74
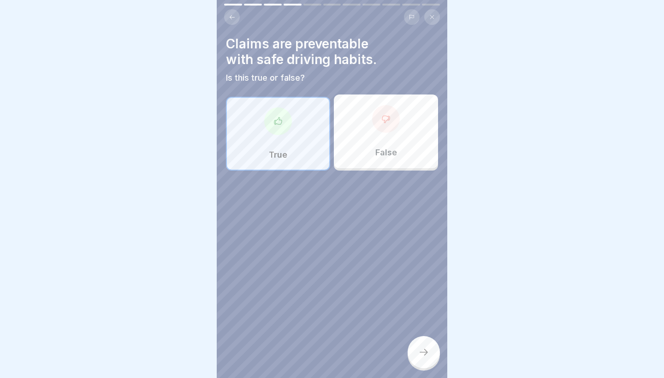
click at [306, 331] on div at bounding box center [423, 352] width 32 height 32
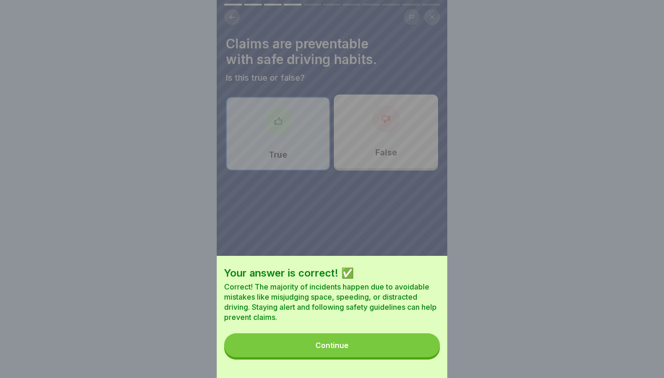
click at [306, 331] on button "Continue" at bounding box center [332, 345] width 216 height 24
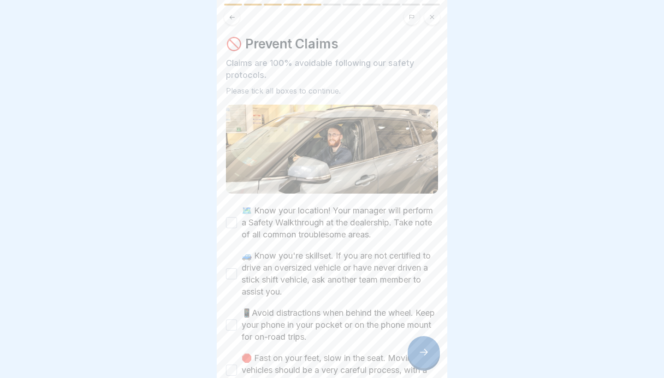
click at [306, 212] on label "🗺️ Know your location! Your manager will perform a Safety Walkthrough at the de…" at bounding box center [339, 223] width 196 height 36
click at [237, 217] on button "🗺️ Know your location! Your manager will perform a Safety Walkthrough at the de…" at bounding box center [231, 222] width 11 height 11
click at [306, 278] on label "🚙 Know you're skillset. If you are not certified to drive an oversized vehicle …" at bounding box center [339, 274] width 196 height 48
click at [237, 278] on button "🚙 Know you're skillset. If you are not certified to drive an oversized vehicle …" at bounding box center [231, 273] width 11 height 11
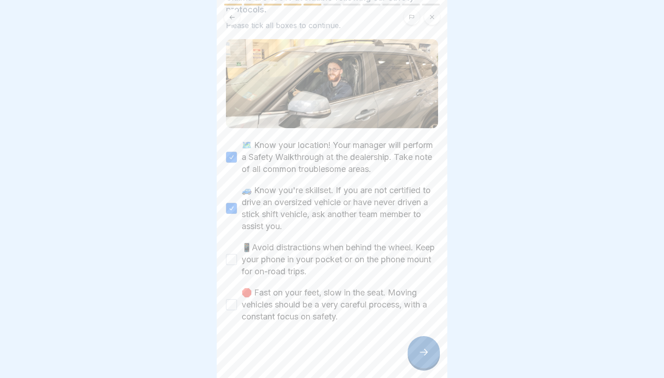
scroll to position [65, 0]
click at [306, 267] on label "📱Avoid distractions when behind the wheel. Keep your phone in your pocket or on…" at bounding box center [339, 259] width 196 height 36
click at [237, 265] on button "📱Avoid distractions when behind the wheel. Keep your phone in your pocket or on…" at bounding box center [231, 259] width 11 height 11
click at [306, 312] on label "🛑 Fast on your feet, slow in the seat. Moving vehicles should be a very careful…" at bounding box center [339, 305] width 196 height 36
click at [237, 310] on button "🛑 Fast on your feet, slow in the seat. Moving vehicles should be a very careful…" at bounding box center [231, 304] width 11 height 11
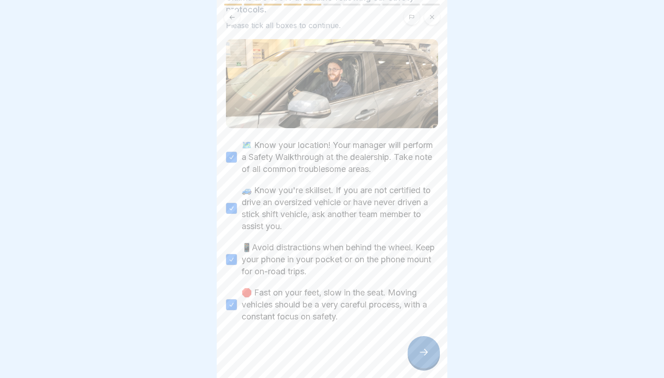
click at [306, 331] on div at bounding box center [423, 352] width 32 height 32
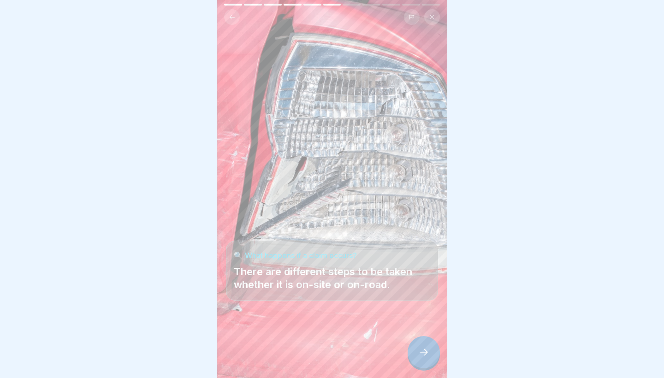
click at [306, 331] on div at bounding box center [332, 350] width 212 height 55
click at [306, 331] on div at bounding box center [423, 352] width 32 height 32
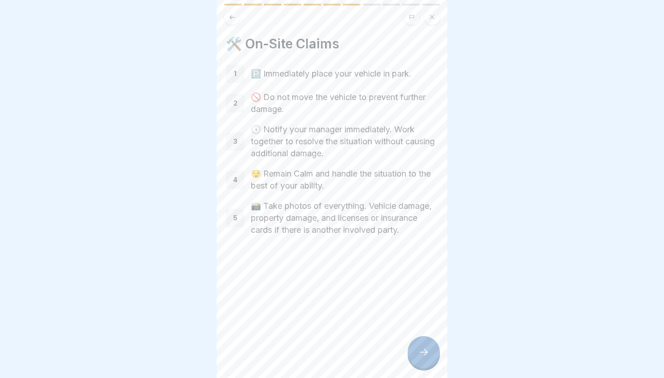
click at [306, 331] on div at bounding box center [423, 352] width 32 height 32
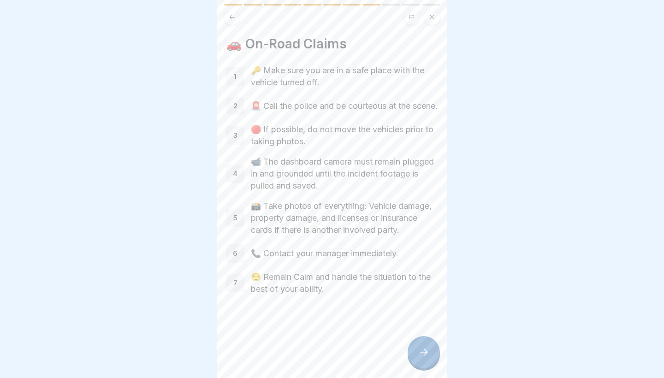
click at [306, 331] on div at bounding box center [423, 352] width 32 height 32
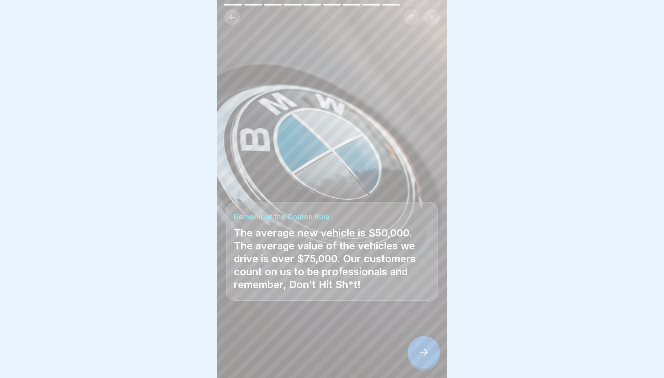
click at [306, 331] on icon at bounding box center [423, 352] width 11 height 11
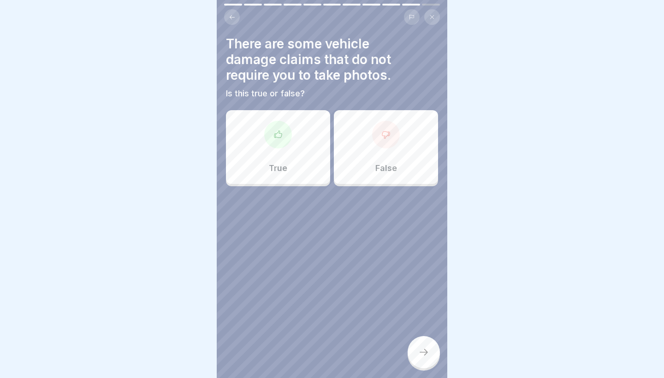
click at [306, 159] on div "False" at bounding box center [386, 147] width 104 height 74
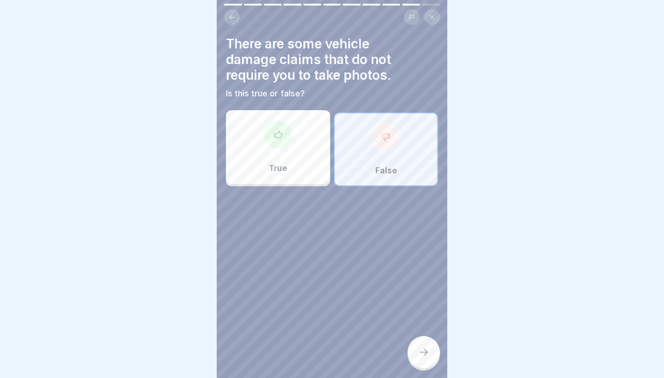
click at [306, 331] on div at bounding box center [423, 352] width 32 height 32
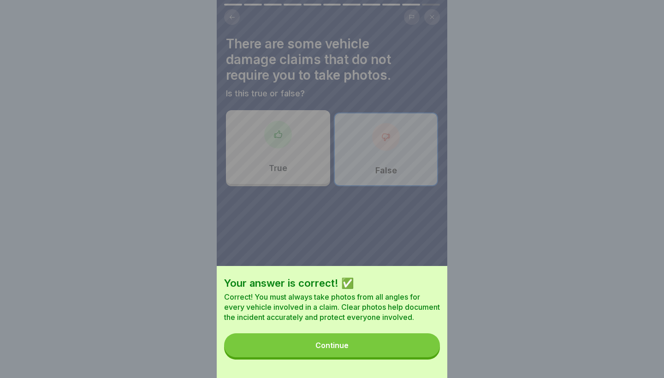
click at [306, 331] on button "Continue" at bounding box center [332, 345] width 216 height 24
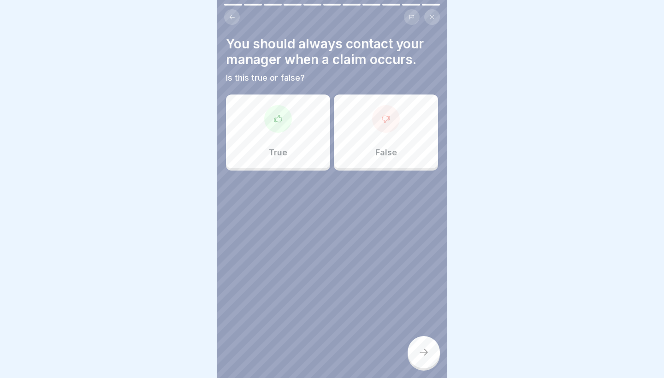
click at [242, 187] on div at bounding box center [332, 198] width 212 height 55
click at [277, 151] on p "True" at bounding box center [278, 152] width 18 height 10
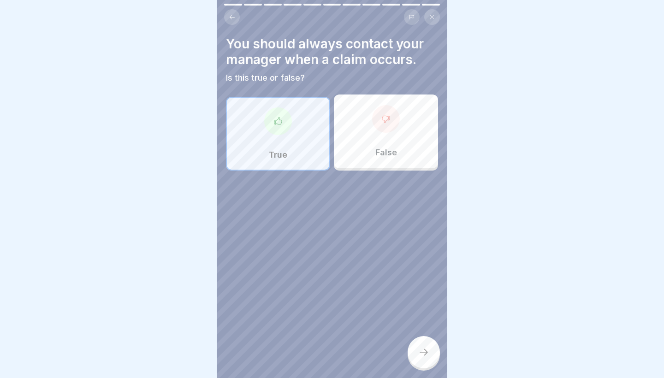
click at [306, 331] on div at bounding box center [423, 352] width 32 height 32
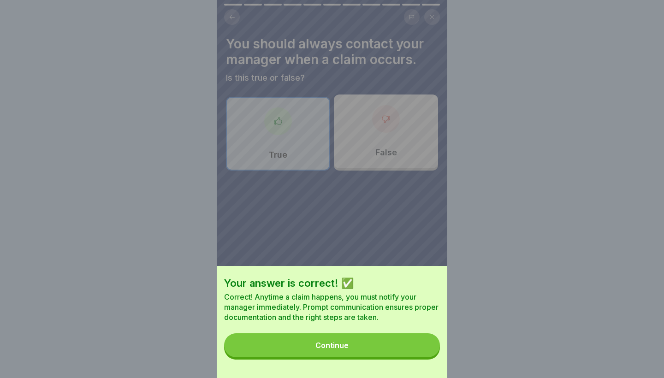
click at [306, 331] on button "Continue" at bounding box center [332, 345] width 216 height 24
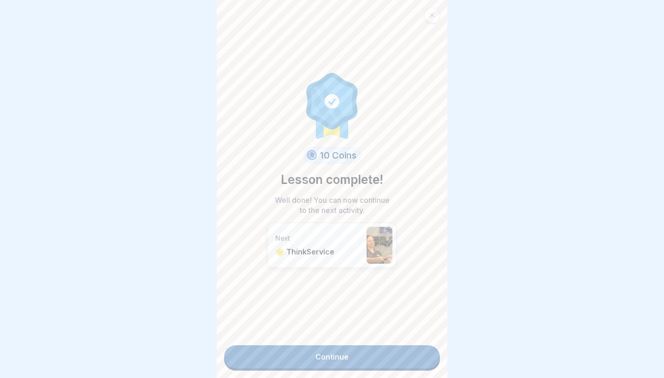
click at [306, 331] on link "Continue" at bounding box center [332, 356] width 216 height 23
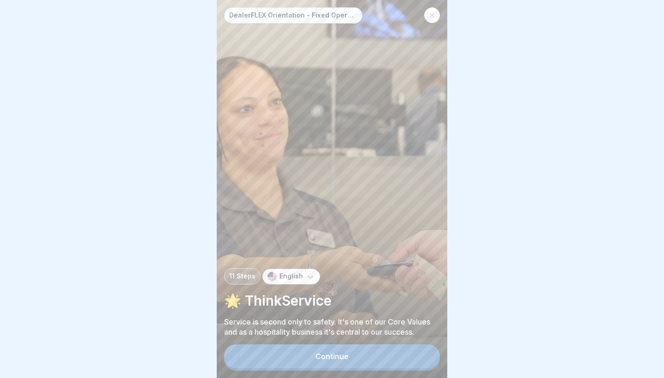
click at [306, 331] on button "Continue" at bounding box center [332, 356] width 216 height 24
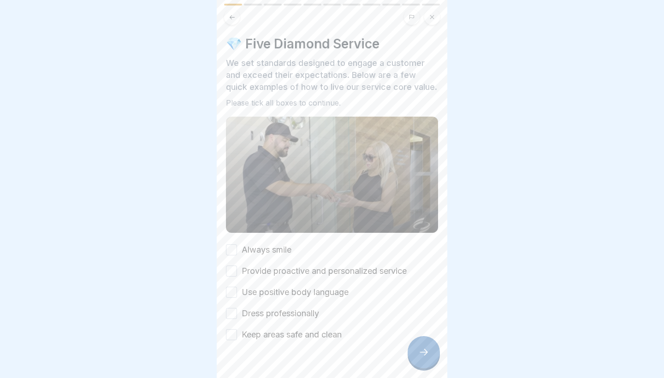
click at [279, 255] on label "Always smile" at bounding box center [266, 250] width 50 height 12
click at [237, 255] on button "Always smile" at bounding box center [231, 249] width 11 height 11
click at [279, 265] on label "Provide proactive and personalized service" at bounding box center [323, 271] width 165 height 12
click at [237, 265] on button "Provide proactive and personalized service" at bounding box center [231, 270] width 11 height 11
click at [275, 294] on label "Use positive body language" at bounding box center [294, 292] width 107 height 12
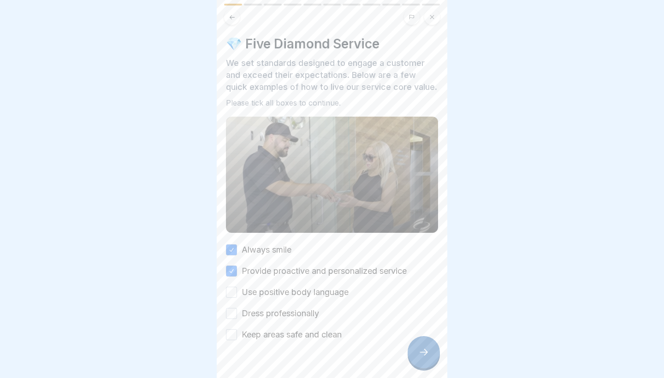
click at [237, 294] on button "Use positive body language" at bounding box center [231, 292] width 11 height 11
click at [272, 314] on label "Dress professionally" at bounding box center [279, 313] width 77 height 12
click at [237, 314] on button "Dress professionally" at bounding box center [231, 313] width 11 height 11
click at [271, 323] on div "Always smile Provide proactive and personalized service Use positive body langu…" at bounding box center [332, 292] width 212 height 97
click at [285, 331] on div at bounding box center [332, 368] width 212 height 55
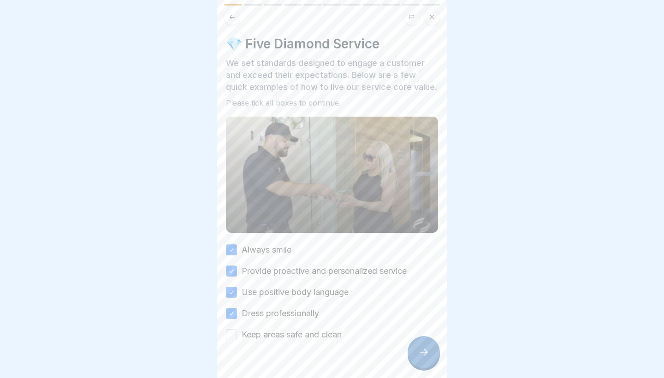
click at [306, 329] on label "Keep areas safe and clean" at bounding box center [291, 335] width 100 height 12
click at [237, 329] on button "Keep areas safe and clean" at bounding box center [231, 334] width 11 height 11
click at [306, 331] on div at bounding box center [423, 352] width 32 height 32
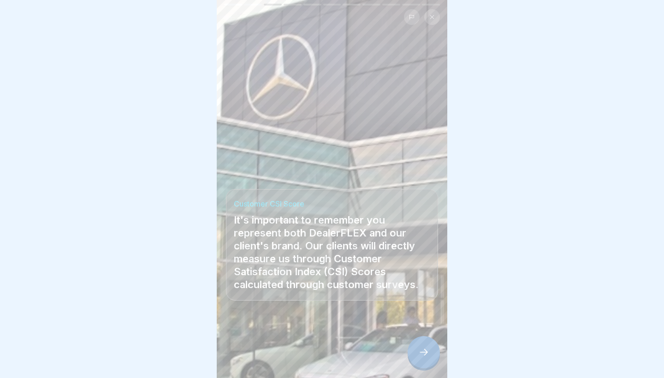
click at [306, 331] on div at bounding box center [332, 350] width 212 height 55
click at [306, 331] on div at bounding box center [423, 352] width 32 height 32
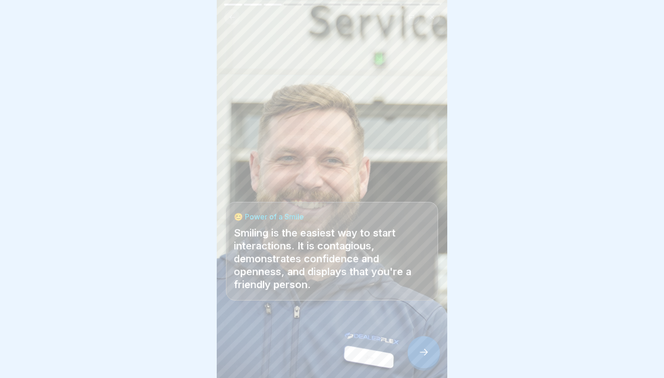
click at [306, 331] on div at bounding box center [423, 352] width 32 height 32
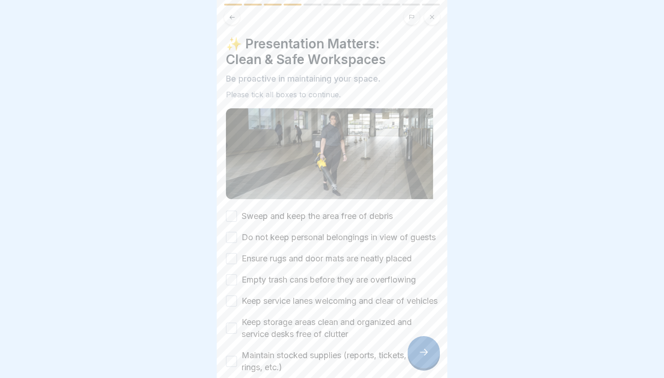
click at [306, 331] on div at bounding box center [423, 352] width 32 height 32
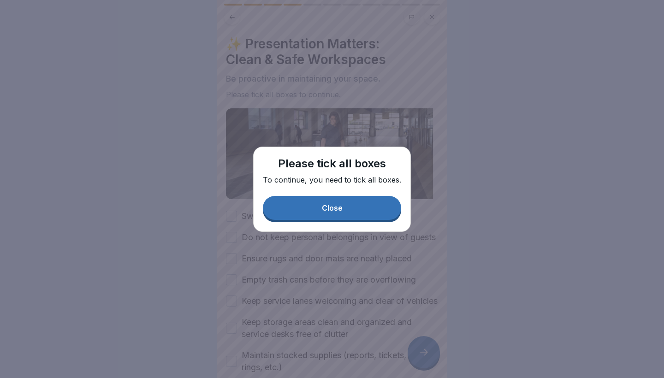
click at [306, 214] on button "Close" at bounding box center [332, 208] width 138 height 24
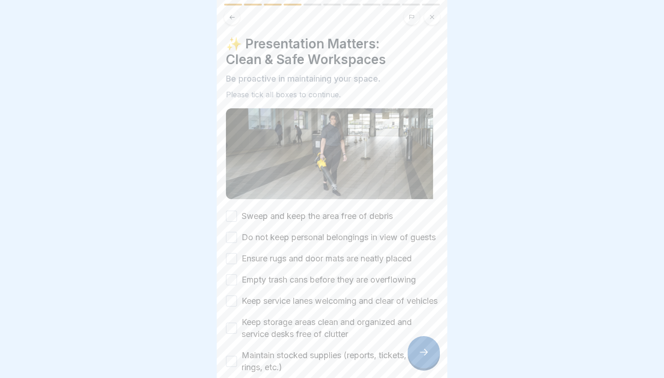
click at [306, 237] on label "Do not keep personal belongings in view of guests" at bounding box center [338, 237] width 194 height 12
click at [237, 237] on button "Do not keep personal belongings in view of guests" at bounding box center [231, 237] width 11 height 11
click at [306, 221] on label "Sweep and keep the area free of debris" at bounding box center [316, 216] width 151 height 12
click at [237, 221] on button "Sweep and keep the area free of debris" at bounding box center [231, 216] width 11 height 11
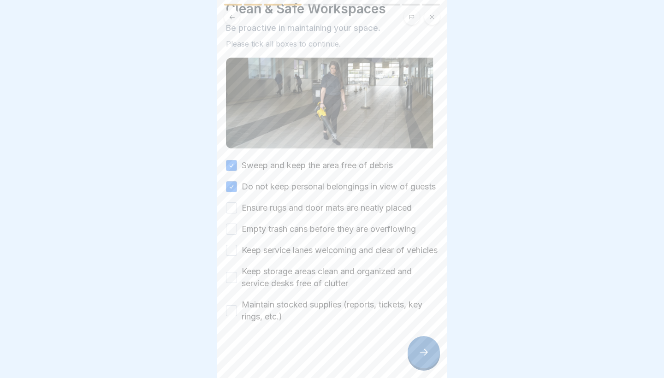
scroll to position [75, 0]
click at [306, 304] on label "Maintain stocked supplies (reports, tickets, key rings, etc.)" at bounding box center [339, 311] width 196 height 24
click at [237, 305] on button "Maintain stocked supplies (reports, tickets, key rings, etc.)" at bounding box center [231, 310] width 11 height 11
click at [306, 287] on label "Keep storage areas clean and organized and service desks free of clutter" at bounding box center [339, 277] width 196 height 24
click at [237, 283] on button "Keep storage areas clean and organized and service desks free of clutter" at bounding box center [231, 277] width 11 height 11
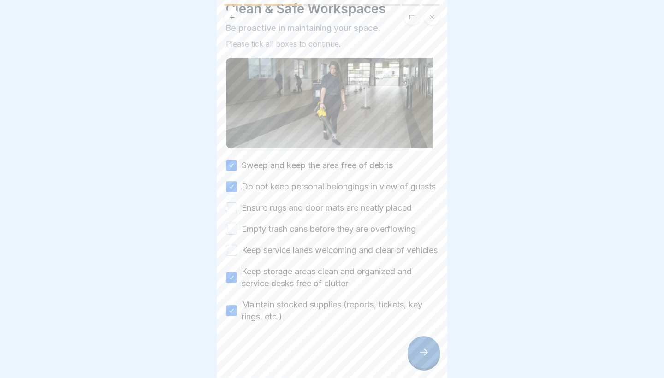
click at [306, 255] on label "Keep service lanes welcoming and clear of vehicles" at bounding box center [339, 250] width 196 height 12
click at [237, 255] on button "Keep service lanes welcoming and clear of vehicles" at bounding box center [231, 250] width 11 height 11
click at [306, 223] on label "Empty trash cans before they are overflowing" at bounding box center [328, 229] width 174 height 12
click at [237, 224] on button "Empty trash cans before they are overflowing" at bounding box center [231, 229] width 11 height 11
click at [306, 205] on div "Sweep and keep the area free of debris Do not keep personal belongings in view …" at bounding box center [332, 240] width 212 height 163
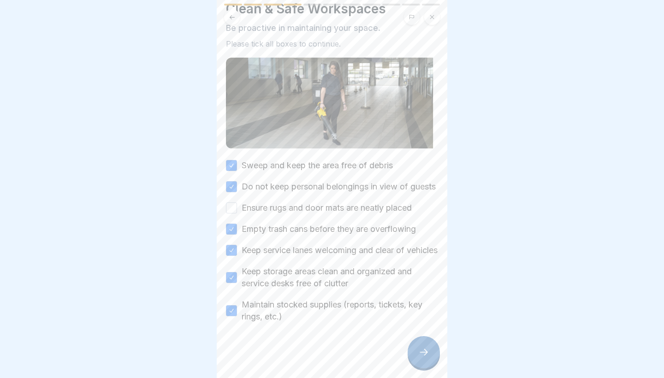
scroll to position [23, 0]
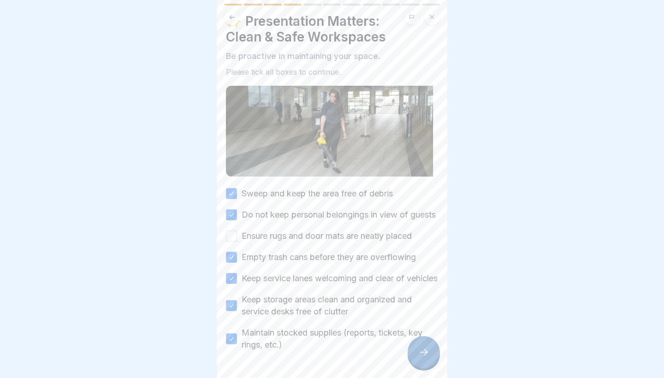
click at [306, 242] on label "Ensure rugs and door mats are neatly placed" at bounding box center [326, 236] width 170 height 12
click at [237, 241] on button "Ensure rugs and door mats are neatly placed" at bounding box center [231, 235] width 11 height 11
click at [306, 331] on icon at bounding box center [423, 352] width 11 height 11
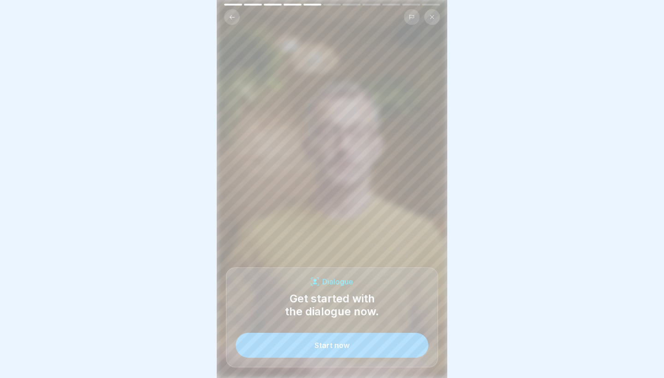
click at [306, 331] on button "Start now" at bounding box center [331, 345] width 193 height 25
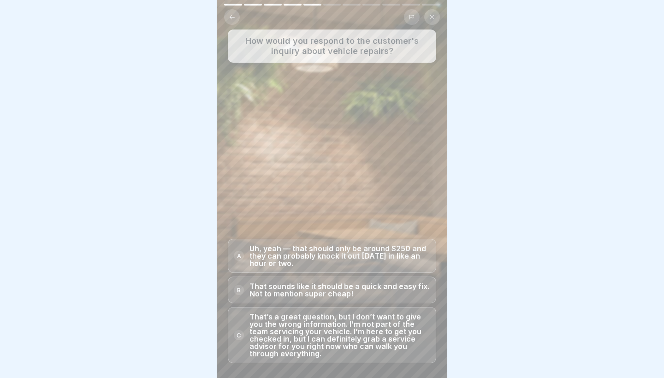
click at [306, 331] on p "That’s a great question, but I don’t want to give you the wrong information. I’…" at bounding box center [339, 335] width 181 height 44
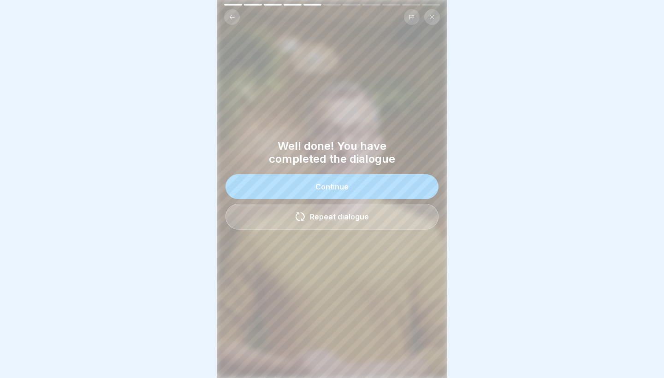
click at [306, 186] on div "Continue" at bounding box center [331, 186] width 33 height 8
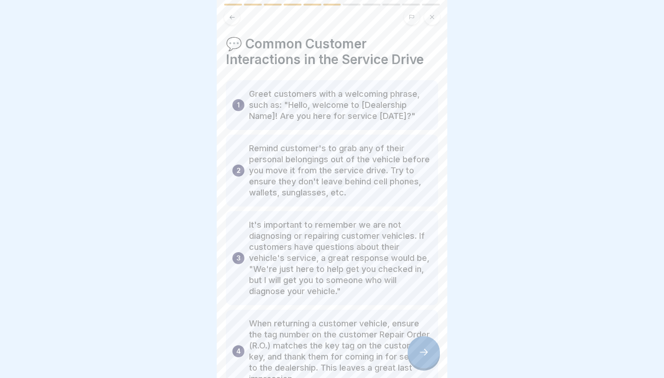
click at [306, 331] on div at bounding box center [423, 352] width 32 height 32
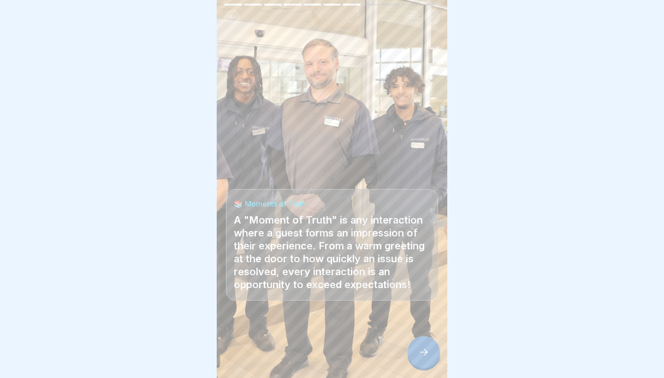
click at [306, 331] on icon at bounding box center [423, 352] width 11 height 11
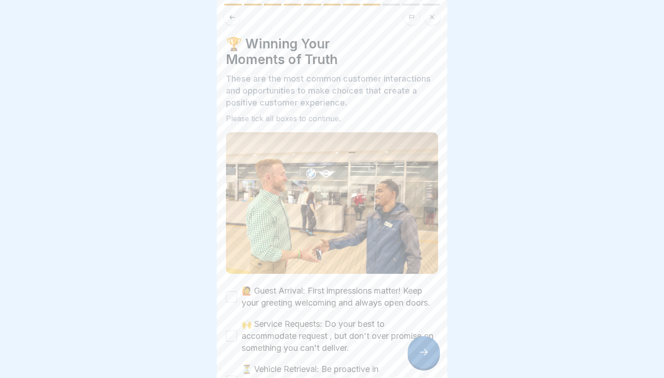
click at [306, 331] on icon at bounding box center [423, 352] width 11 height 11
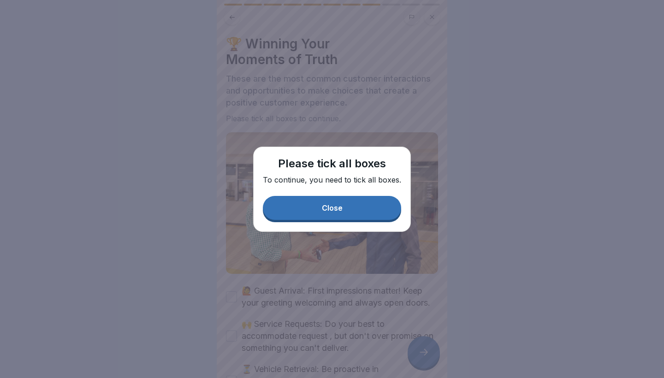
click at [306, 207] on button "Close" at bounding box center [332, 208] width 138 height 24
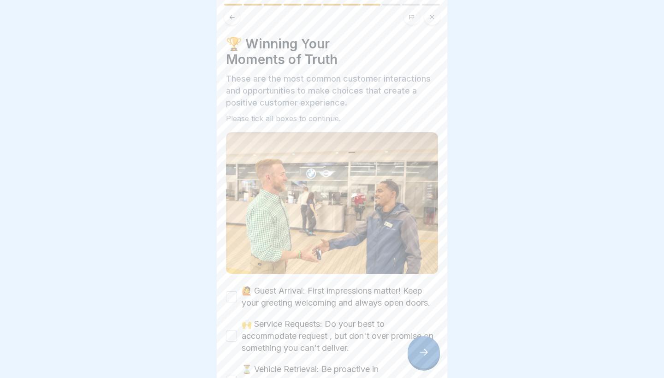
click at [306, 301] on label "🙋 Guest Arrival: First impressions matter! Keep your greeting welcoming and alw…" at bounding box center [339, 297] width 196 height 24
click at [237, 301] on button "🙋 Guest Arrival: First impressions matter! Keep your greeting welcoming and alw…" at bounding box center [231, 296] width 11 height 11
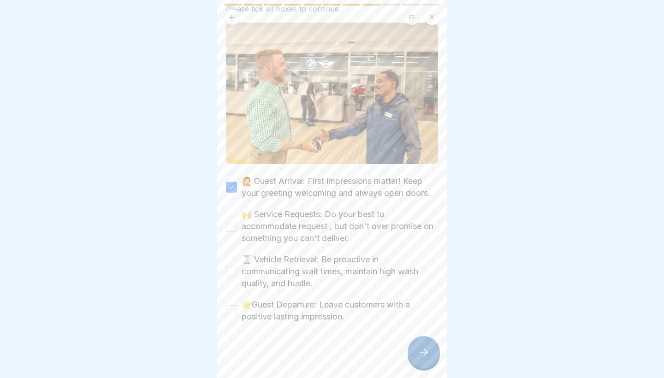
scroll to position [109, 0]
click at [301, 316] on label "🌟Guest Departure: Leave customers with a positive lasting impression." at bounding box center [339, 311] width 196 height 24
click at [237, 316] on button "🌟Guest Departure: Leave customers with a positive lasting impression." at bounding box center [231, 311] width 11 height 11
click at [299, 255] on label "⏳ Vehicle Retrieval: Be proactive in communicating wait times, maintain high wa…" at bounding box center [339, 272] width 196 height 36
click at [237, 266] on button "⏳ Vehicle Retrieval: Be proactive in communicating wait times, maintain high wa…" at bounding box center [231, 271] width 11 height 11
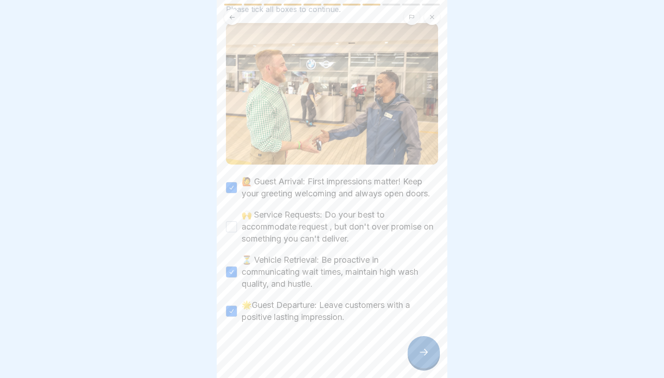
click at [300, 234] on label "🙌 Service Requests: Do your best to accommodate request , but don't over promis…" at bounding box center [339, 227] width 196 height 36
click at [237, 232] on button "🙌 Service Requests: Do your best to accommodate request , but don't over promis…" at bounding box center [231, 226] width 11 height 11
click at [306, 331] on icon at bounding box center [423, 352] width 11 height 11
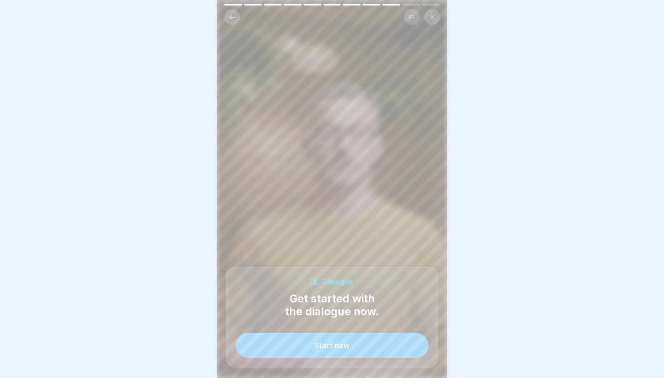
click at [306, 331] on button "Start now" at bounding box center [331, 345] width 193 height 25
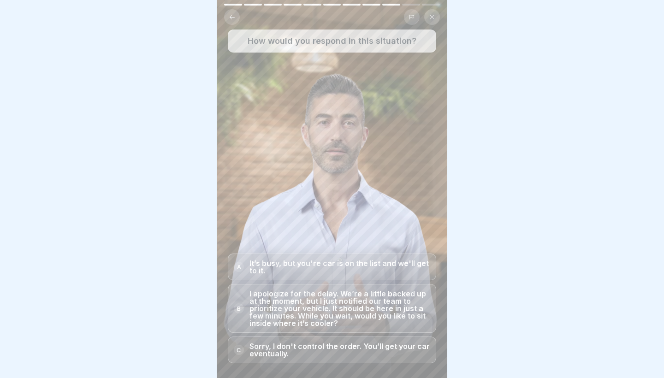
click at [306, 306] on p "I apologize for the delay. We’re a little backed up at the moment, but I just n…" at bounding box center [339, 308] width 181 height 37
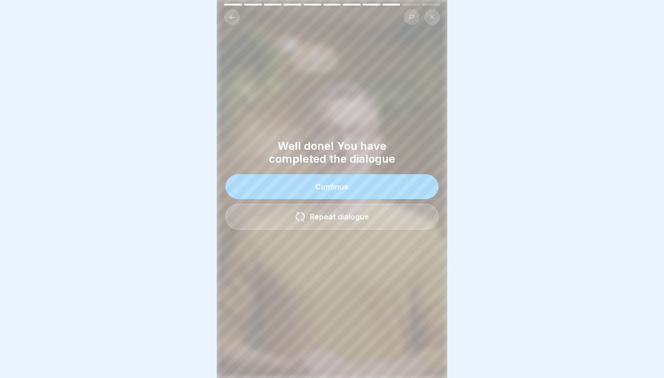
click at [306, 176] on button "Continue" at bounding box center [331, 186] width 213 height 25
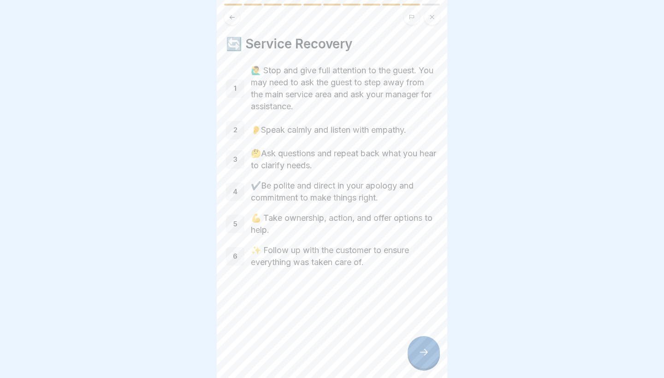
click at [306, 331] on div at bounding box center [423, 352] width 32 height 32
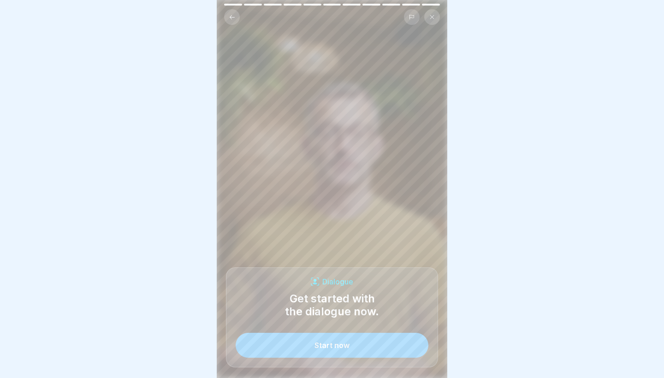
click at [306, 331] on button "Start now" at bounding box center [331, 345] width 193 height 25
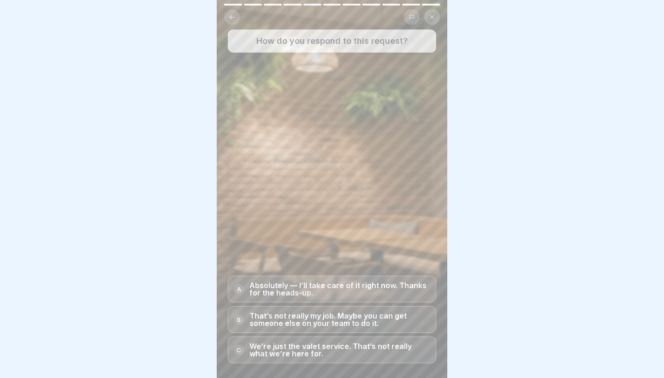
click at [306, 284] on p "Absolutely — I’ll take care of it right now. Thanks for the heads-up." at bounding box center [339, 289] width 181 height 15
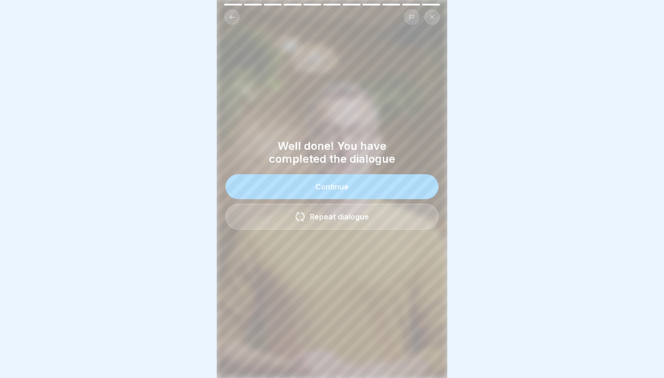
click at [306, 190] on div "Continue" at bounding box center [331, 186] width 33 height 8
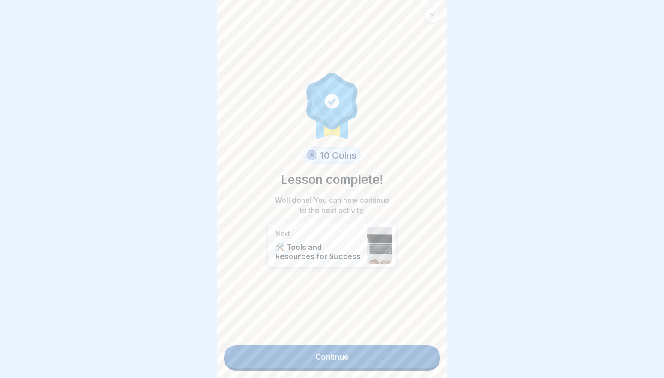
click at [306, 331] on link "Continue" at bounding box center [332, 356] width 216 height 23
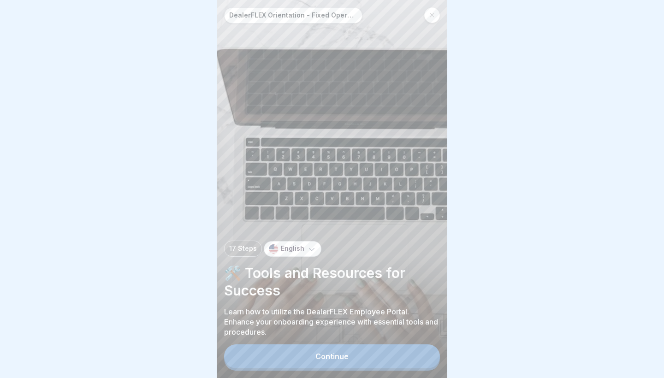
click at [306, 331] on div "Continue" at bounding box center [331, 356] width 33 height 8
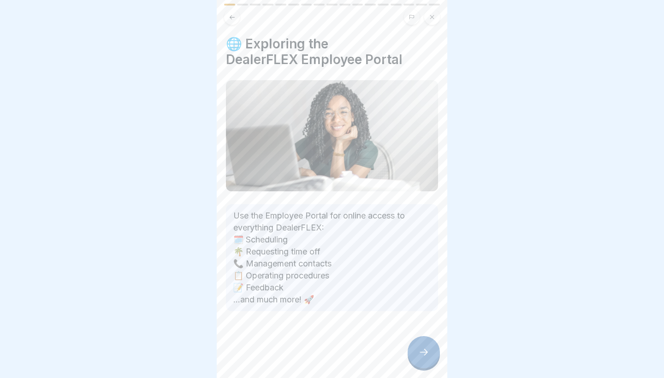
click at [306, 331] on div "DealerFLEX Orientation - Fixed Operations Division 17 Steps English 🛠️ Tools an…" at bounding box center [332, 189] width 230 height 378
click at [306, 331] on div at bounding box center [423, 352] width 32 height 32
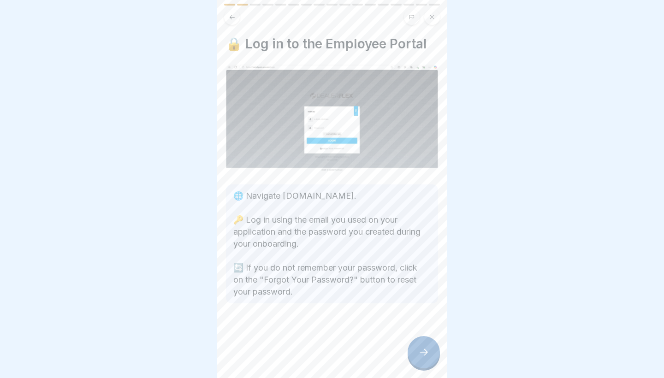
click at [306, 331] on div at bounding box center [423, 352] width 32 height 32
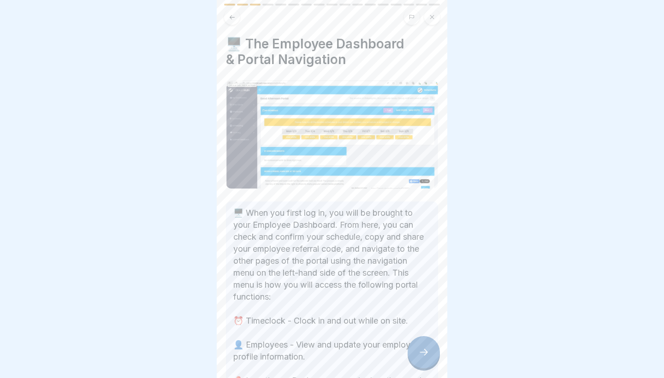
click at [306, 331] on div at bounding box center [423, 352] width 32 height 32
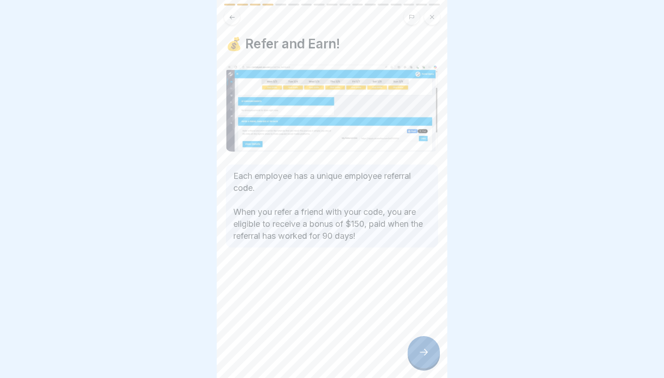
click at [306, 331] on div at bounding box center [423, 352] width 32 height 32
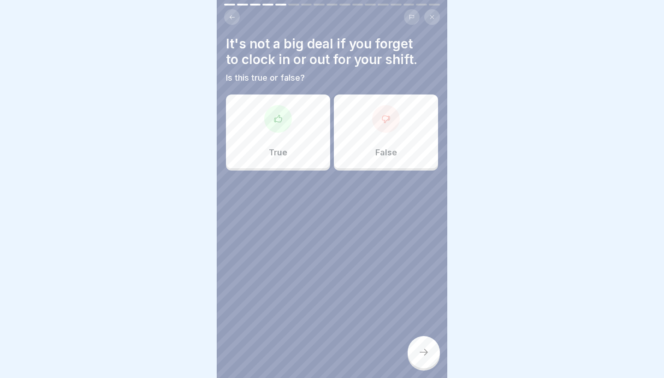
click at [306, 331] on div at bounding box center [423, 352] width 32 height 32
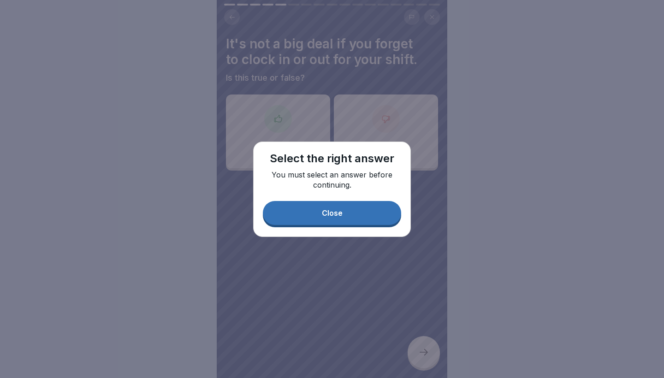
click at [306, 212] on button "Close" at bounding box center [332, 213] width 138 height 24
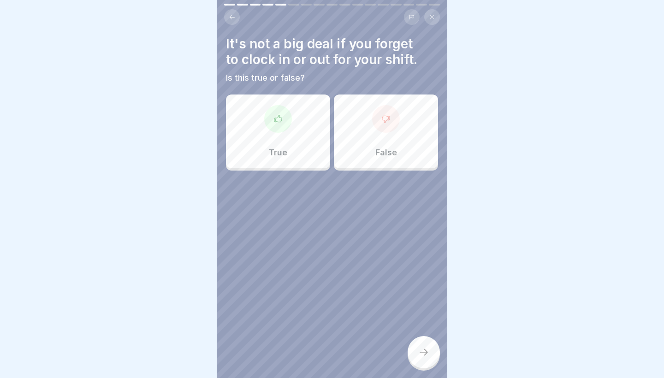
click at [306, 154] on div "False" at bounding box center [386, 131] width 104 height 74
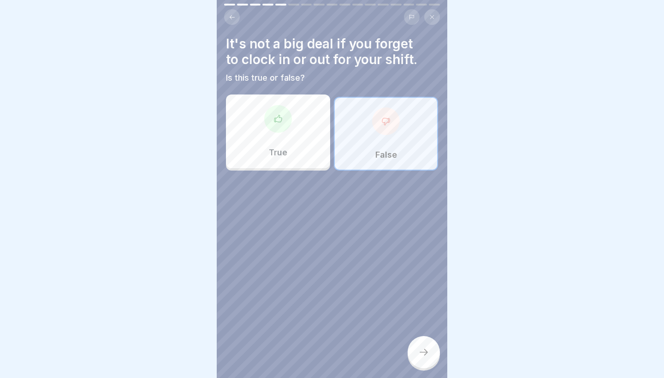
click at [306, 331] on div at bounding box center [423, 352] width 32 height 32
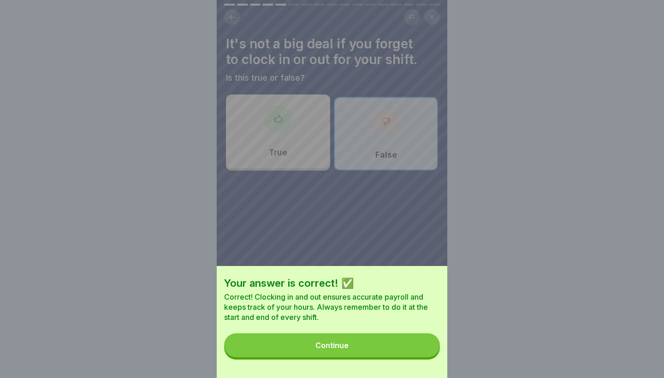
click at [306, 331] on button "Continue" at bounding box center [332, 345] width 216 height 24
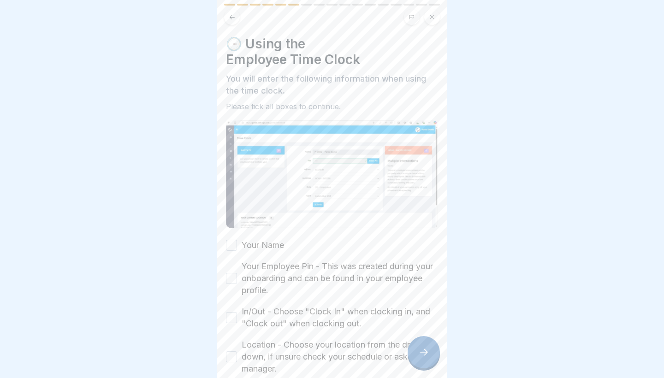
click at [256, 249] on label "Your Name" at bounding box center [262, 245] width 42 height 12
click at [237, 249] on button "Your Name" at bounding box center [231, 245] width 11 height 11
click at [277, 277] on label "Your Employee Pin - This was created during your onboarding and can be found in…" at bounding box center [339, 278] width 196 height 36
click at [237, 277] on button "Your Employee Pin - This was created during your onboarding and can be found in…" at bounding box center [231, 278] width 11 height 11
click at [284, 317] on label "In/Out - Choose "Clock In" when clocking in, and "Clock out" when clocking out." at bounding box center [339, 318] width 196 height 24
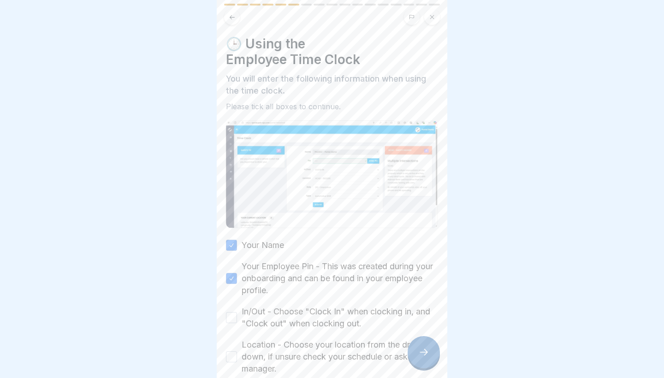
click at [237, 317] on button "In/Out - Choose "Clock In" when clocking in, and "Clock out" when clocking out." at bounding box center [231, 317] width 11 height 11
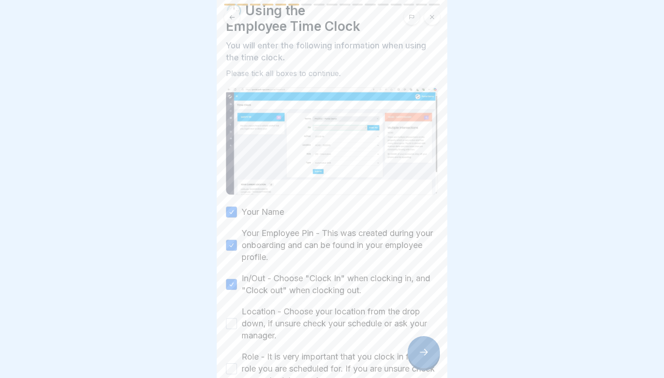
click at [283, 313] on label "Location - Choose your location from the drop down, if unsure check your schedu…" at bounding box center [339, 324] width 196 height 36
click at [237, 318] on button "Location - Choose your location from the drop down, if unsure check your schedu…" at bounding box center [231, 323] width 11 height 11
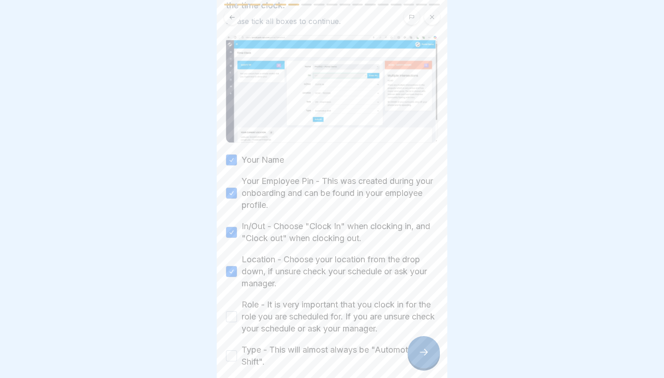
scroll to position [101, 0]
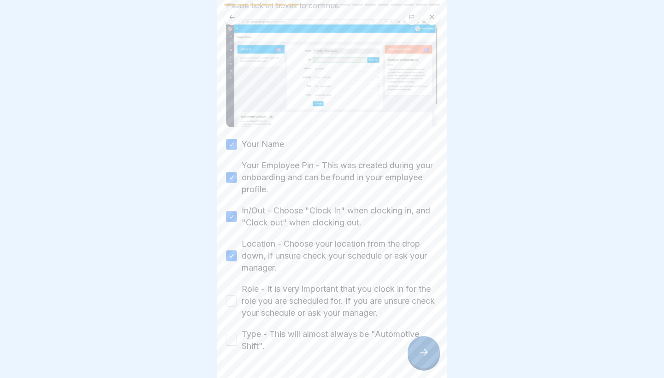
click at [283, 313] on label "Role - It is very important that you clock in for the role you are scheduled fo…" at bounding box center [339, 301] width 196 height 36
click at [237, 306] on button "Role - It is very important that you clock in for the role you are scheduled fo…" at bounding box center [231, 300] width 11 height 11
click at [281, 331] on label "Type - This will almost always be "Automotive Shift"." at bounding box center [339, 340] width 196 height 24
click at [237, 331] on button "Type - This will almost always be "Automotive Shift"." at bounding box center [231, 340] width 11 height 11
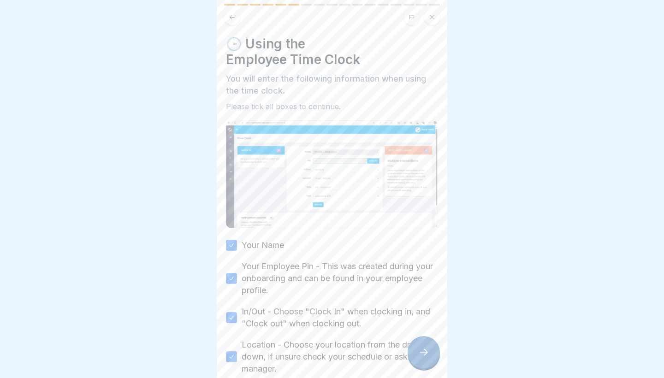
scroll to position [0, 0]
click at [306, 331] on div at bounding box center [423, 352] width 32 height 32
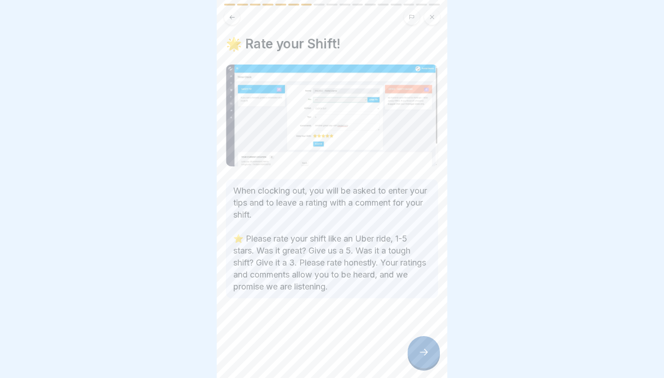
click at [306, 331] on div at bounding box center [423, 352] width 32 height 32
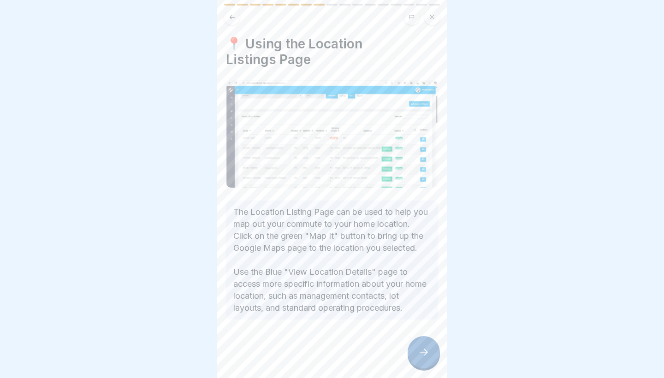
click at [306, 331] on div at bounding box center [423, 352] width 32 height 32
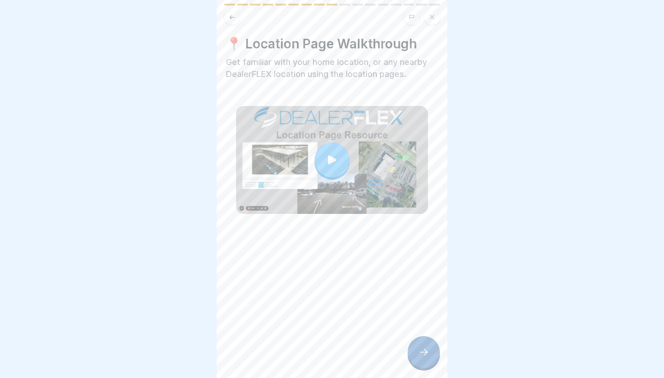
click at [306, 331] on div at bounding box center [423, 352] width 32 height 32
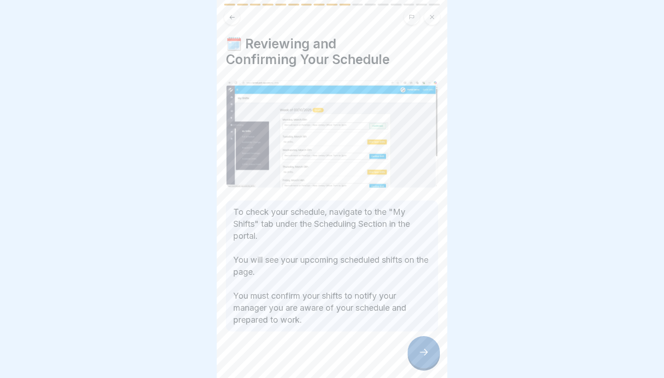
click at [306, 331] on div at bounding box center [423, 352] width 32 height 32
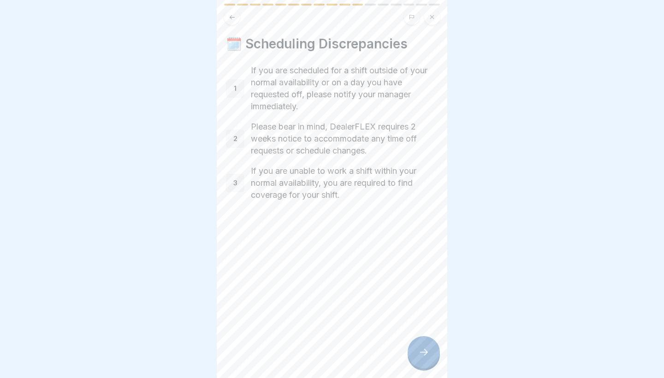
click at [306, 331] on div at bounding box center [423, 352] width 32 height 32
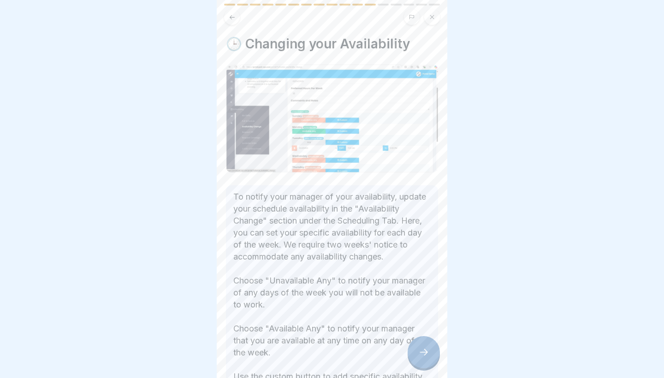
click at [306, 331] on div at bounding box center [423, 352] width 32 height 32
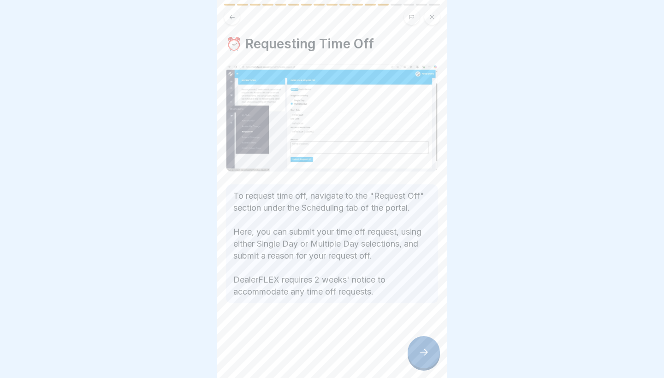
click at [306, 331] on div at bounding box center [423, 352] width 32 height 32
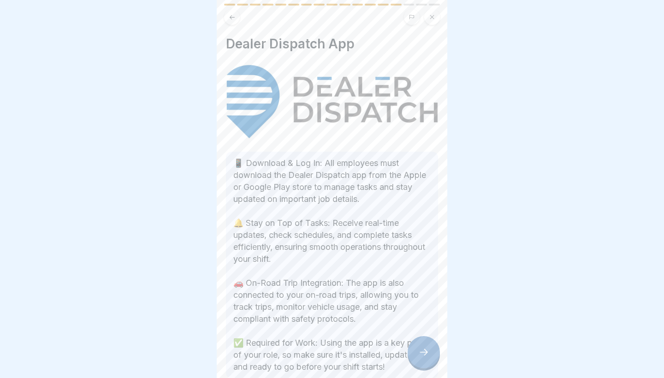
click at [306, 331] on div at bounding box center [423, 352] width 32 height 32
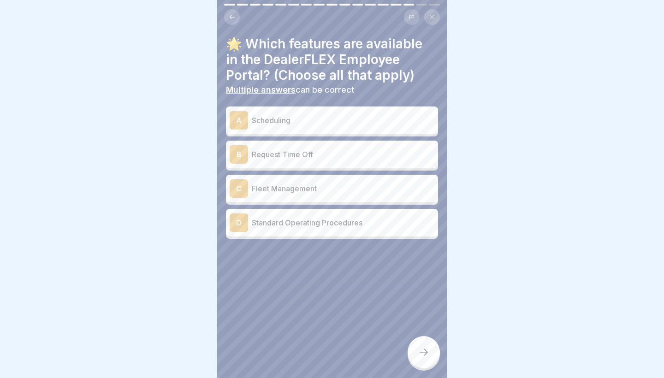
click at [306, 331] on div at bounding box center [423, 352] width 32 height 32
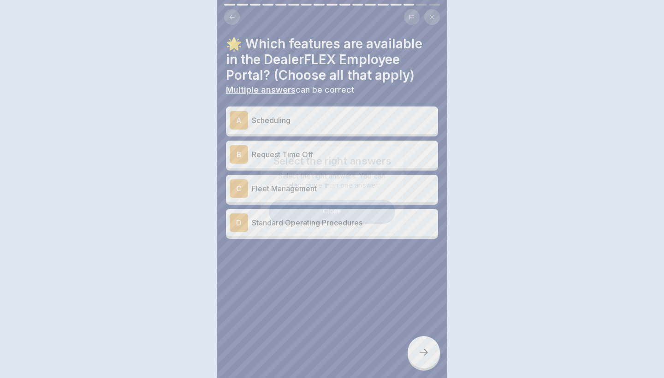
click at [306, 331] on div at bounding box center [332, 189] width 664 height 378
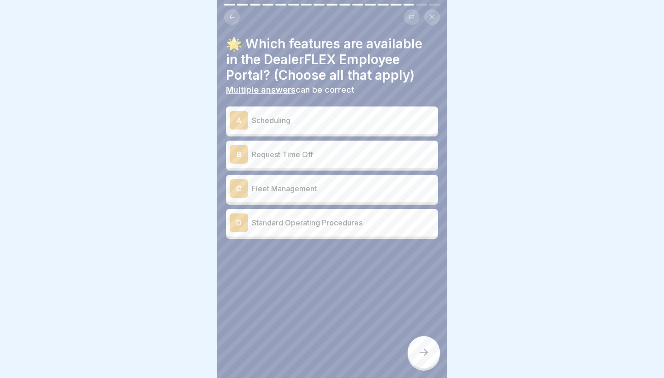
click at [272, 106] on div "🌟 Which features are available in the DealerFLEX Employee Portal? (Choose all t…" at bounding box center [332, 137] width 212 height 203
click at [271, 132] on div "A Scheduling" at bounding box center [332, 120] width 212 height 28
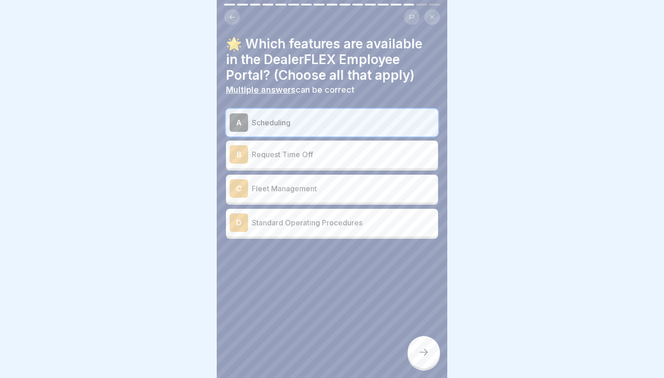
click at [267, 166] on div "B Request Time Off" at bounding box center [332, 155] width 212 height 28
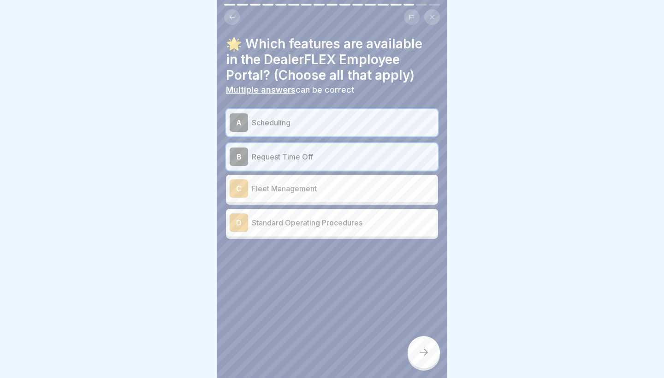
click at [266, 217] on p "Standard Operating Procedures" at bounding box center [343, 222] width 182 height 11
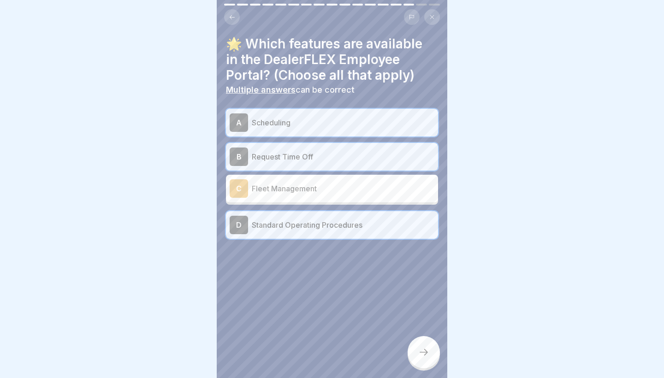
click at [287, 183] on p "Fleet Management" at bounding box center [343, 188] width 182 height 11
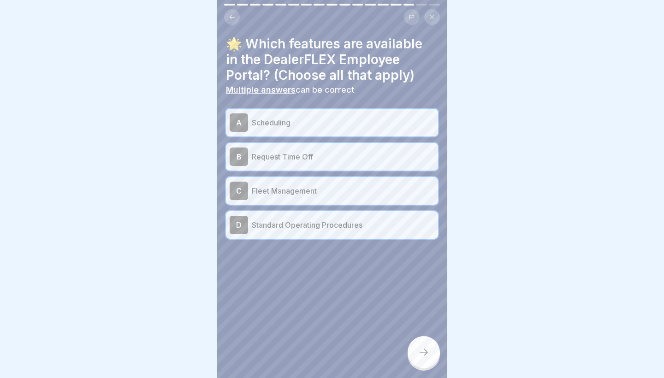
click at [306, 331] on icon at bounding box center [423, 352] width 11 height 11
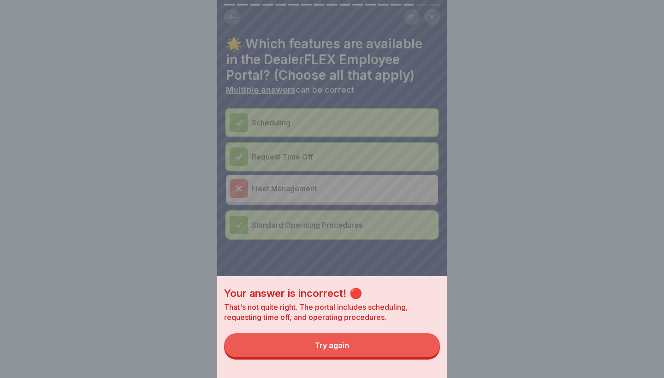
click at [306, 331] on button "Try again" at bounding box center [332, 345] width 216 height 24
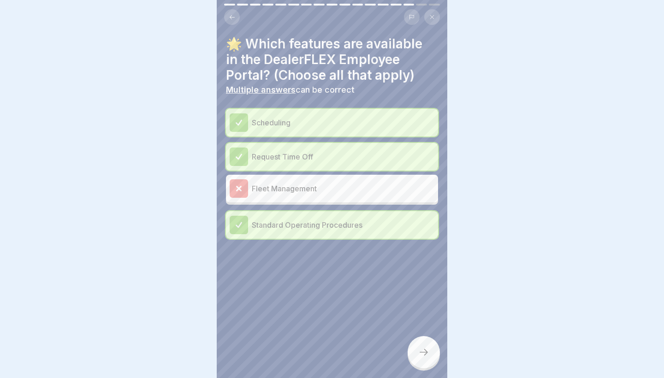
click at [306, 331] on div at bounding box center [423, 352] width 32 height 32
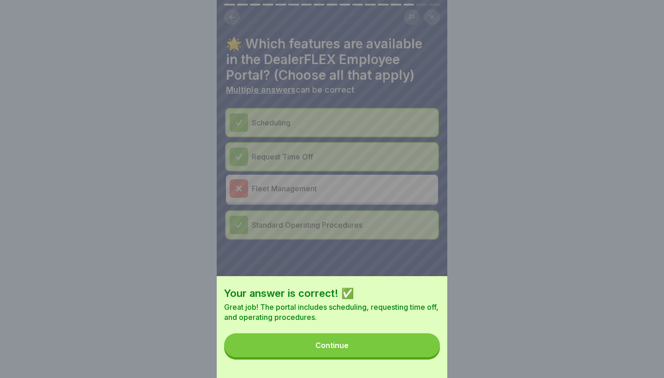
click at [306, 331] on button "Continue" at bounding box center [332, 345] width 216 height 24
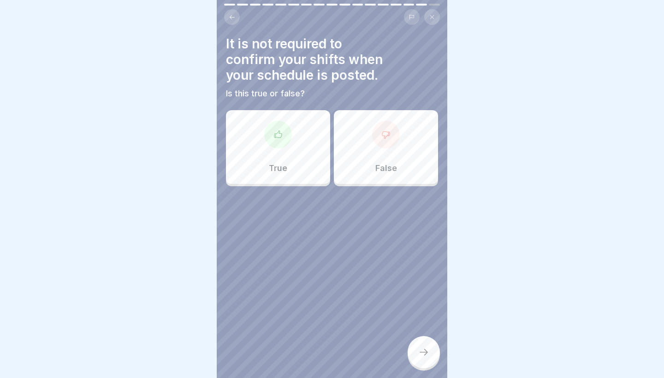
click at [306, 159] on div "False" at bounding box center [386, 147] width 104 height 74
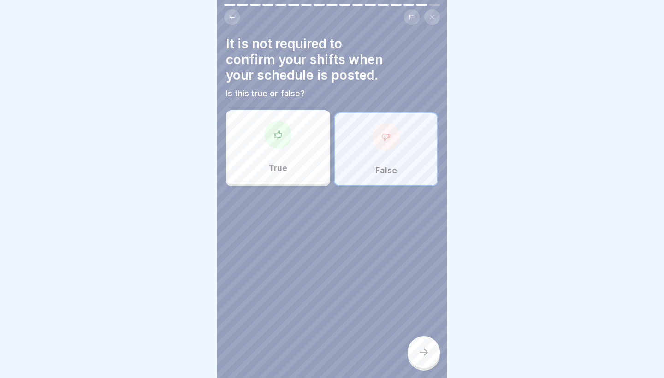
click at [306, 331] on div at bounding box center [423, 352] width 32 height 32
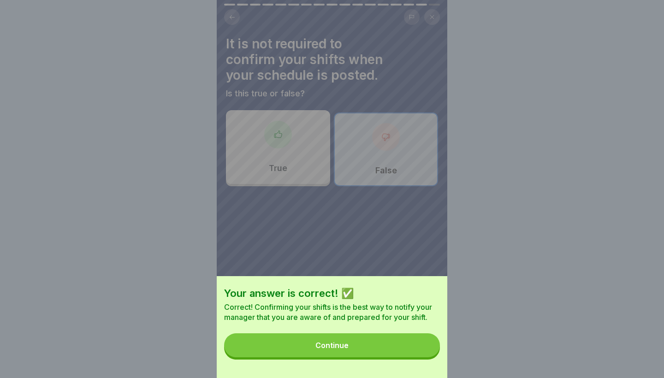
click at [306, 331] on button "Continue" at bounding box center [332, 345] width 216 height 24
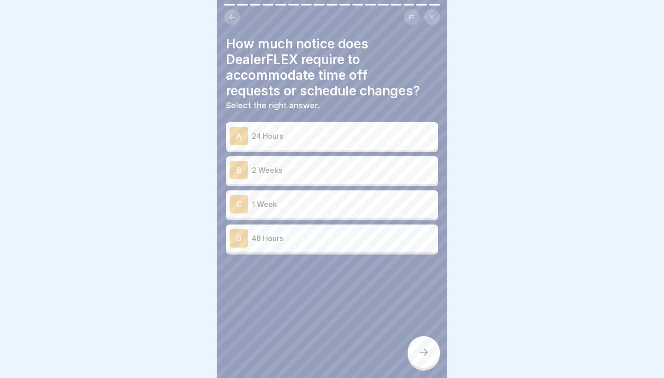
click at [306, 223] on div "A 24 Hours B 2 Weeks C 1 Week D 48 Hours" at bounding box center [332, 189] width 212 height 130
click at [297, 212] on div "C 1 Week" at bounding box center [332, 204] width 205 height 18
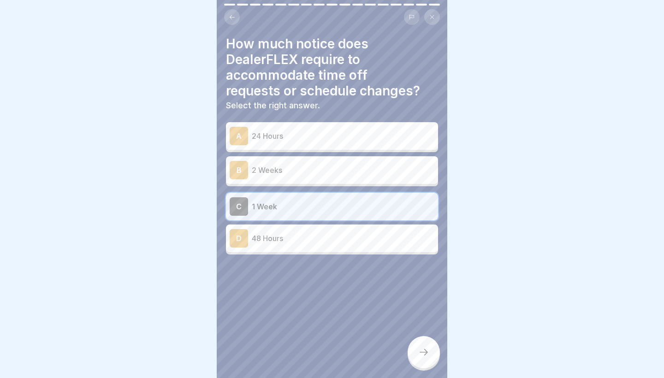
click at [306, 331] on div at bounding box center [423, 352] width 32 height 32
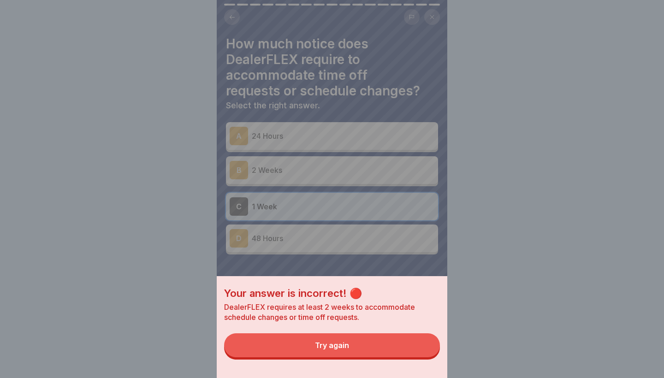
click at [306, 331] on button "Try again" at bounding box center [332, 345] width 216 height 24
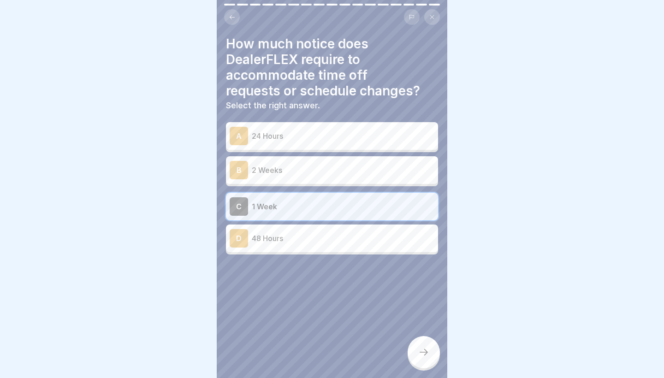
click at [298, 175] on p "2 Weeks" at bounding box center [343, 170] width 182 height 11
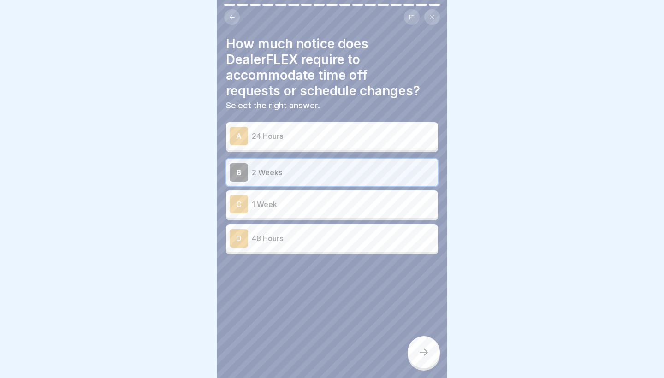
click at [306, 331] on div at bounding box center [423, 352] width 32 height 32
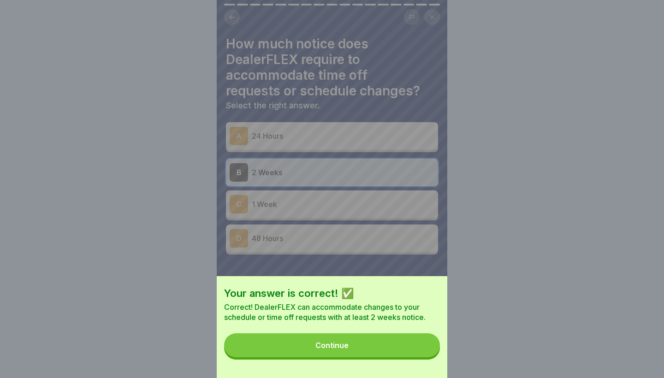
click at [306, 331] on button "Continue" at bounding box center [332, 345] width 216 height 24
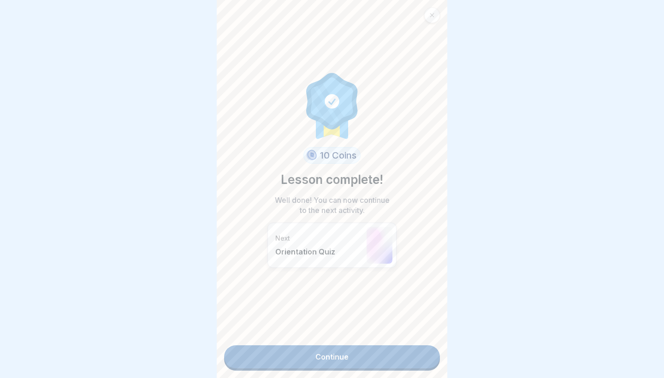
click at [306, 331] on link "Continue" at bounding box center [332, 356] width 216 height 23
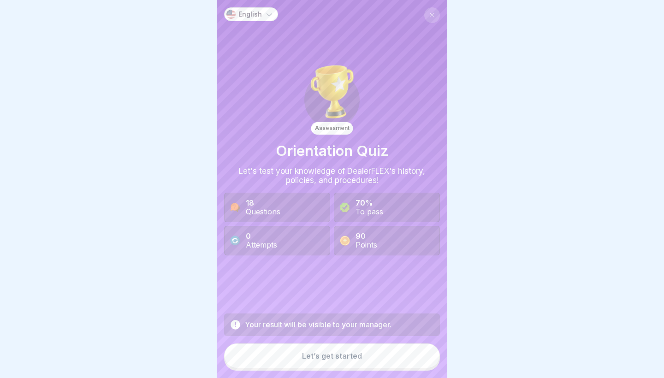
click at [306, 331] on button "Let’s get started" at bounding box center [332, 355] width 216 height 25
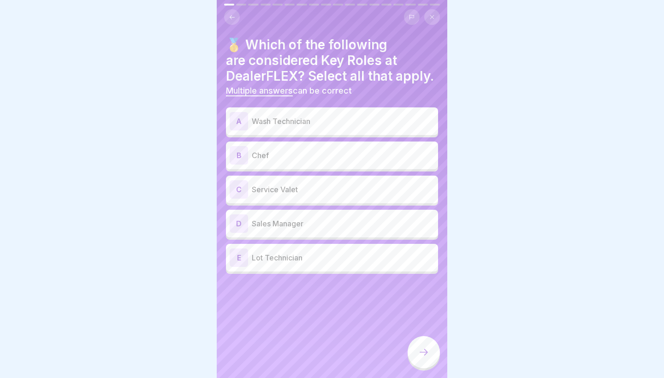
click at [290, 130] on div "A Wash Technician" at bounding box center [332, 121] width 212 height 28
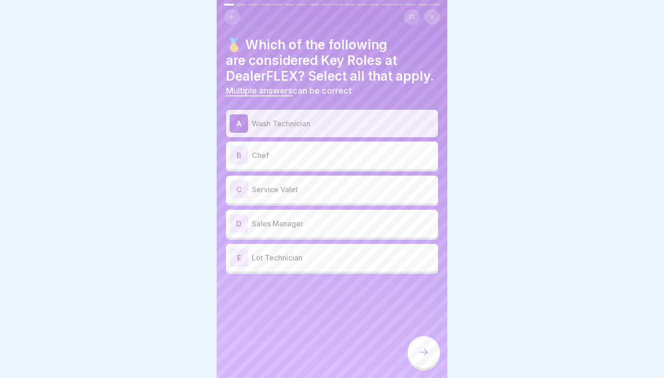
click at [287, 177] on div "C Service Valet" at bounding box center [332, 190] width 212 height 28
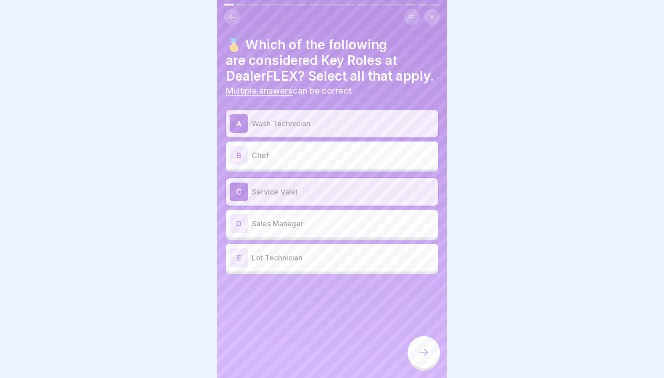
click at [288, 264] on div "E Lot Technician" at bounding box center [332, 257] width 205 height 18
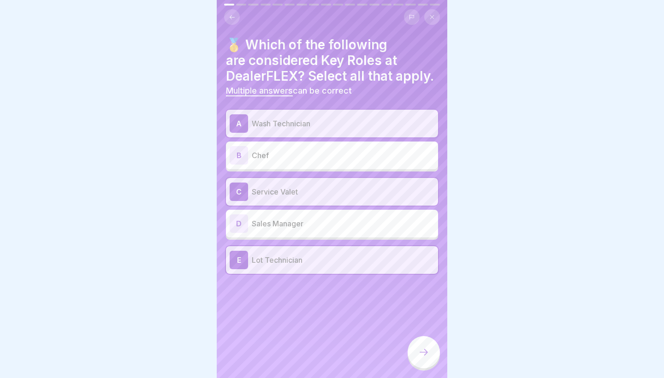
click at [306, 331] on icon at bounding box center [423, 352] width 11 height 11
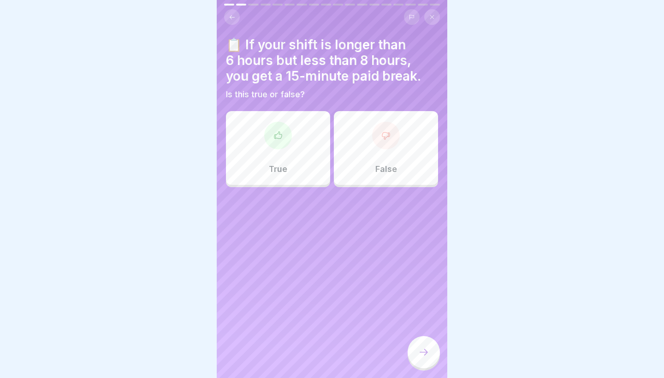
click at [306, 163] on div "True" at bounding box center [278, 148] width 104 height 74
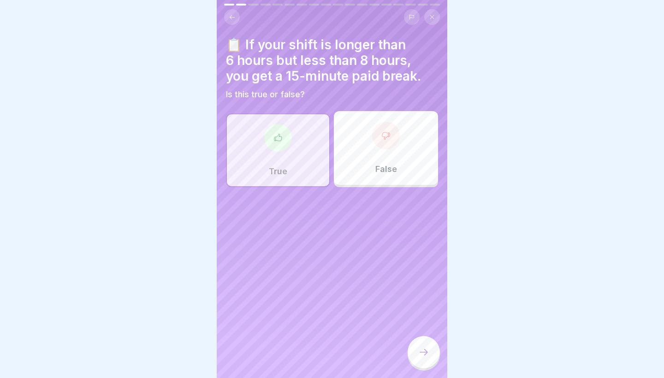
click at [306, 331] on div "📋 If your shift is longer than 6 hours but less than 8 hours, you get a 15-minu…" at bounding box center [332, 189] width 230 height 378
click at [306, 331] on icon at bounding box center [423, 352] width 11 height 11
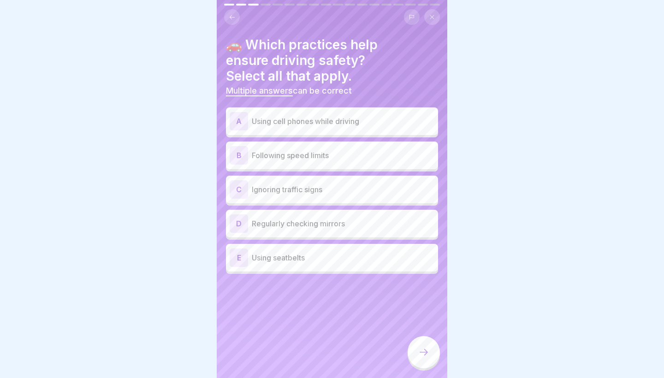
click at [297, 164] on div "B Following speed limits" at bounding box center [332, 155] width 205 height 18
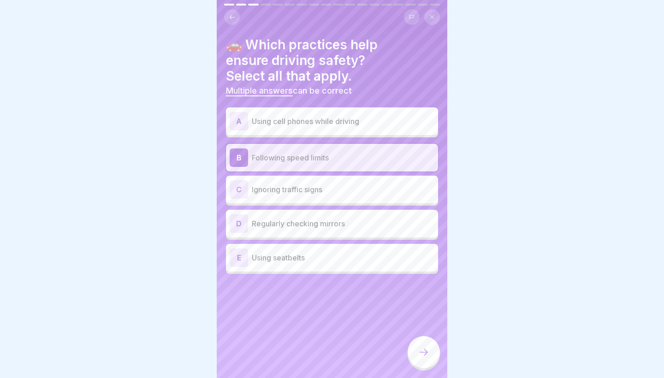
click at [294, 230] on div "D Regularly checking mirrors" at bounding box center [332, 223] width 205 height 18
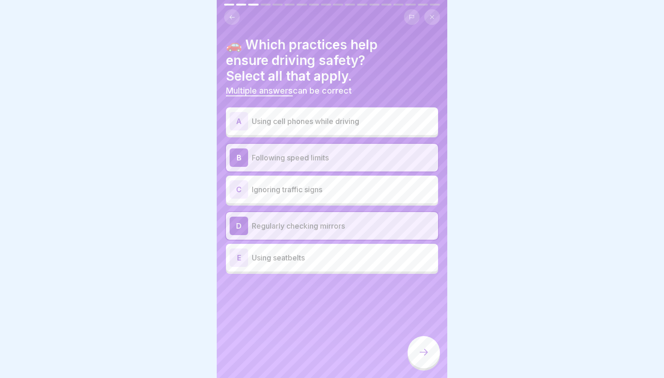
click at [294, 253] on p "Using seatbelts" at bounding box center [343, 257] width 182 height 11
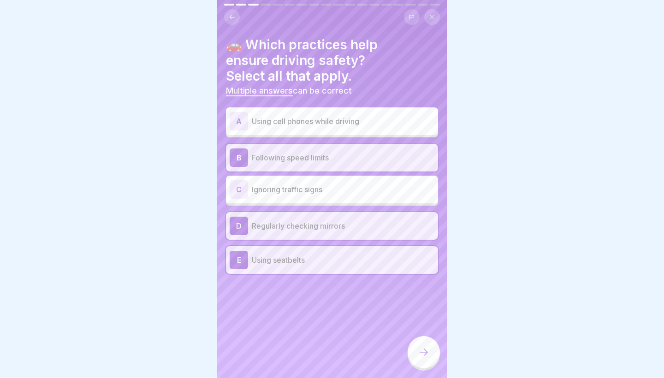
click at [306, 331] on div at bounding box center [423, 352] width 32 height 32
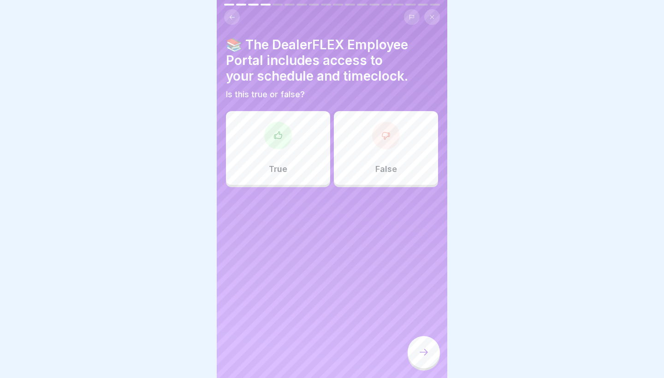
click at [306, 155] on div "True" at bounding box center [278, 148] width 104 height 74
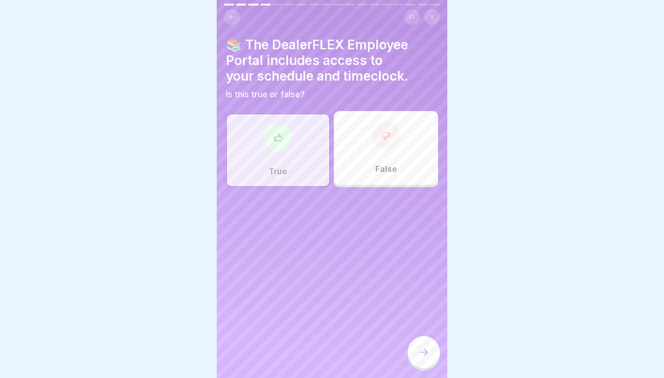
click at [306, 331] on icon at bounding box center [423, 352] width 11 height 11
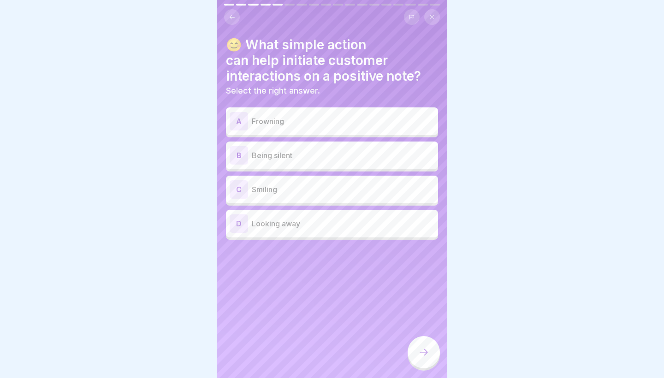
click at [302, 182] on div "C Smiling" at bounding box center [332, 189] width 205 height 18
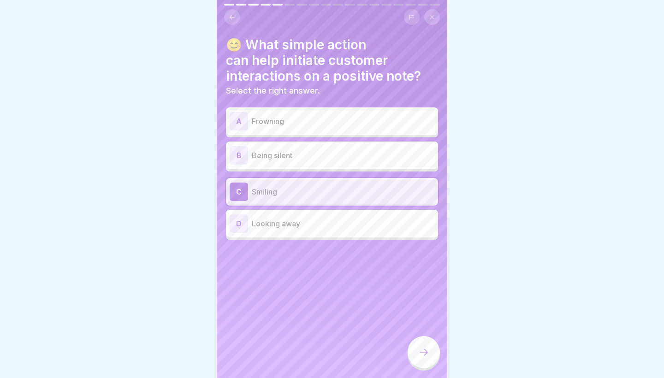
click at [306, 331] on div at bounding box center [423, 352] width 32 height 32
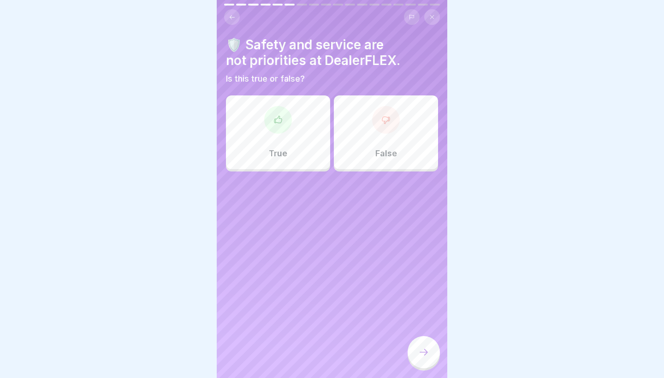
click at [306, 145] on div "False" at bounding box center [386, 132] width 104 height 74
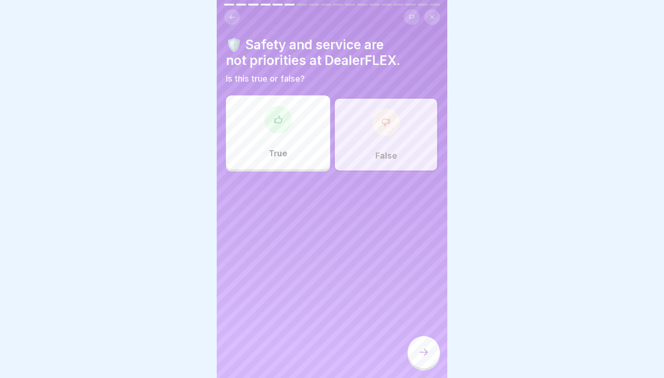
click at [306, 331] on icon at bounding box center [423, 352] width 8 height 6
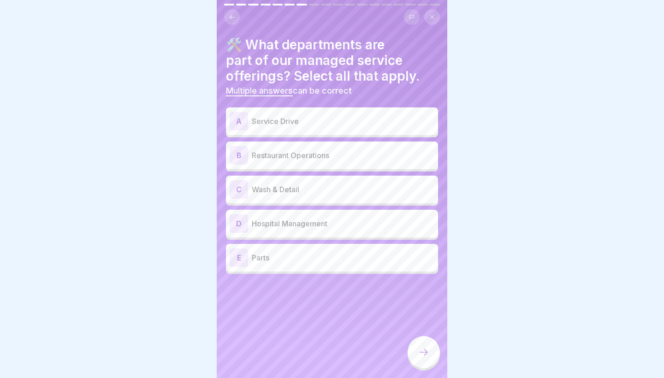
click at [306, 120] on p "Service Drive" at bounding box center [343, 121] width 182 height 11
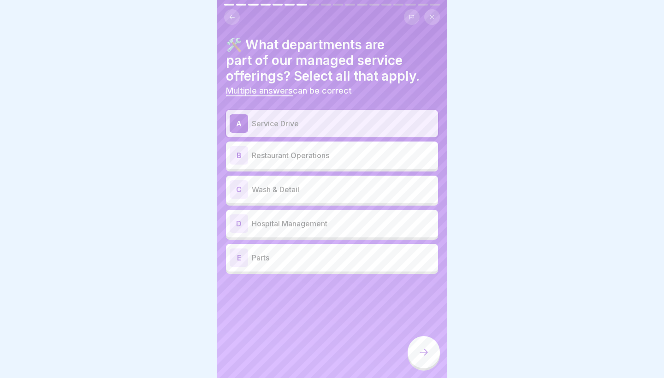
click at [306, 191] on p "Wash & Detail" at bounding box center [343, 189] width 182 height 11
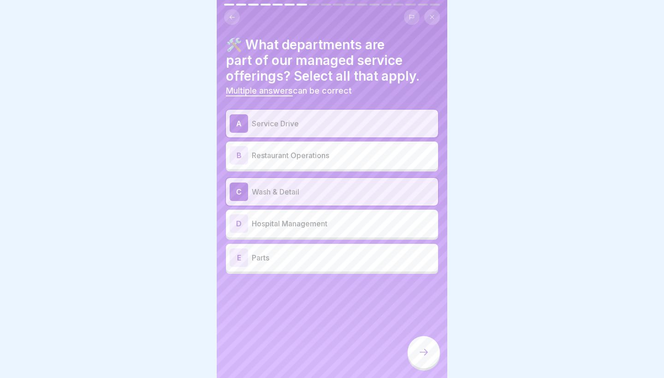
click at [306, 249] on div "E Parts" at bounding box center [332, 257] width 205 height 18
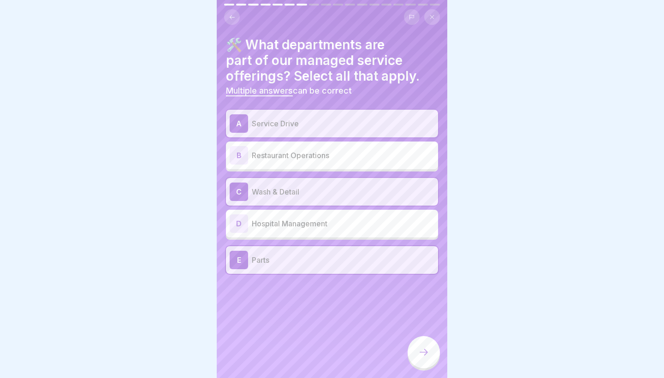
click at [306, 331] on div at bounding box center [423, 353] width 32 height 35
click at [306, 331] on div at bounding box center [423, 352] width 32 height 32
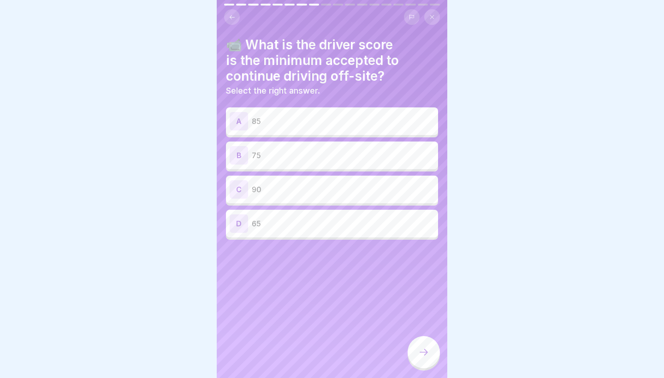
click at [306, 186] on p "90" at bounding box center [343, 189] width 182 height 11
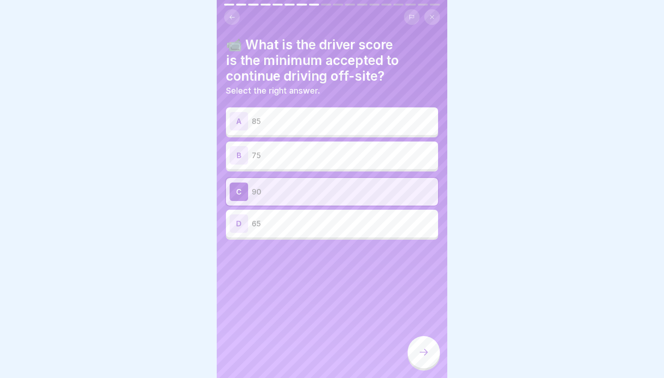
click at [306, 331] on icon at bounding box center [423, 352] width 11 height 11
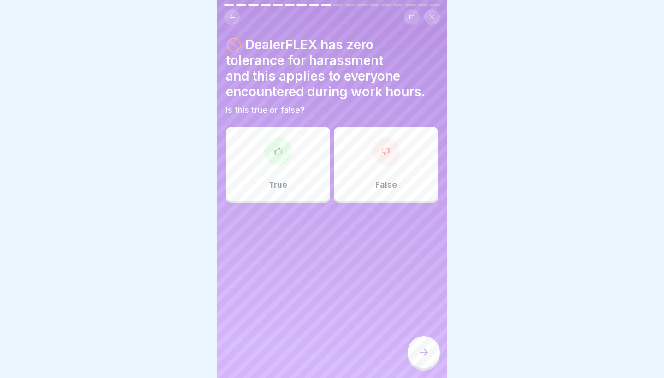
click at [305, 180] on div "True" at bounding box center [278, 164] width 104 height 74
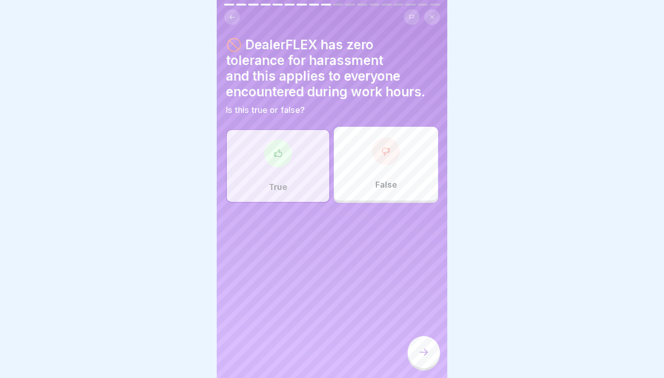
click at [306, 331] on div "🚫 DealerFLEX has zero tolerance for harassment and this applies to everyone enc…" at bounding box center [332, 189] width 230 height 378
click at [306, 331] on div at bounding box center [423, 353] width 32 height 35
click at [306, 331] on icon at bounding box center [423, 352] width 11 height 11
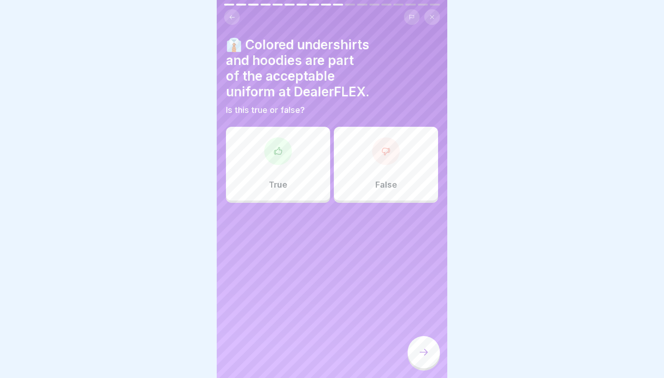
click at [280, 143] on div at bounding box center [278, 151] width 28 height 28
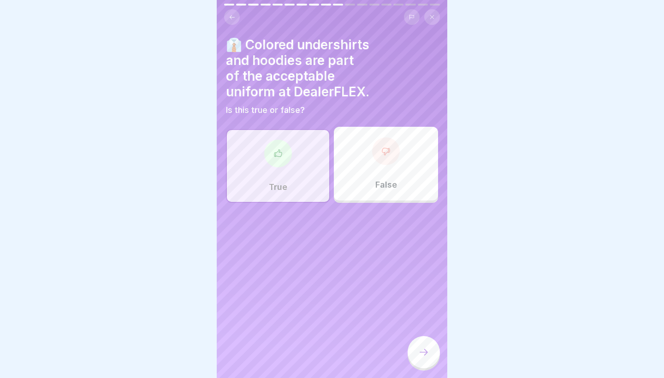
click at [306, 180] on p "False" at bounding box center [386, 185] width 22 height 10
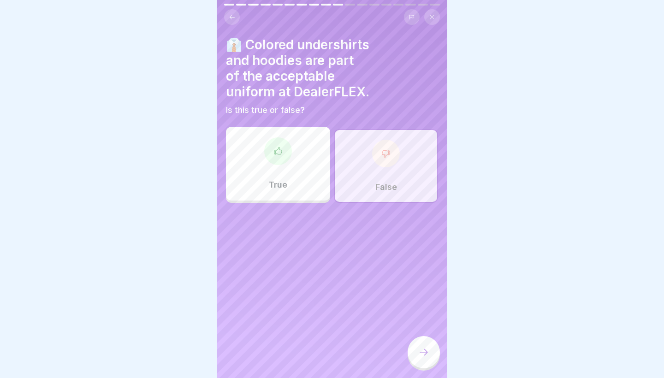
click at [306, 331] on div at bounding box center [423, 352] width 32 height 32
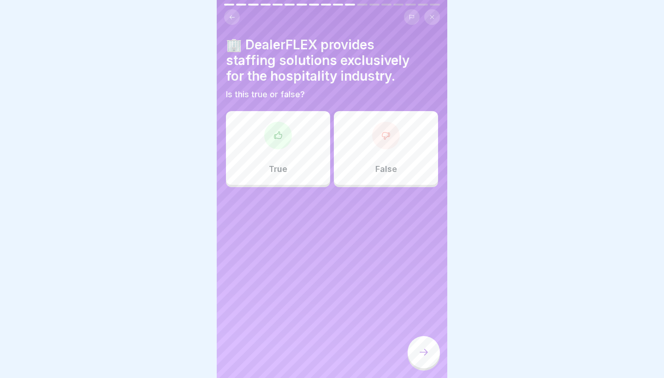
click at [306, 155] on div "False" at bounding box center [386, 148] width 104 height 74
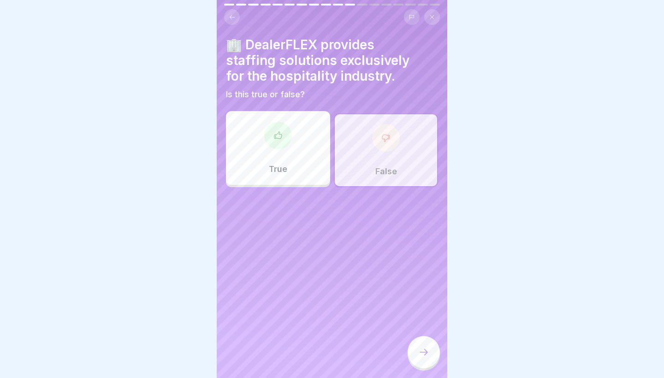
click at [306, 331] on icon at bounding box center [423, 352] width 11 height 11
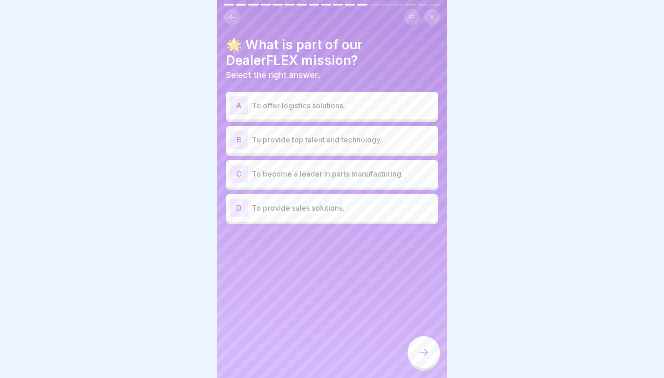
click at [306, 169] on p "To become a leader in parts manufacturing." at bounding box center [343, 173] width 182 height 11
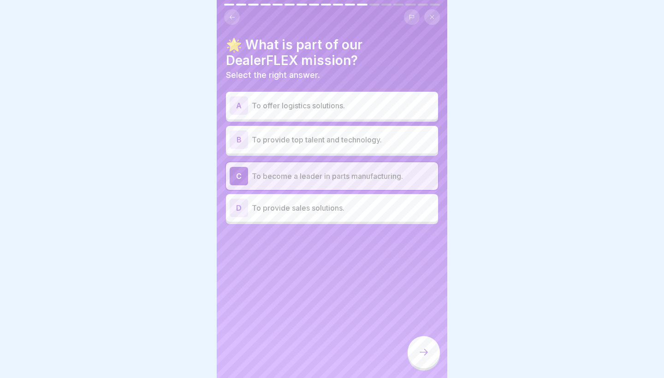
click at [306, 182] on div "C To become a leader in parts manufacturing." at bounding box center [332, 176] width 205 height 18
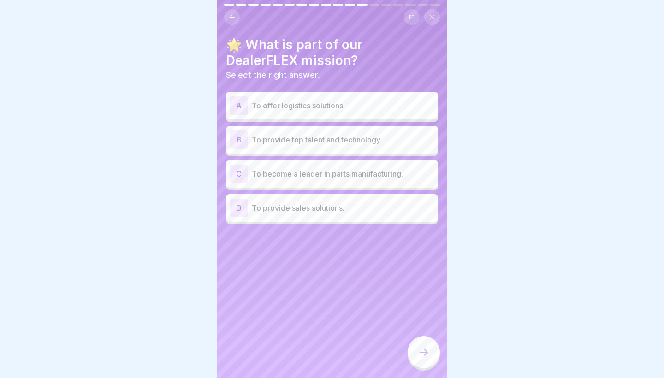
click at [306, 109] on p "To offer logistics solutions." at bounding box center [343, 105] width 182 height 11
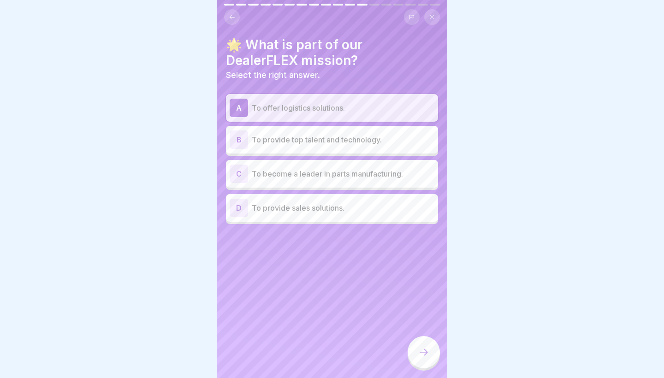
click at [306, 331] on div at bounding box center [423, 352] width 32 height 32
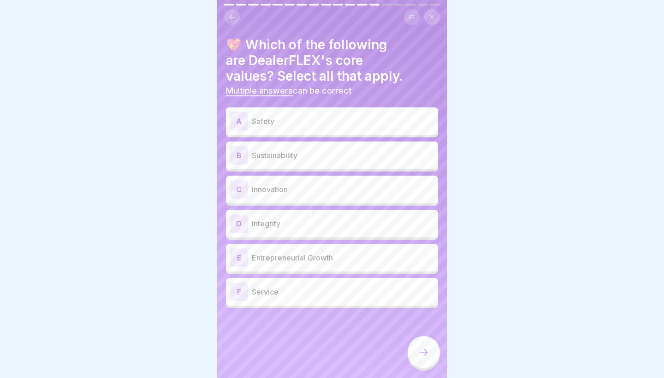
click at [284, 135] on div "A Safety B Sustainability C Innovation D Integrity E Entrepreneurial Growth F S…" at bounding box center [332, 209] width 212 height 198
click at [289, 131] on div "A Safety" at bounding box center [332, 121] width 212 height 28
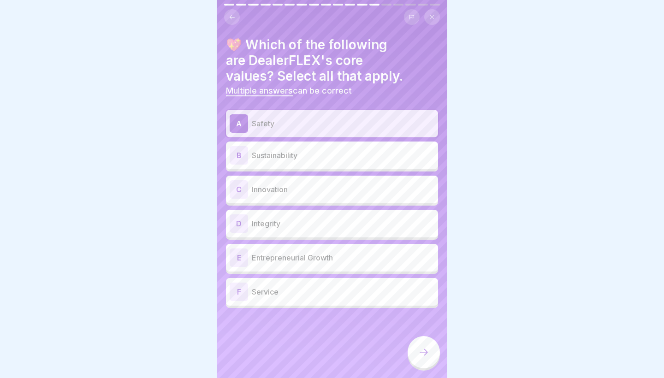
click at [289, 165] on div "B Sustainability" at bounding box center [332, 155] width 212 height 28
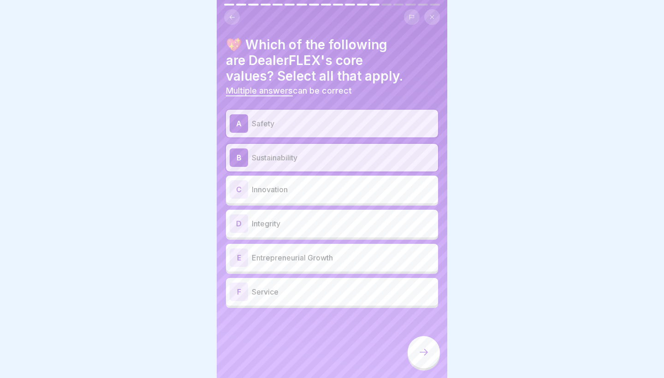
click at [289, 190] on p "Innovation" at bounding box center [343, 189] width 182 height 11
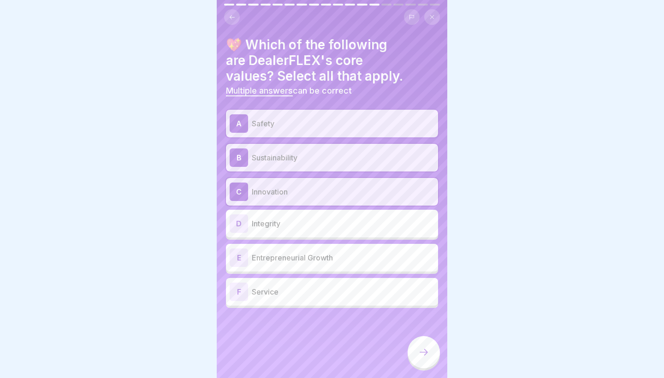
click at [293, 228] on p "Integrity" at bounding box center [343, 223] width 182 height 11
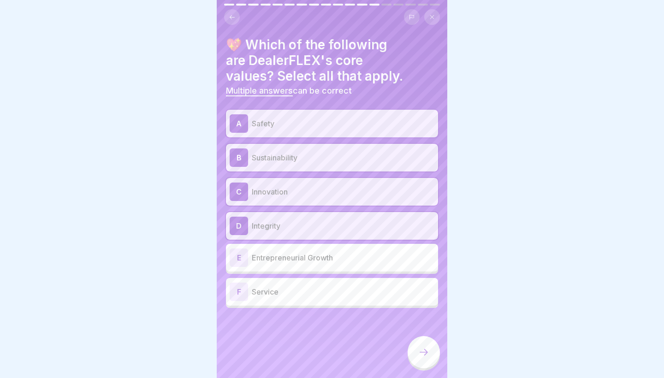
click at [291, 263] on div "E Entrepreneurial Growth" at bounding box center [332, 257] width 205 height 18
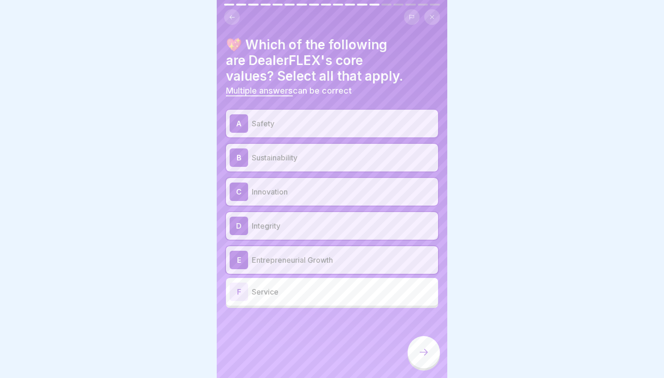
click at [306, 258] on p "Entrepreneurial Growth" at bounding box center [343, 259] width 182 height 11
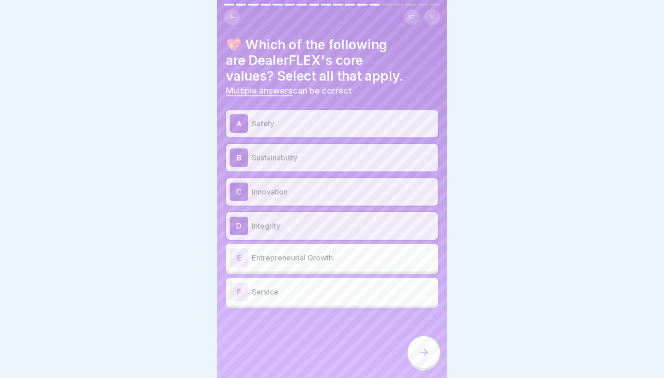
click at [306, 279] on div "F Service" at bounding box center [332, 292] width 212 height 28
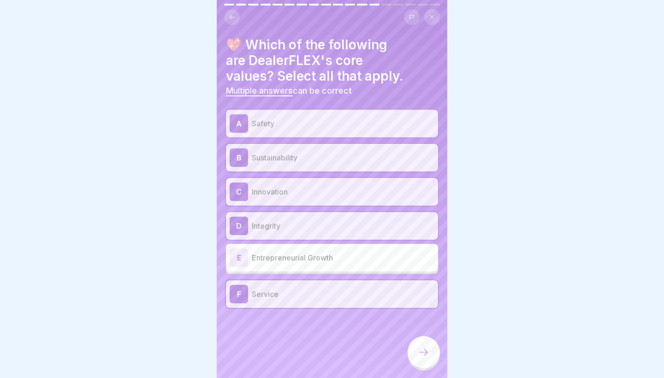
click at [306, 331] on icon at bounding box center [423, 352] width 11 height 11
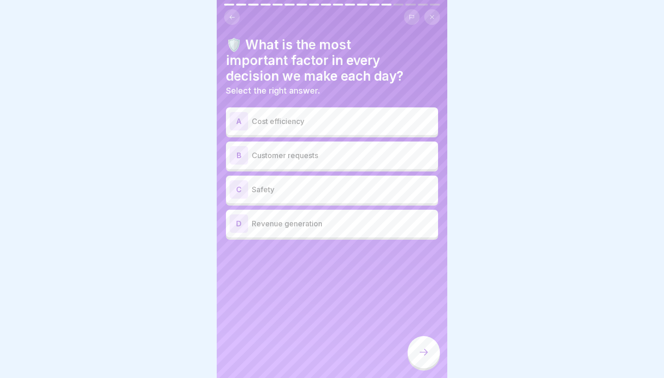
click at [302, 195] on div "C Safety" at bounding box center [332, 189] width 205 height 18
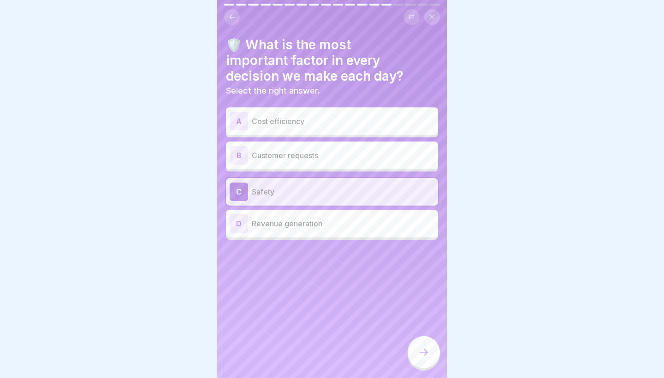
click at [306, 331] on icon at bounding box center [423, 352] width 11 height 11
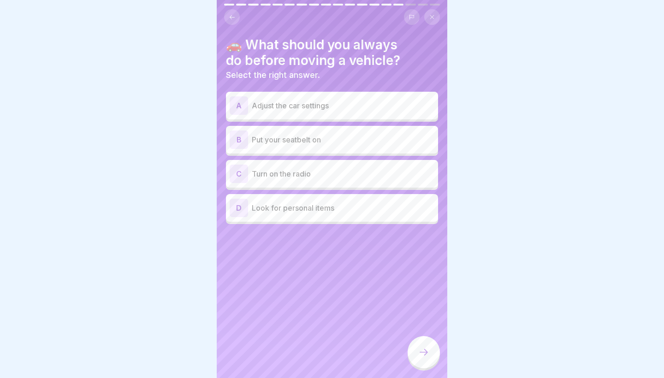
click at [306, 147] on div "B Put your seatbelt on" at bounding box center [332, 139] width 205 height 18
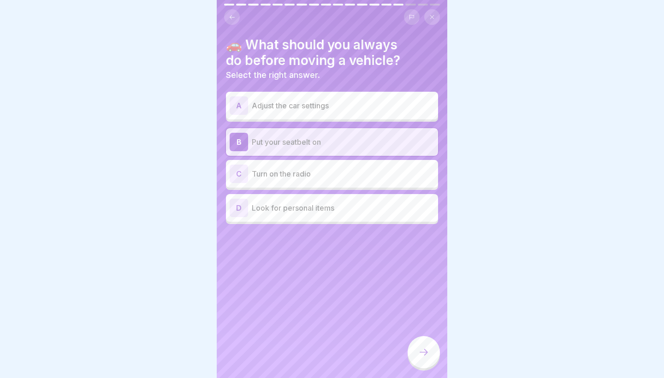
click at [306, 331] on div at bounding box center [423, 352] width 32 height 32
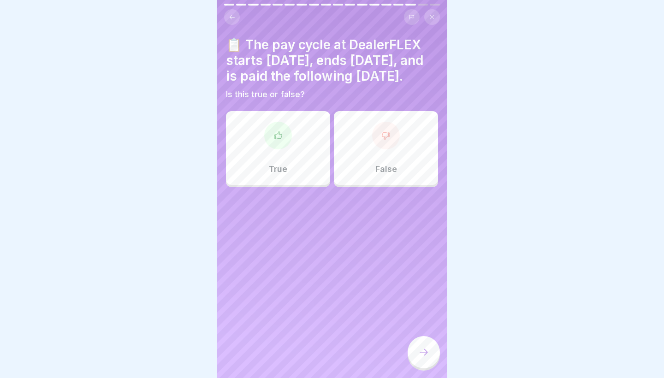
click at [277, 138] on icon at bounding box center [277, 134] width 7 height 7
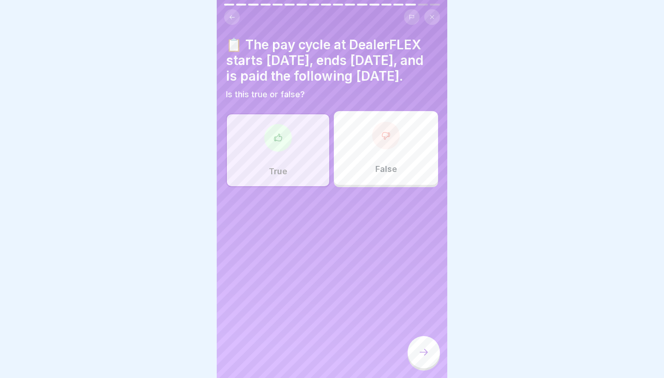
click at [306, 331] on div at bounding box center [423, 352] width 32 height 32
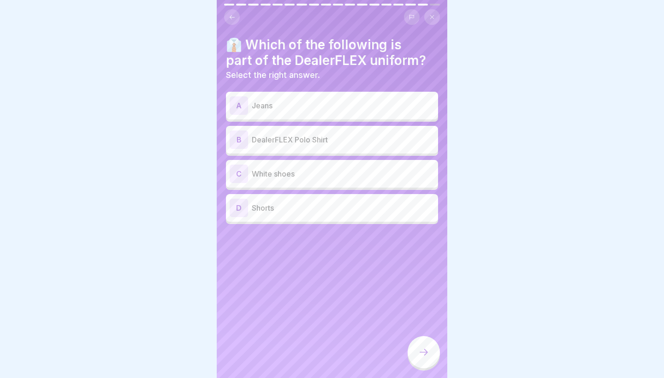
click at [306, 111] on div "A Jeans" at bounding box center [332, 105] width 205 height 18
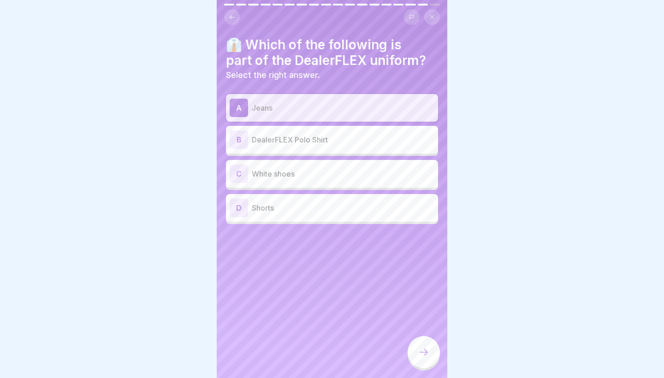
click at [306, 141] on p "DealerFLEX Polo Shirt" at bounding box center [343, 139] width 182 height 11
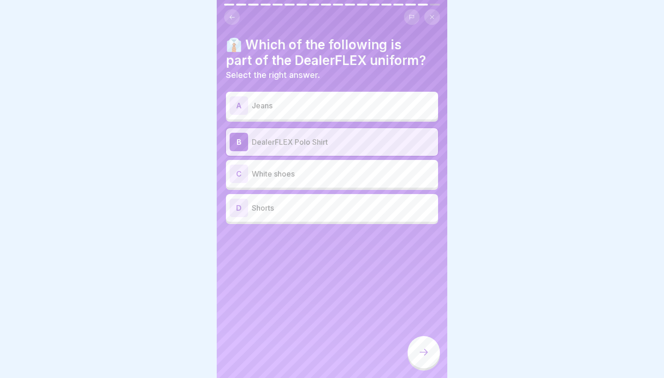
click at [306, 331] on div at bounding box center [423, 352] width 32 height 32
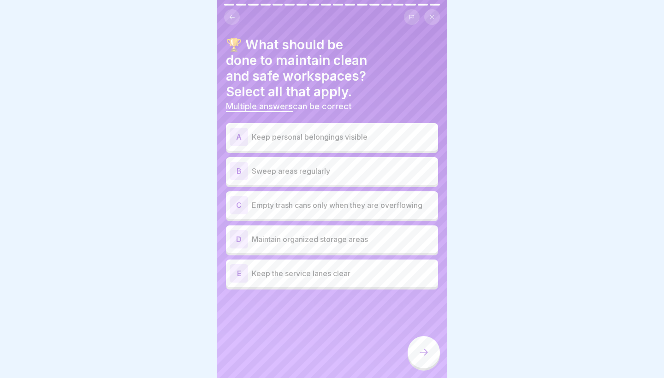
click at [306, 131] on p "Keep personal belongings visible" at bounding box center [343, 136] width 182 height 11
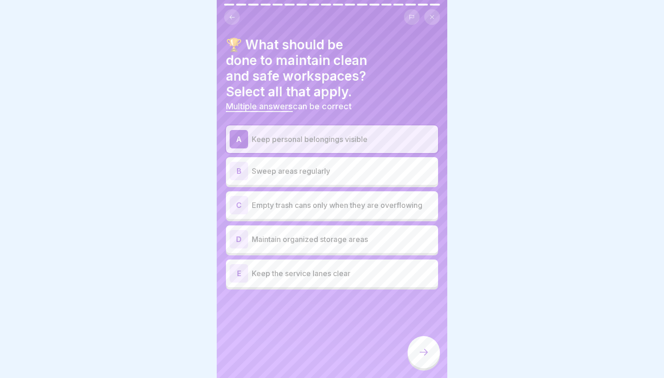
click at [306, 165] on p "Sweep areas regularly" at bounding box center [343, 170] width 182 height 11
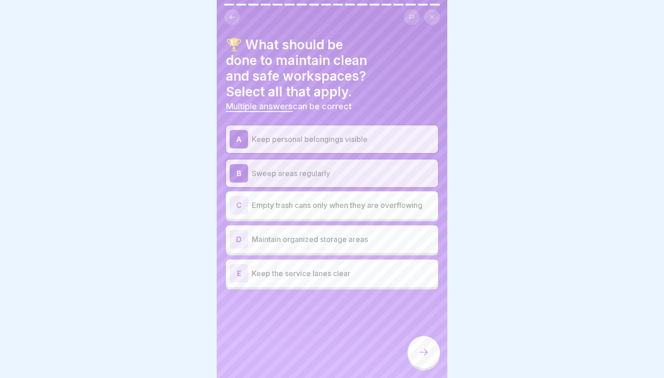
click at [306, 234] on p "Maintain organized storage areas" at bounding box center [343, 239] width 182 height 11
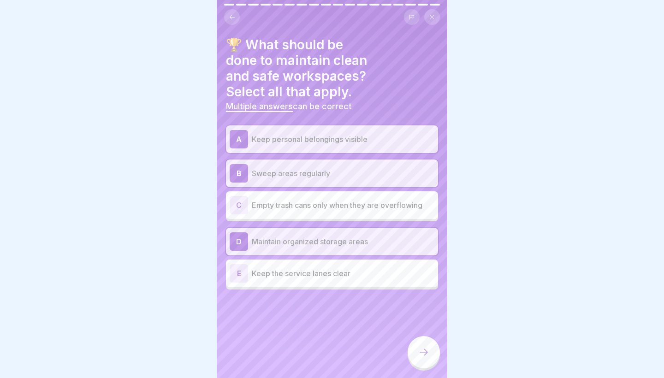
click at [306, 268] on div "E Keep the service lanes clear" at bounding box center [332, 273] width 212 height 28
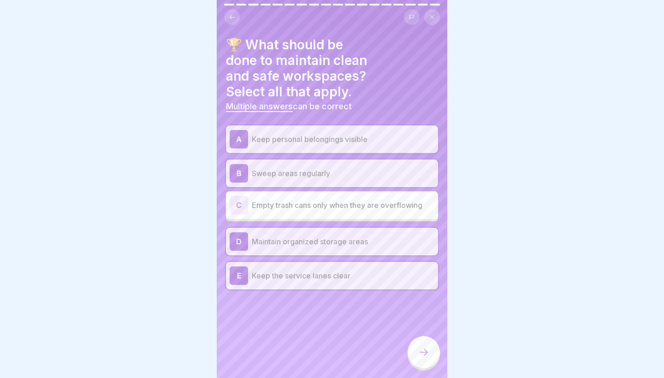
click at [306, 331] on icon at bounding box center [423, 352] width 11 height 11
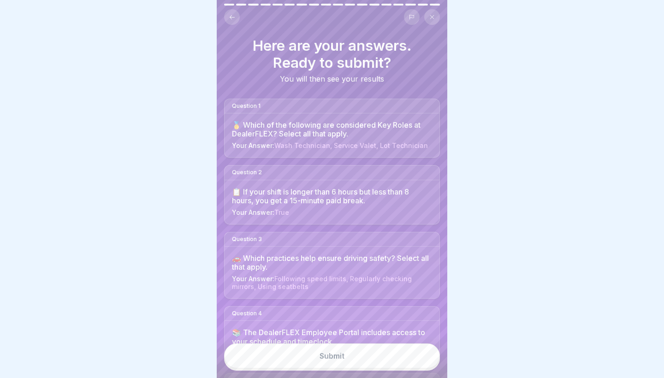
click at [306, 331] on button "Submit" at bounding box center [332, 355] width 216 height 25
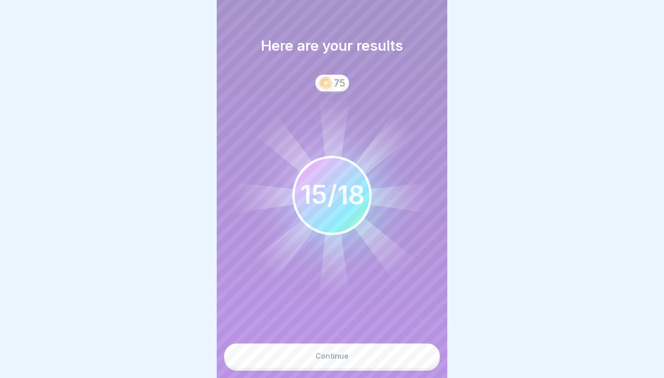
click at [306, 331] on button "Continue" at bounding box center [332, 355] width 216 height 25
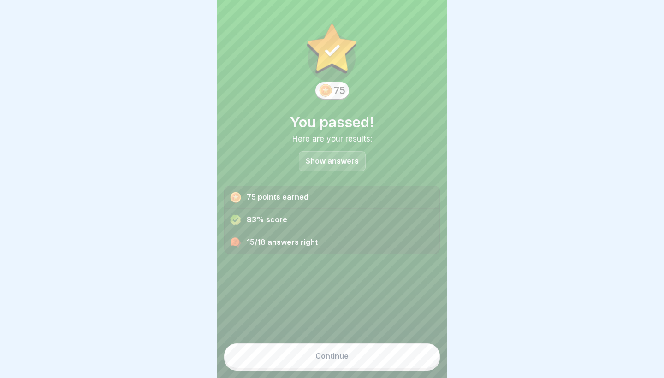
click at [306, 331] on button "Continue" at bounding box center [332, 355] width 216 height 25
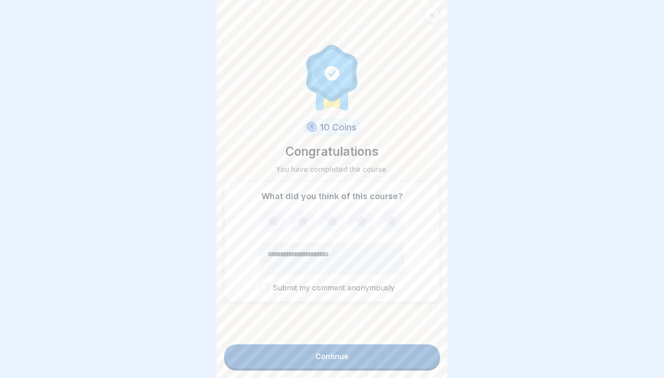
click at [306, 331] on button "Continue" at bounding box center [332, 356] width 216 height 24
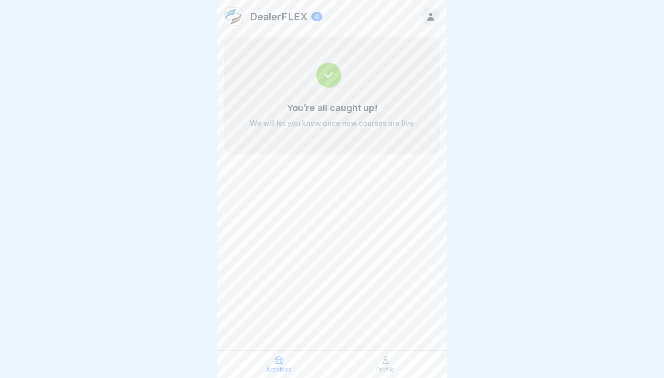
click at [306, 331] on div "Activities Profile" at bounding box center [332, 364] width 230 height 28
